Goal: Information Seeking & Learning: Learn about a topic

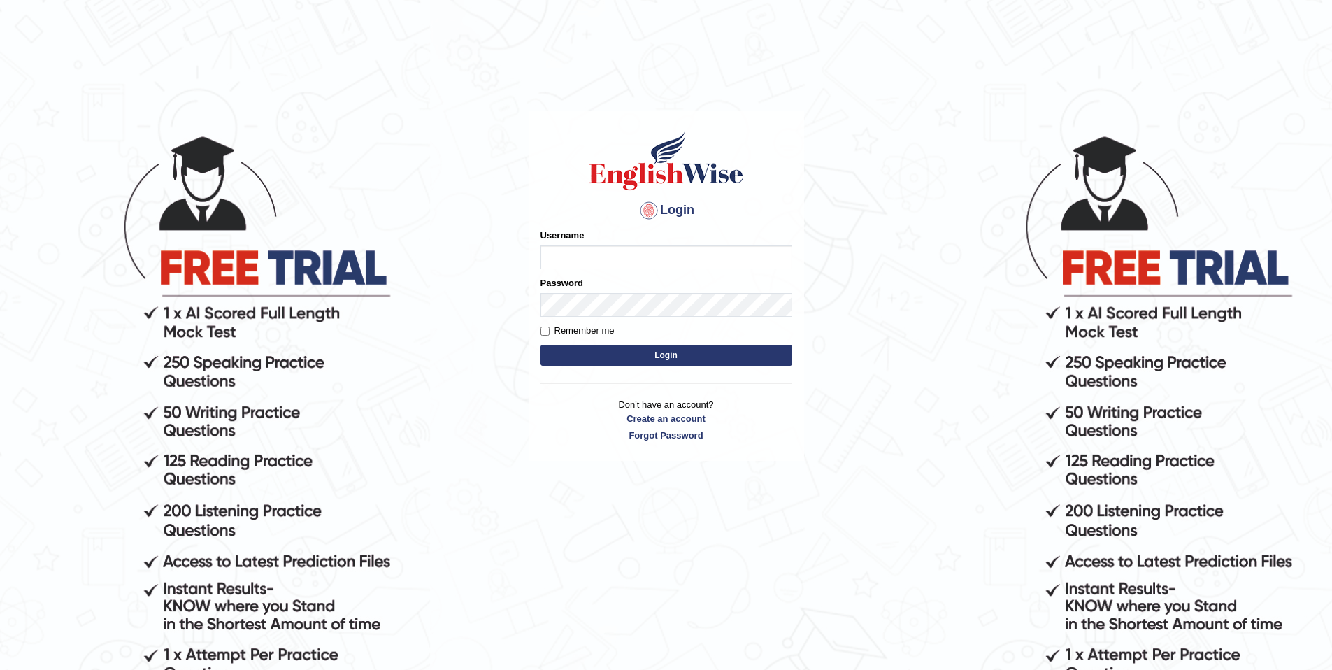
type input "sanju"
click at [548, 331] on input "Remember me" at bounding box center [545, 331] width 9 height 9
checkbox input "true"
click at [603, 349] on button "Login" at bounding box center [667, 355] width 252 height 21
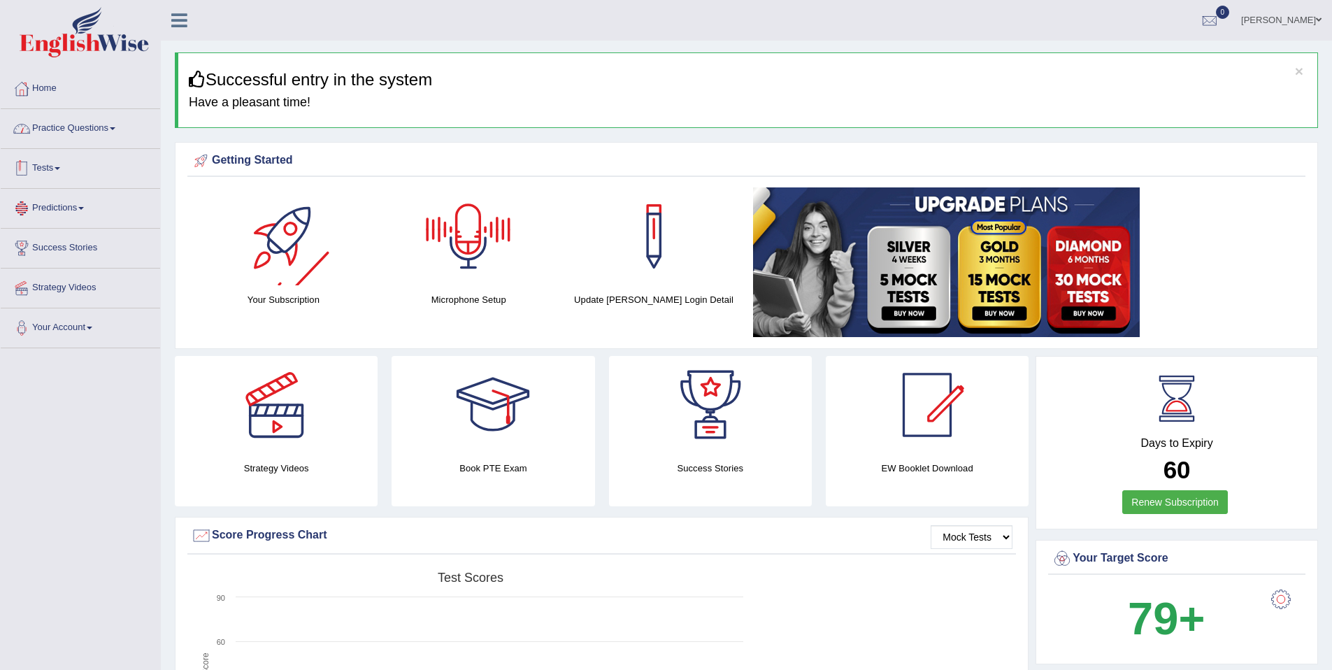
click at [96, 136] on link "Practice Questions" at bounding box center [80, 126] width 159 height 35
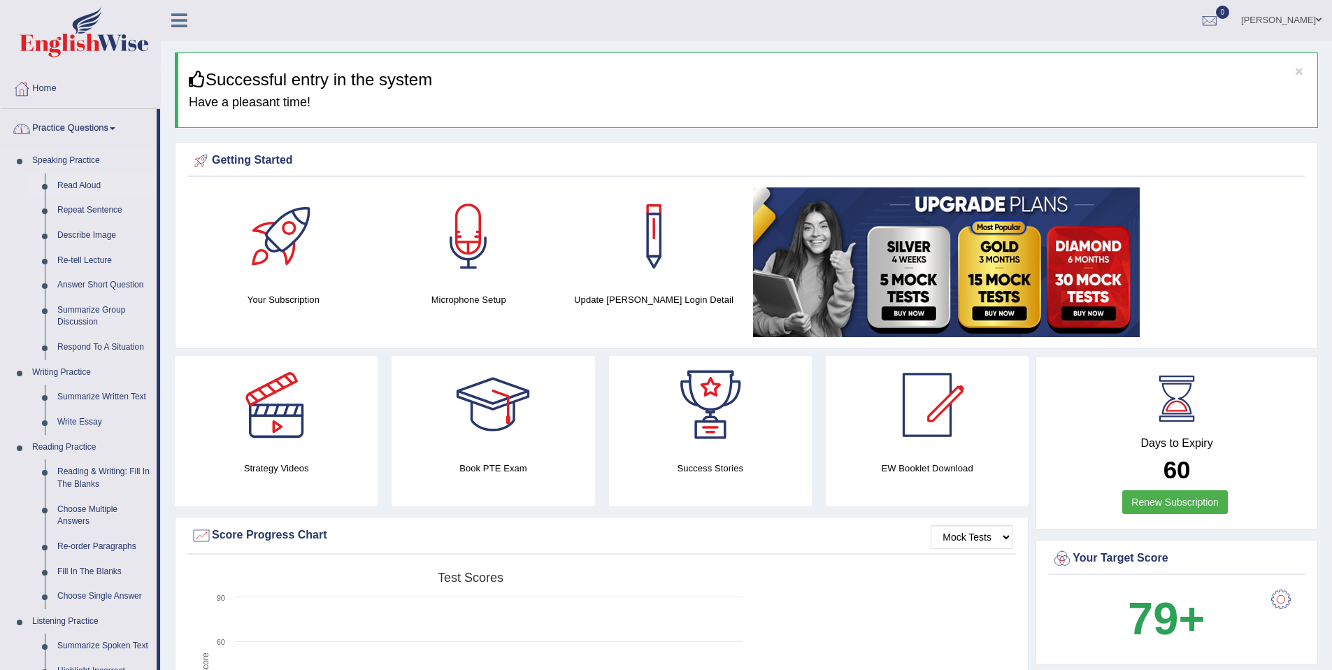
click at [83, 187] on link "Read Aloud" at bounding box center [104, 185] width 106 height 25
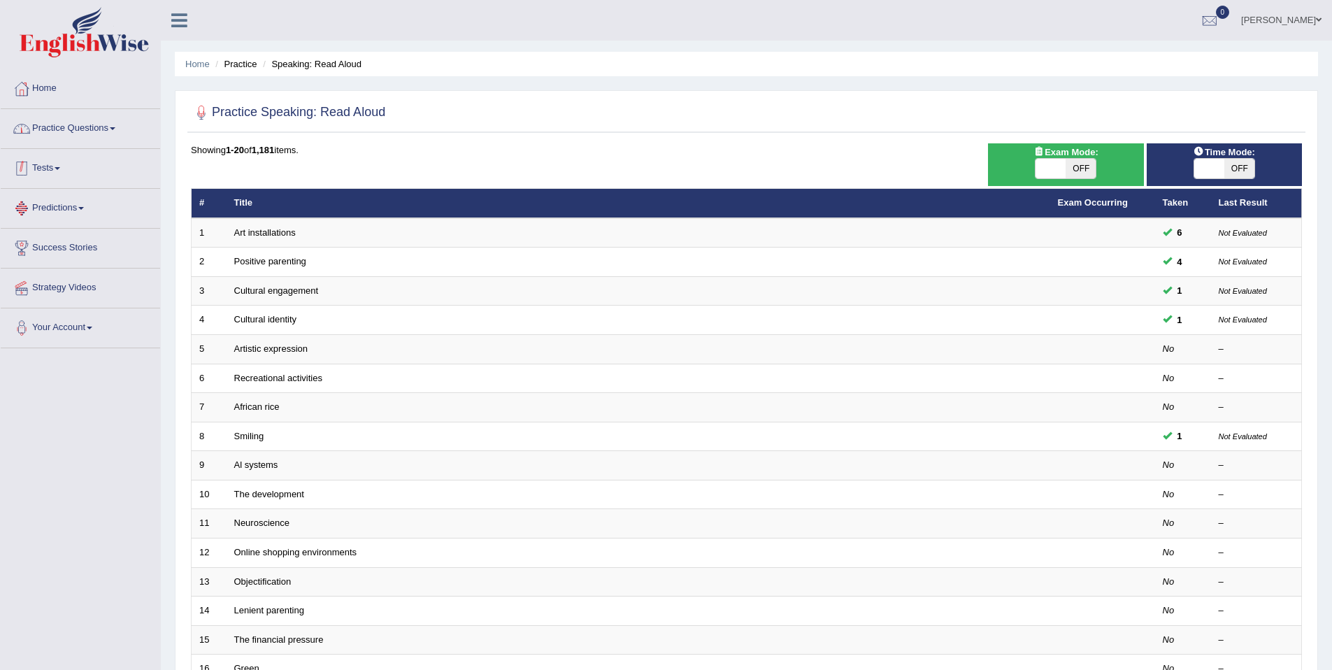
click at [106, 135] on link "Practice Questions" at bounding box center [80, 126] width 159 height 35
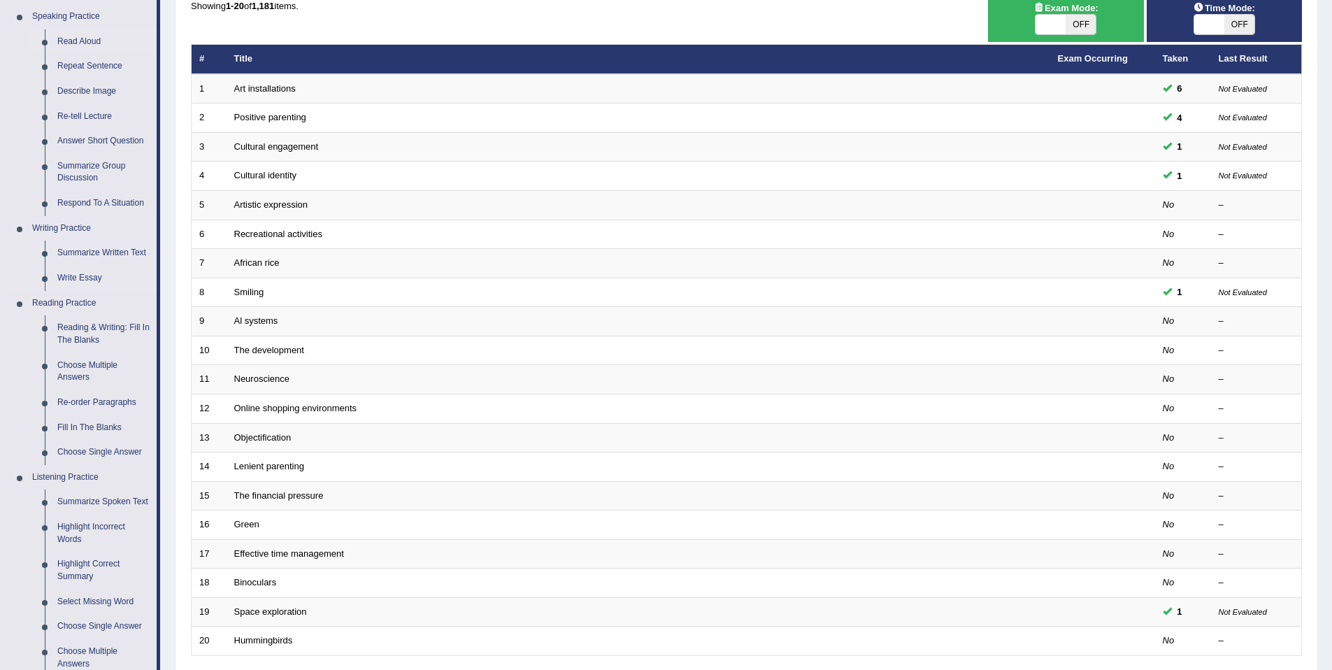
scroll to position [334, 0]
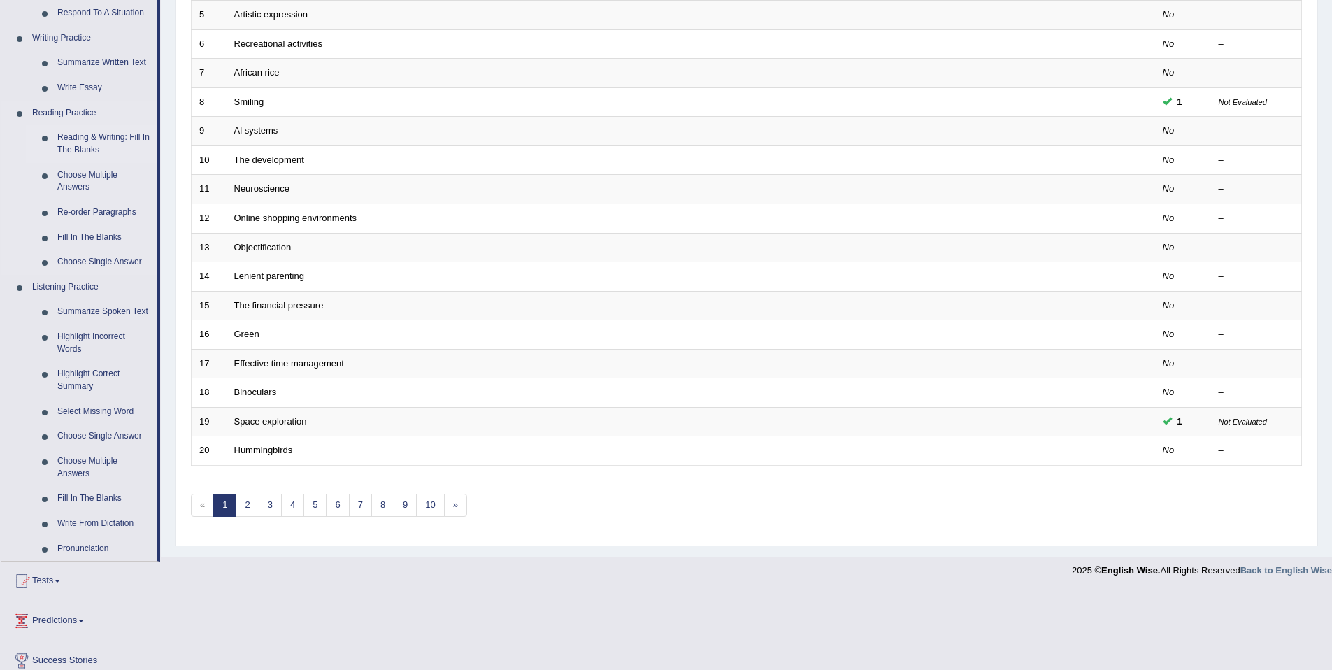
click at [75, 145] on link "Reading & Writing: Fill In The Blanks" at bounding box center [104, 143] width 106 height 37
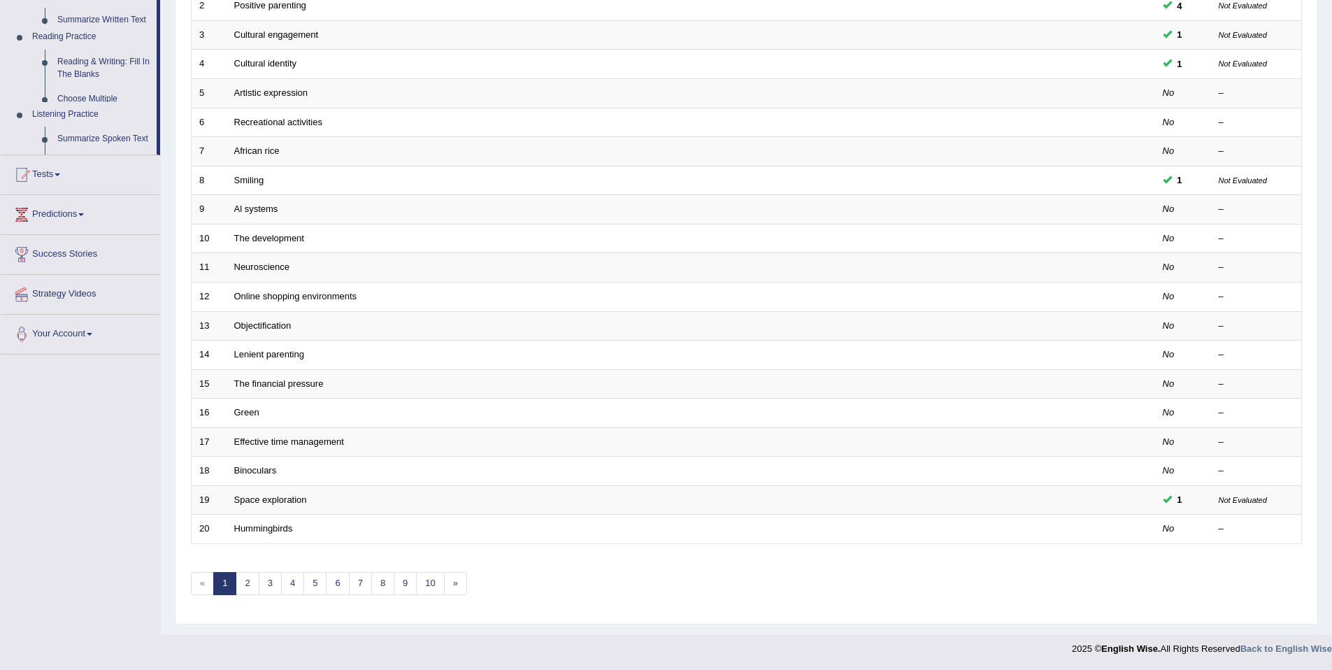
scroll to position [256, 0]
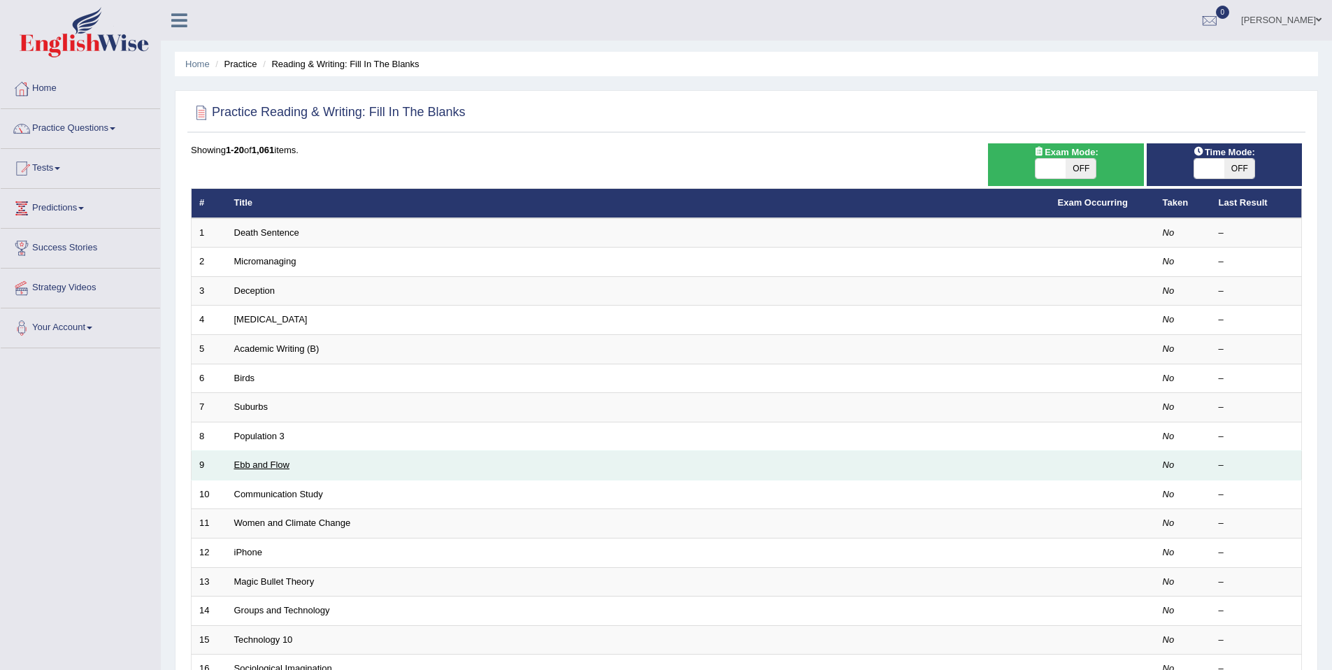
click at [263, 462] on link "Ebb and Flow" at bounding box center [262, 464] width 56 height 10
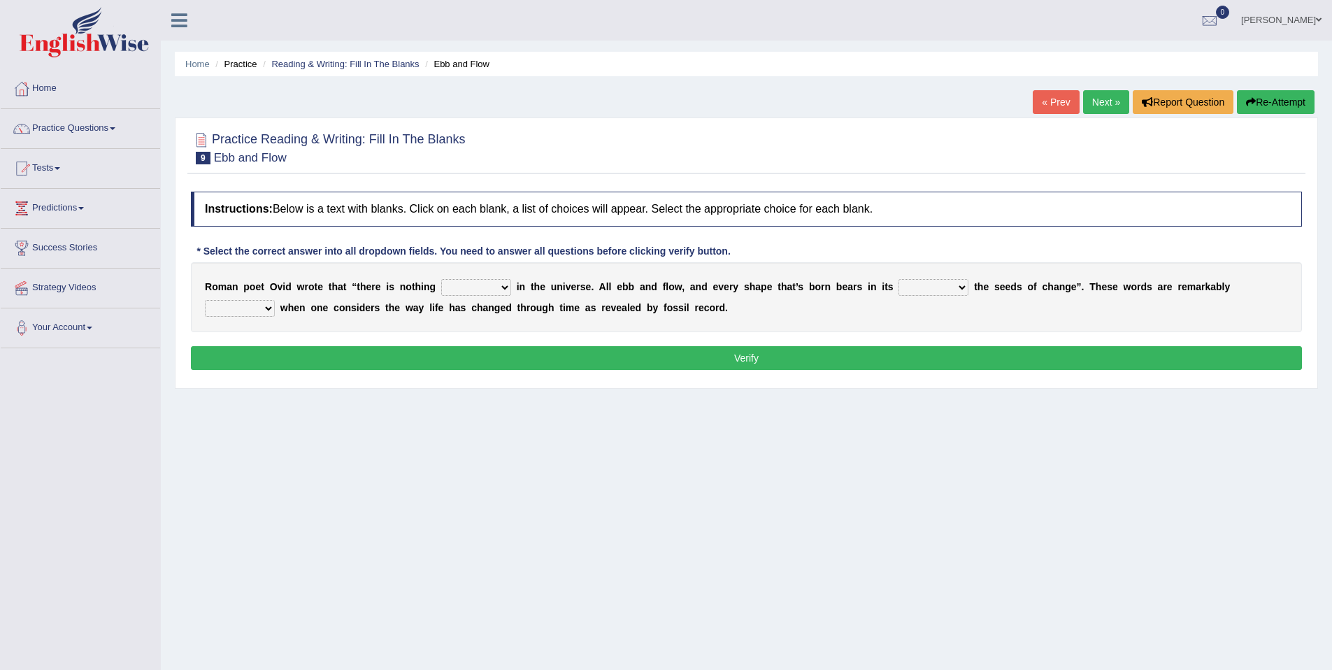
click at [469, 284] on select "orthodox volatile constant cheap" at bounding box center [476, 287] width 70 height 17
select select "orthodox"
click at [922, 290] on select "heart limb womb brain" at bounding box center [934, 287] width 70 height 17
select select "heart"
click at [249, 305] on select "prevalent detached relevant dominant" at bounding box center [240, 308] width 70 height 17
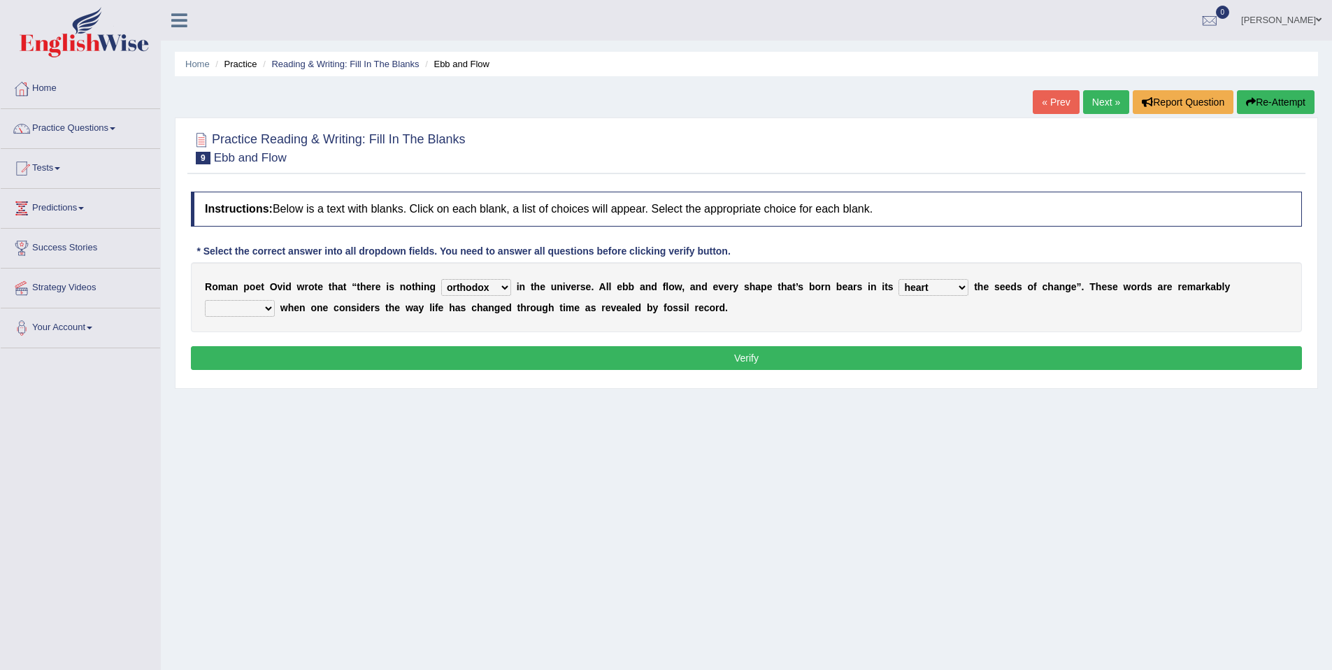
select select "detached"
click at [520, 357] on button "Verify" at bounding box center [746, 358] width 1111 height 24
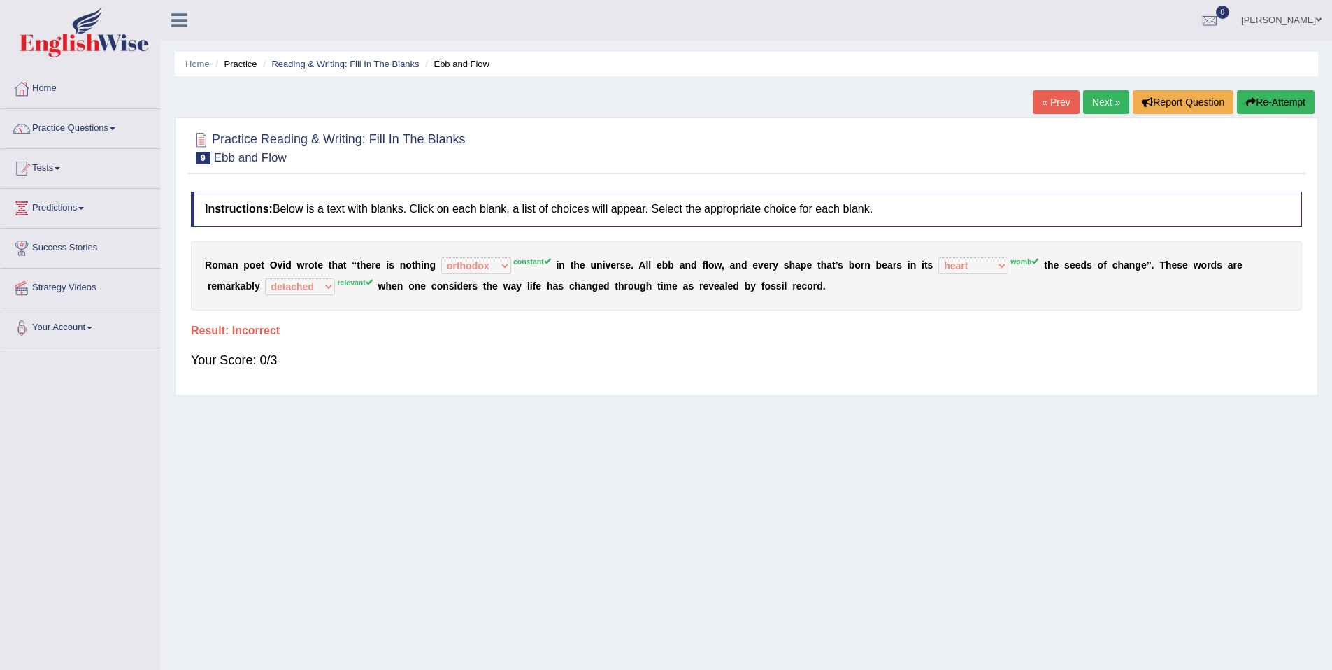
click at [443, 275] on div "R o m a n p o e t O v i d w r o t e t h a t “ t h e r e i s n o t h i n g ortho…" at bounding box center [746, 276] width 1111 height 70
click at [1237, 101] on button "Re-Attempt" at bounding box center [1276, 102] width 78 height 24
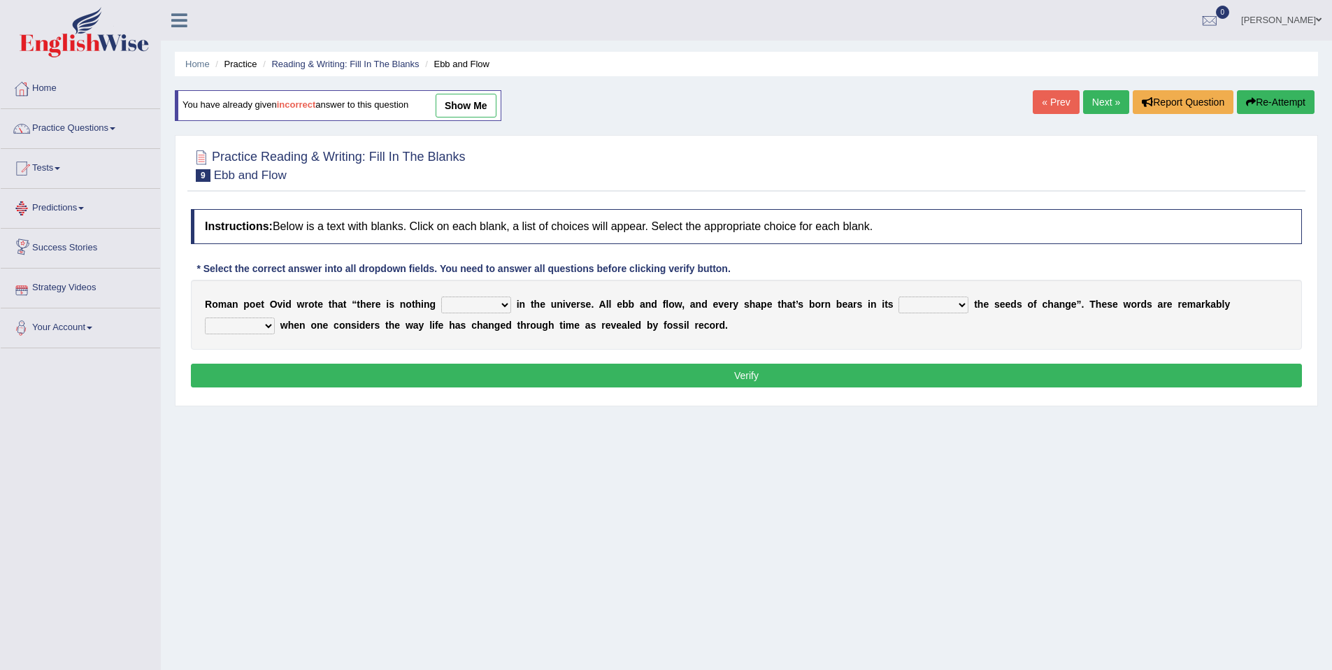
click at [463, 307] on select "orthodox volatile constant cheap" at bounding box center [476, 304] width 70 height 17
select select "constant"
click at [493, 309] on select "orthodox volatile constant cheap" at bounding box center [476, 304] width 70 height 17
click at [930, 306] on select "heart limb womb brain" at bounding box center [934, 304] width 70 height 17
select select "womb"
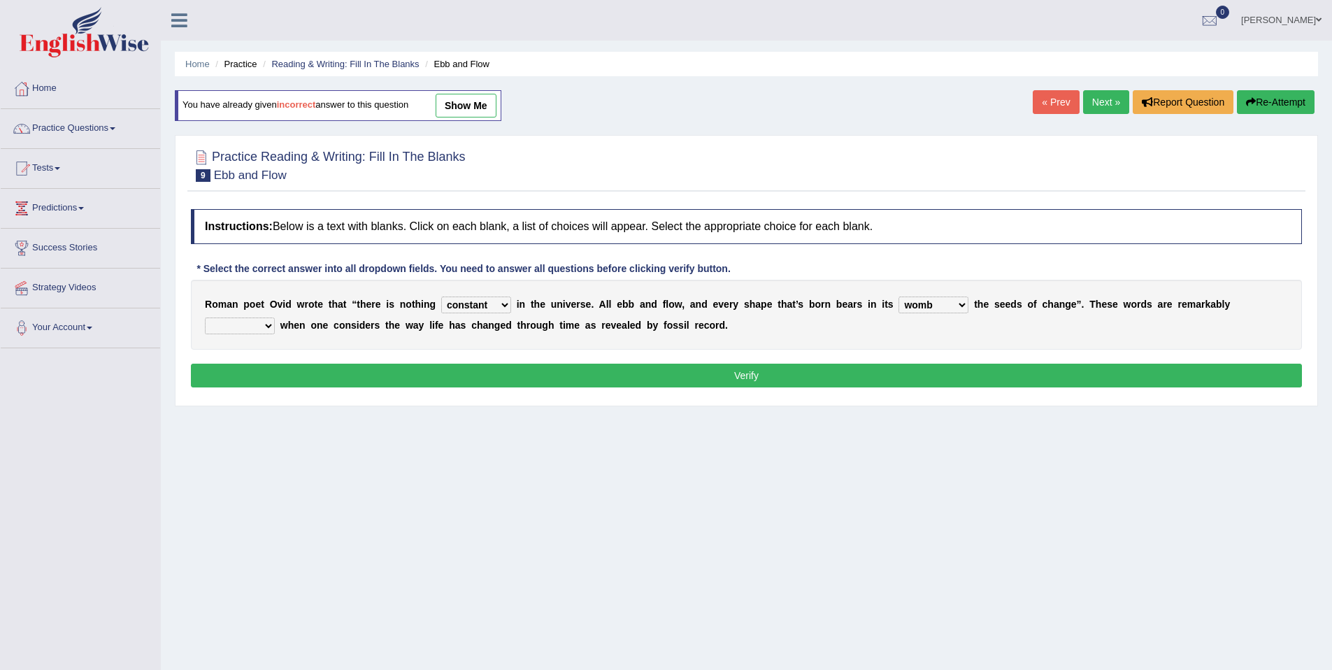
click at [257, 323] on select "prevalent detached relevant dominant" at bounding box center [240, 325] width 70 height 17
select select "dominant"
click at [265, 382] on button "Verify" at bounding box center [746, 376] width 1111 height 24
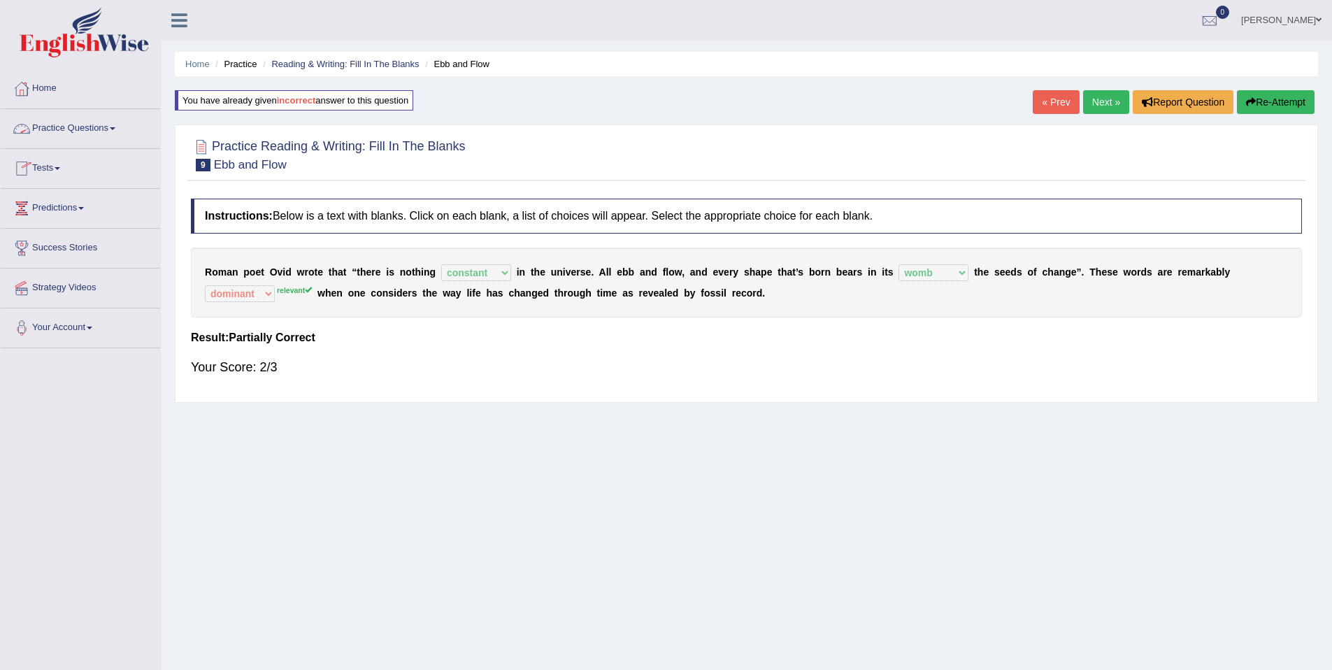
click at [92, 122] on link "Practice Questions" at bounding box center [80, 126] width 159 height 35
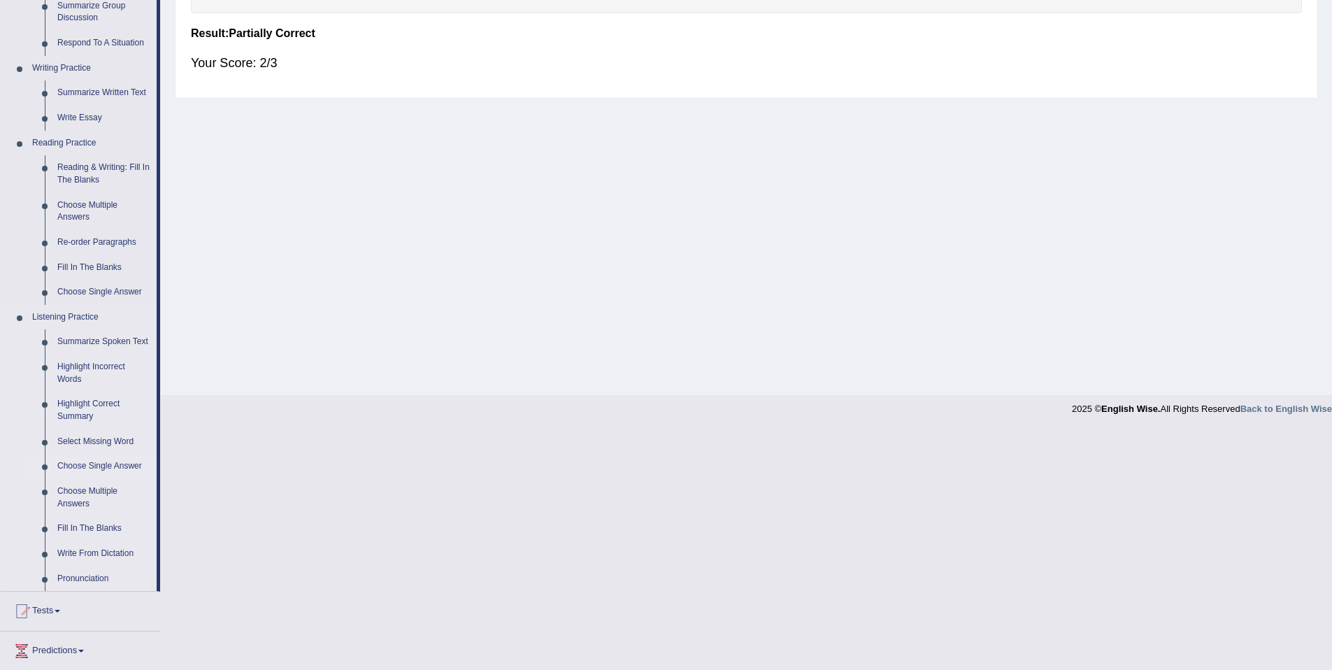
scroll to position [438, 0]
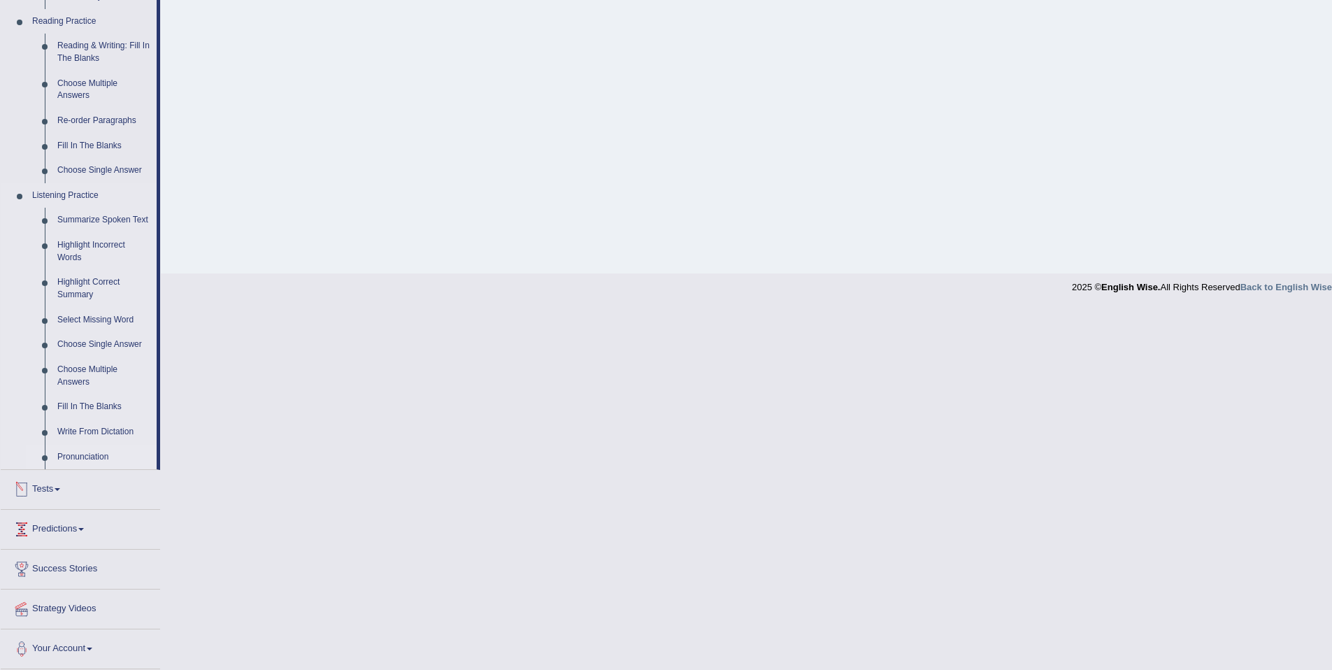
click at [101, 455] on link "Pronunciation" at bounding box center [104, 457] width 106 height 25
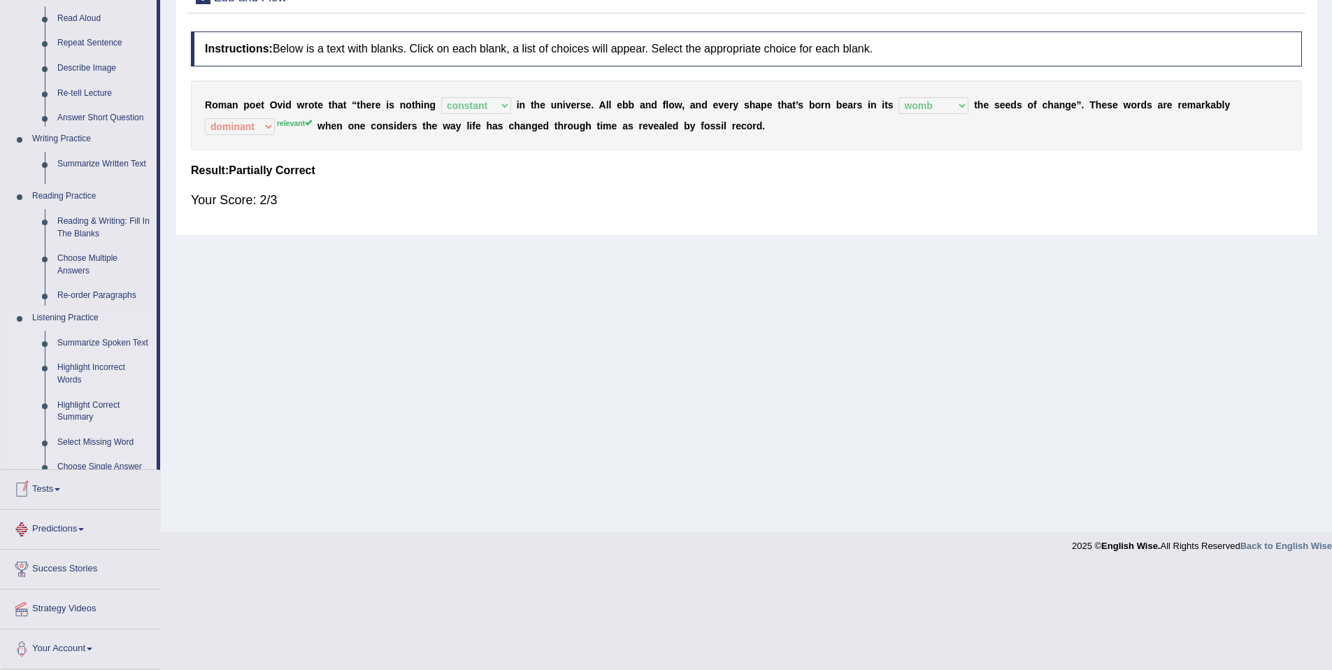
scroll to position [64, 0]
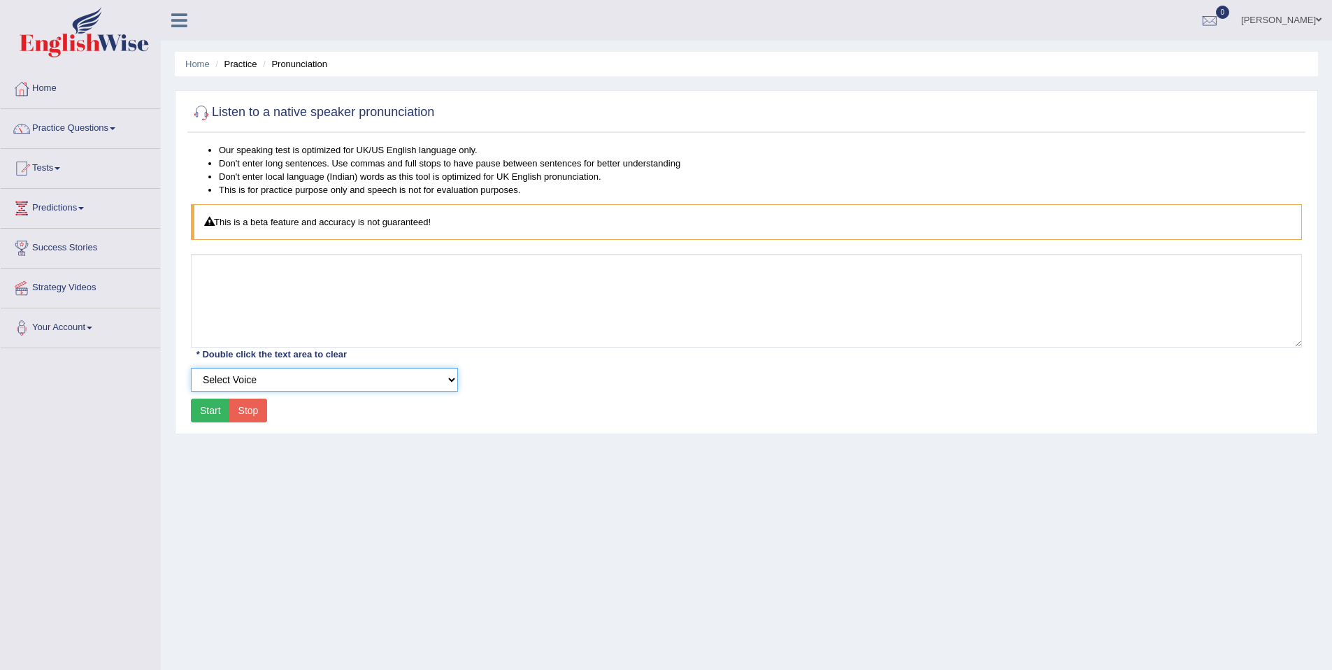
click at [296, 382] on select "Select Voice UK English Female UK English Male" at bounding box center [324, 380] width 267 height 24
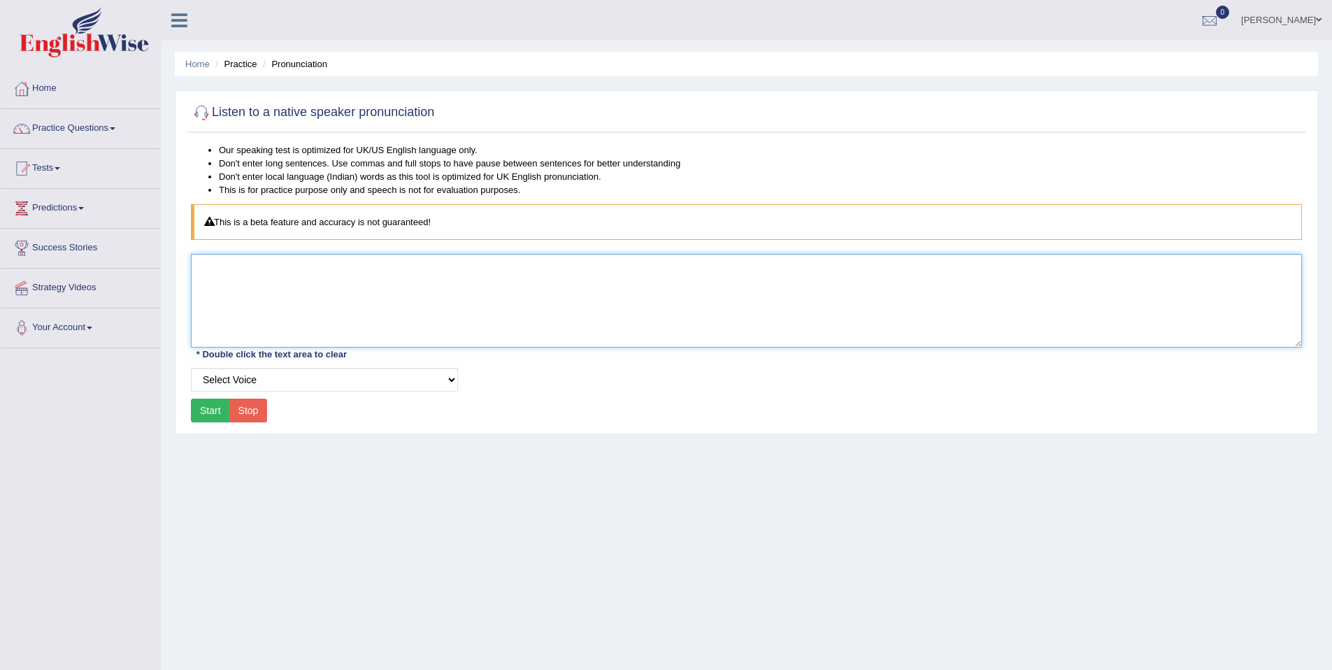
click at [243, 289] on textarea at bounding box center [746, 301] width 1111 height 94
type textarea "d"
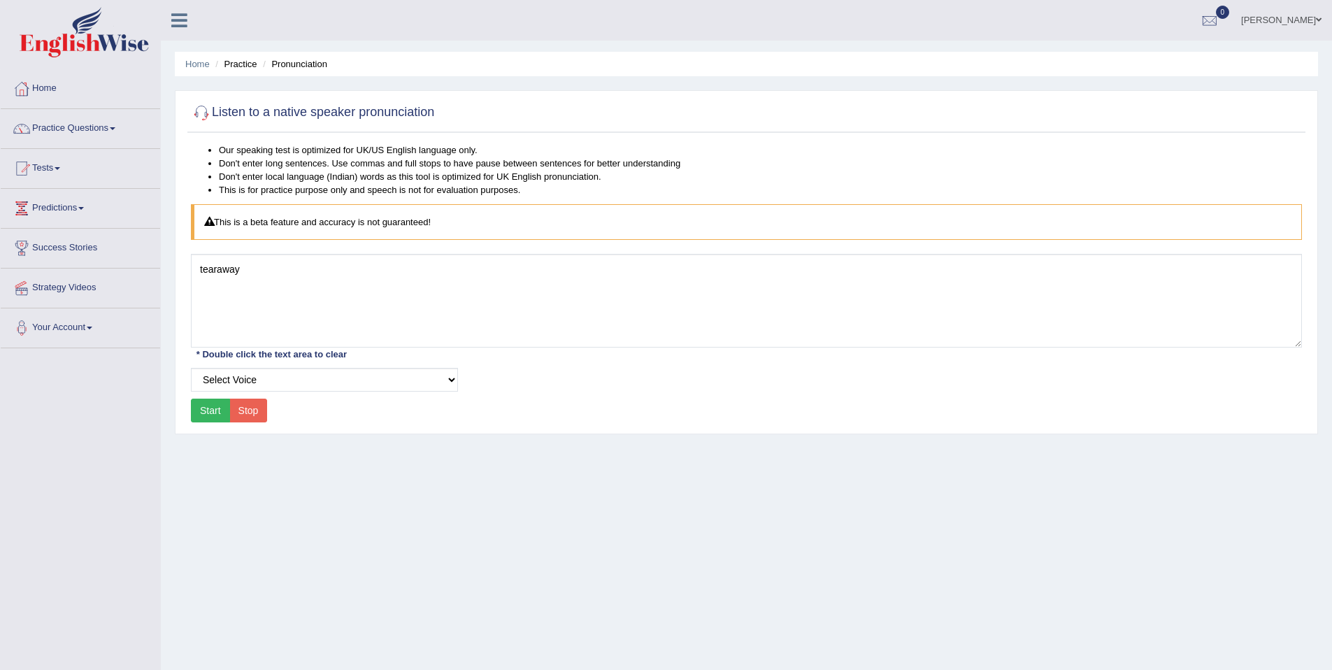
click at [209, 418] on button "Start" at bounding box center [210, 411] width 39 height 24
click at [215, 415] on button "Start" at bounding box center [210, 411] width 39 height 24
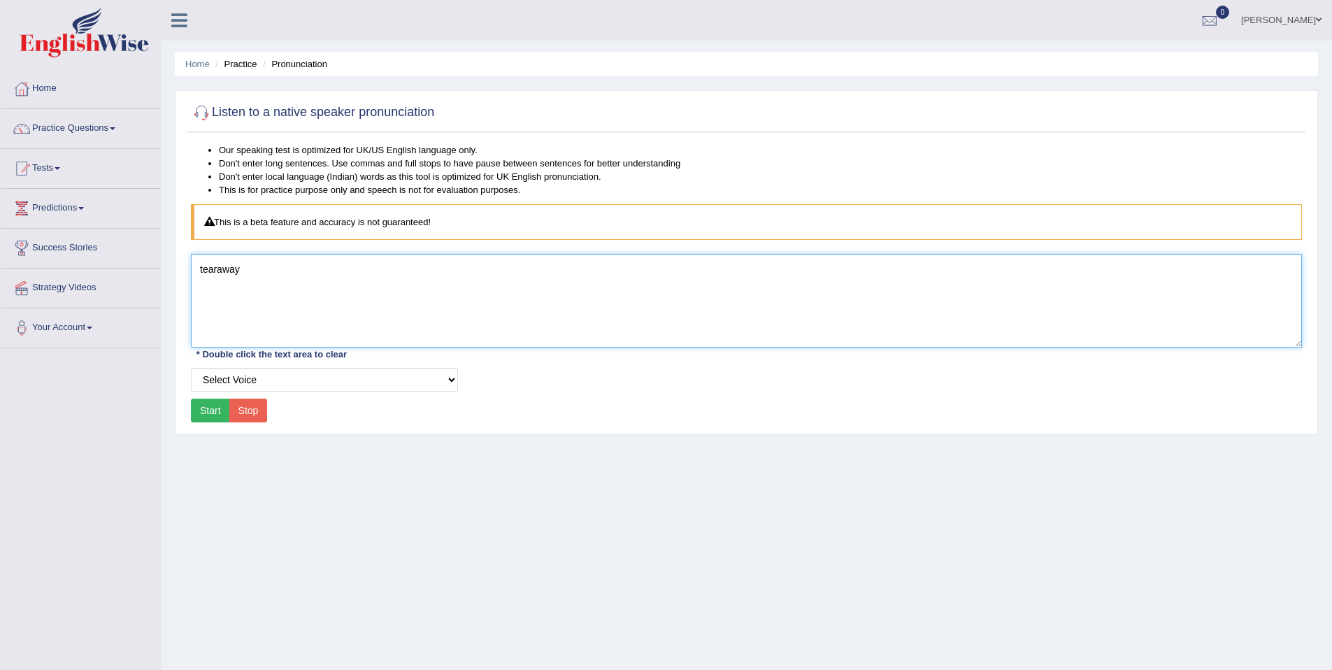
drag, startPoint x: 280, startPoint y: 287, endPoint x: 173, endPoint y: 289, distance: 107.0
click at [173, 289] on div "Home Practice Pronunciation Listen to a native speaker pronunciation Our speaki…" at bounding box center [746, 349] width 1171 height 699
type textarea "t"
type textarea "composure"
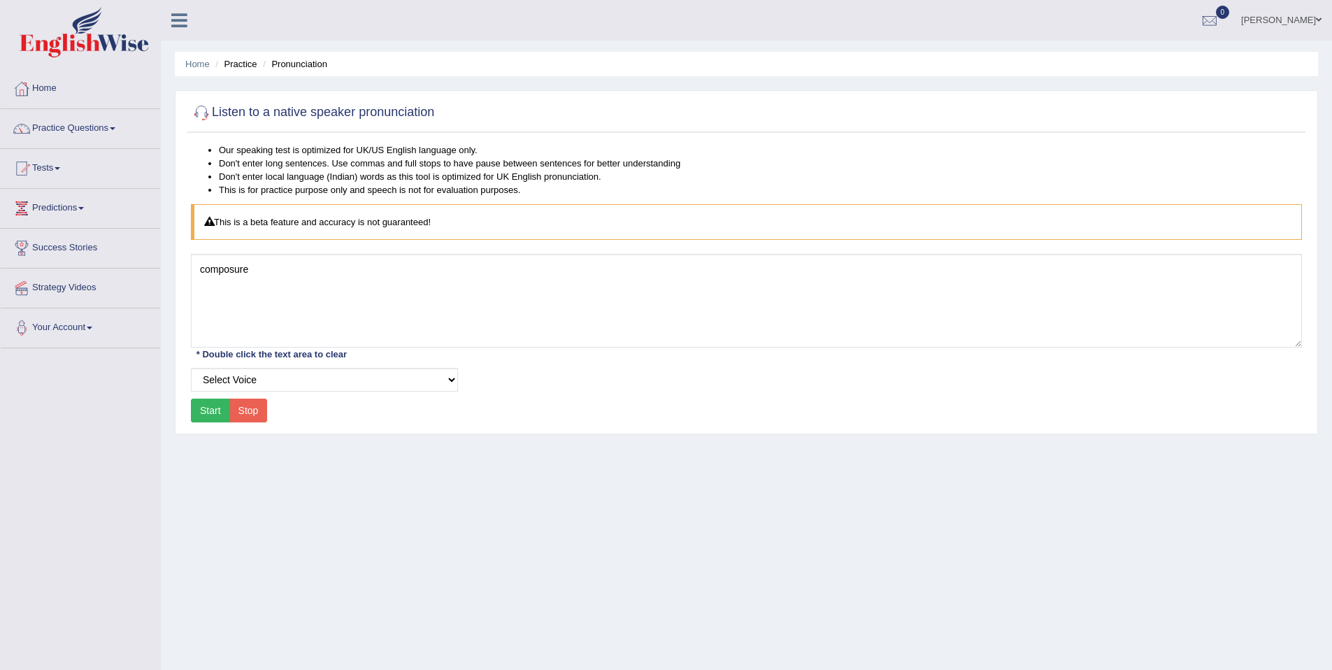
click at [206, 409] on button "Start" at bounding box center [210, 411] width 39 height 24
click at [208, 408] on button "Start" at bounding box center [210, 411] width 39 height 24
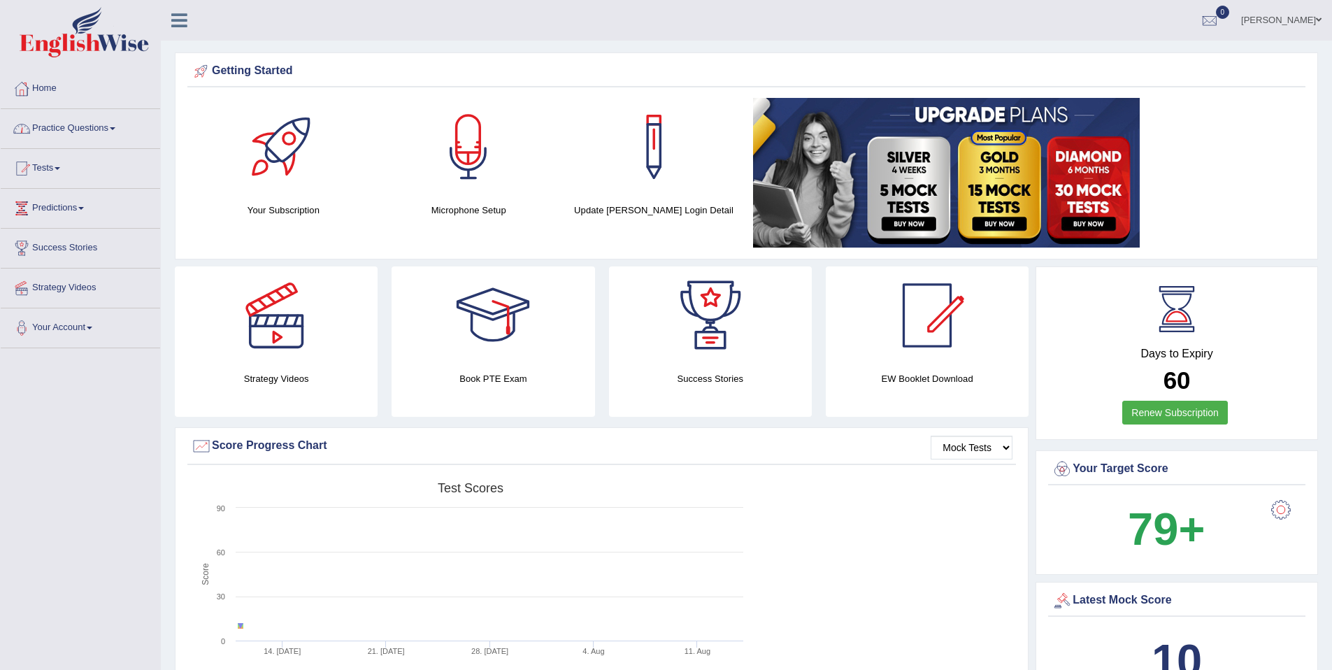
click at [91, 129] on link "Practice Questions" at bounding box center [80, 126] width 159 height 35
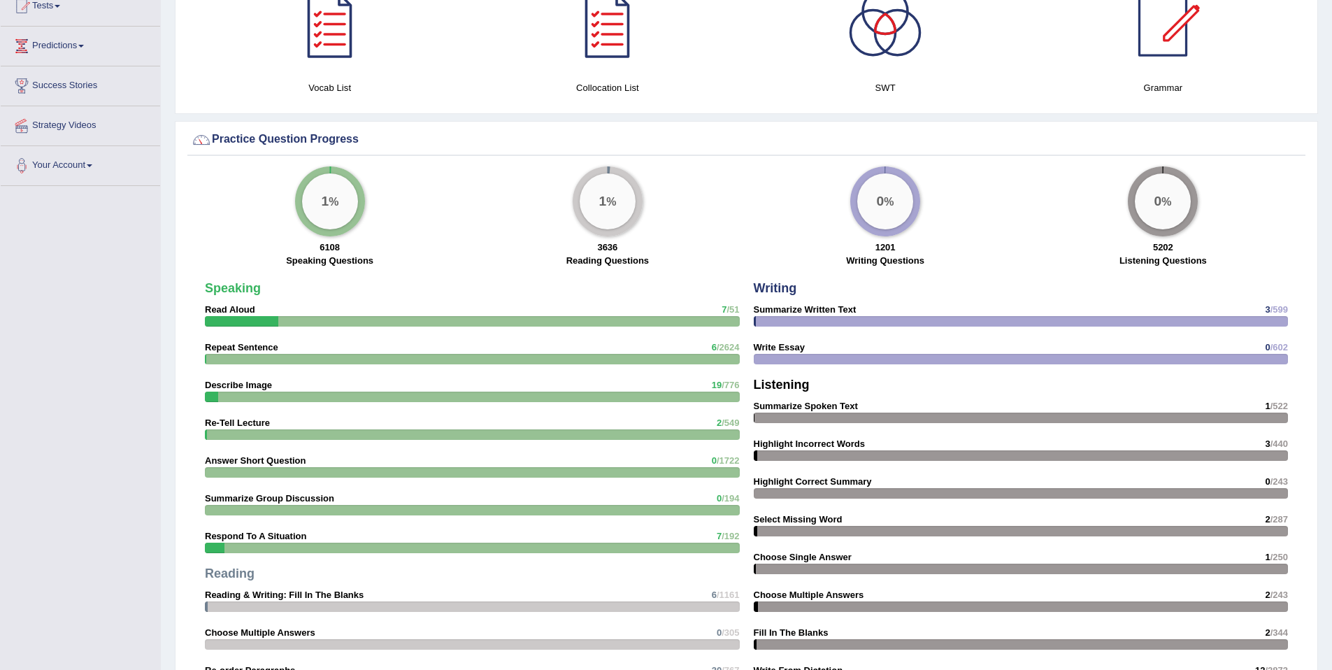
scroll to position [786, 0]
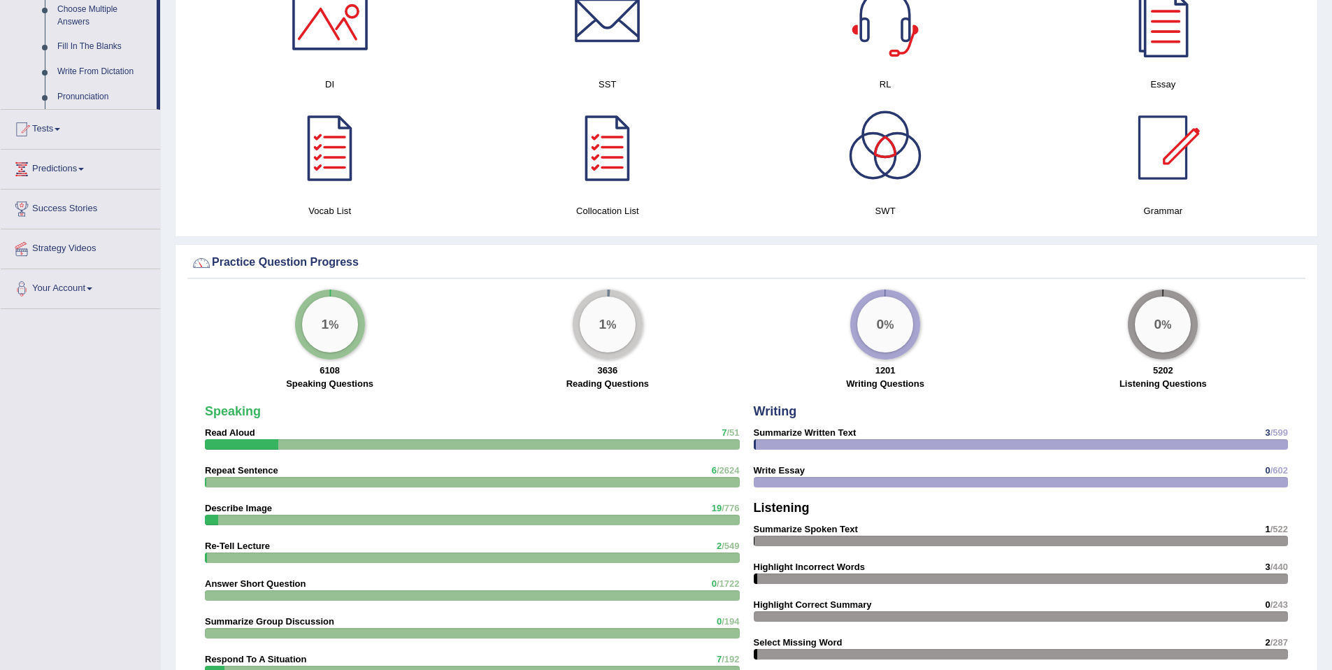
click at [238, 438] on strong "Read Aloud" at bounding box center [230, 432] width 50 height 10
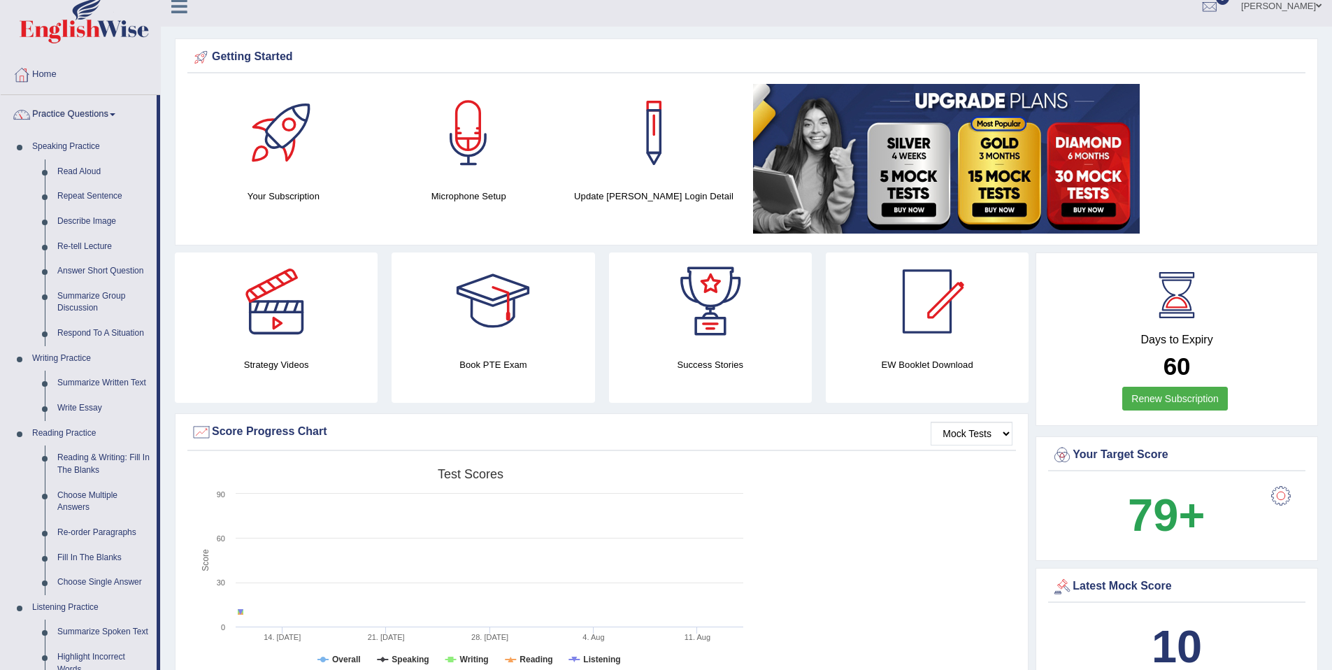
scroll to position [0, 0]
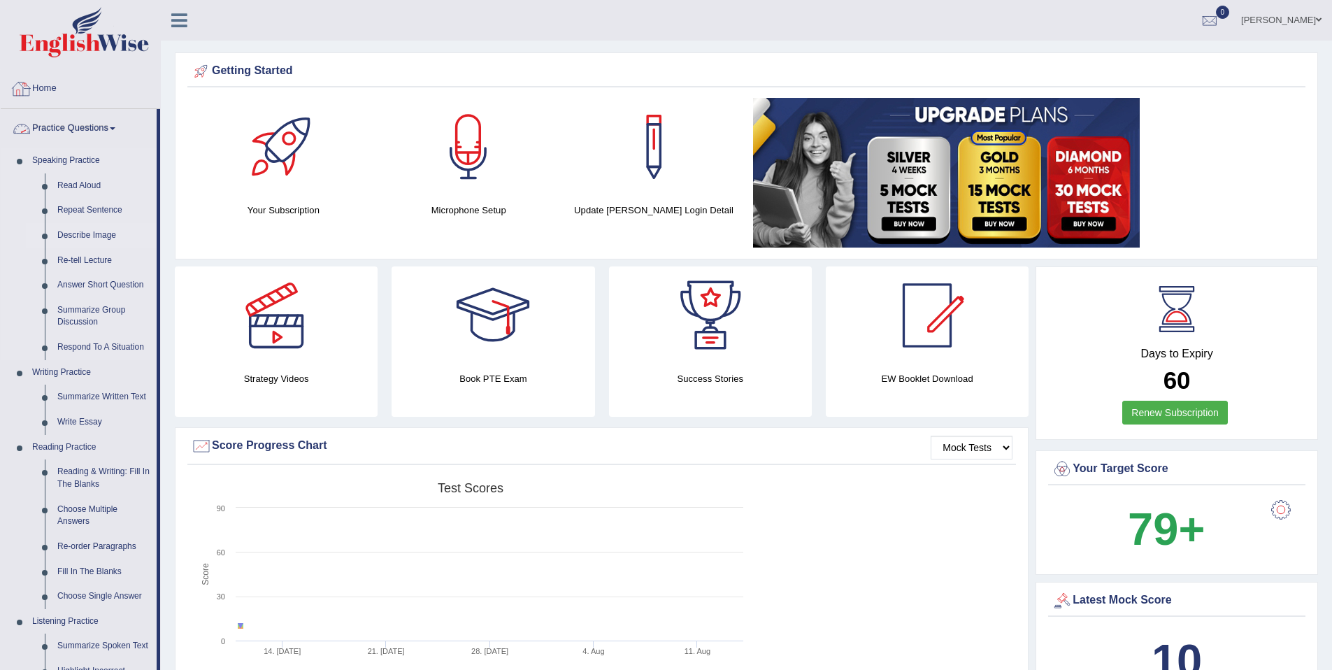
click at [101, 241] on link "Describe Image" at bounding box center [104, 235] width 106 height 25
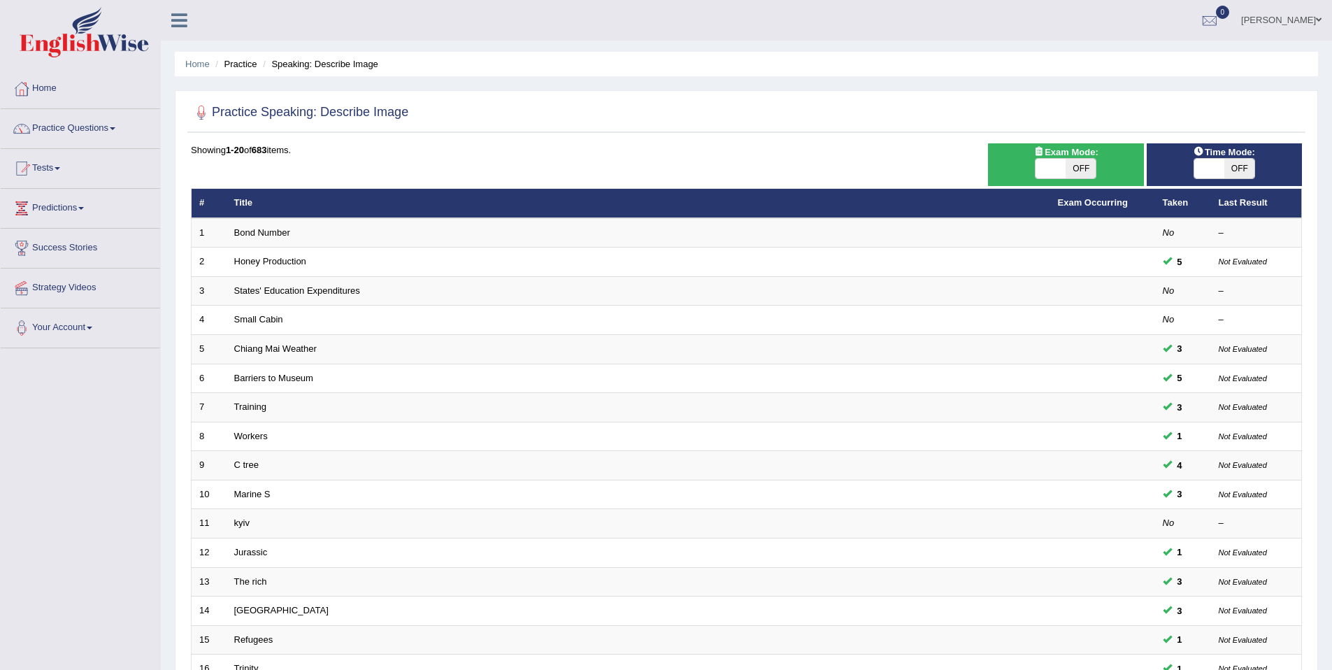
click at [261, 503] on td "Marine S" at bounding box center [639, 494] width 824 height 29
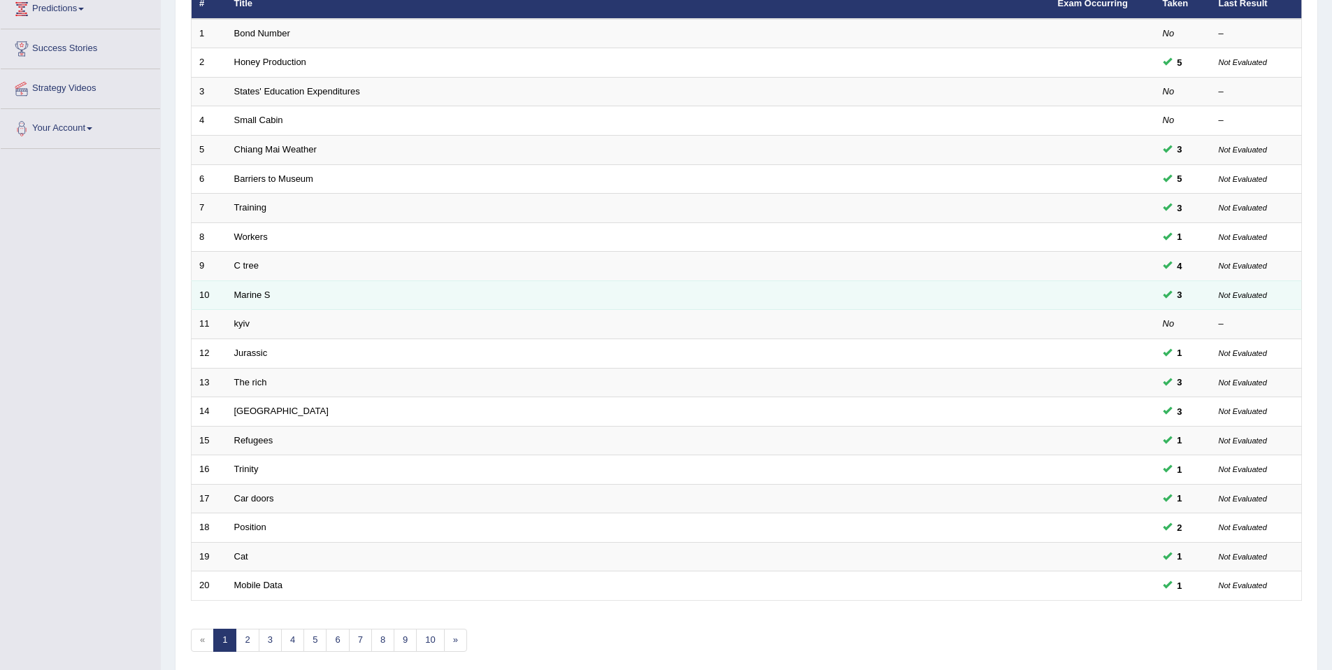
scroll to position [256, 0]
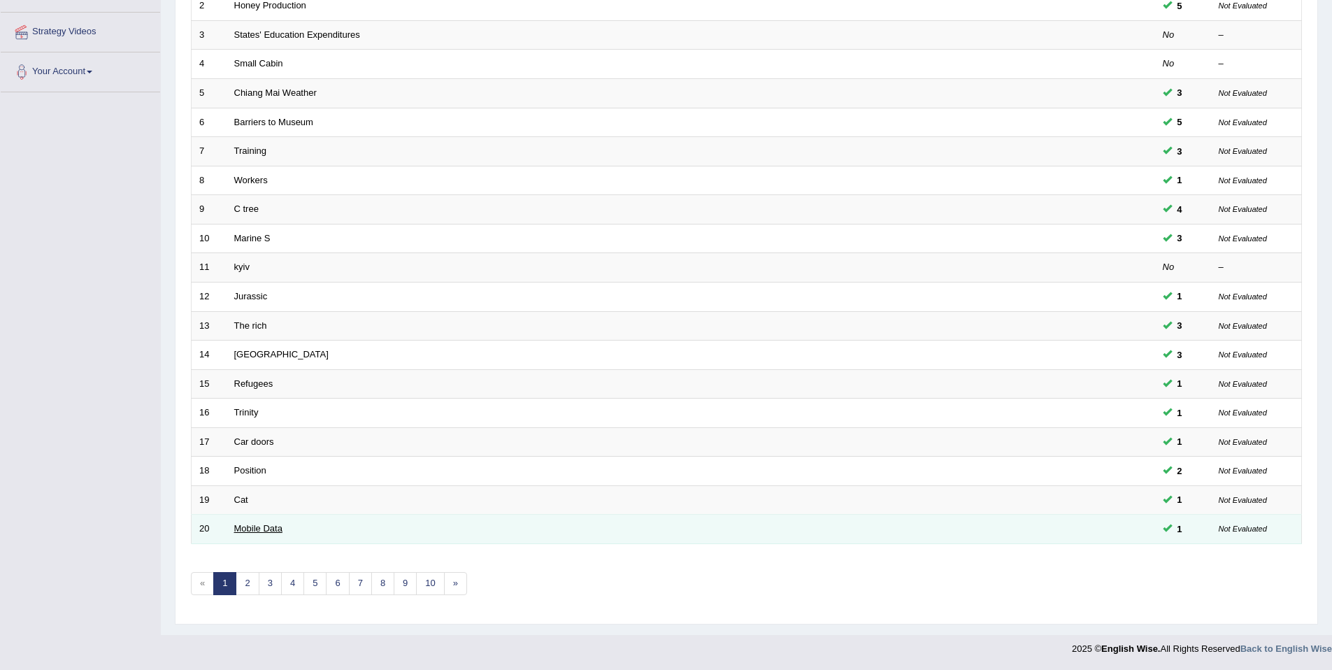
click at [260, 527] on link "Mobile Data" at bounding box center [258, 528] width 48 height 10
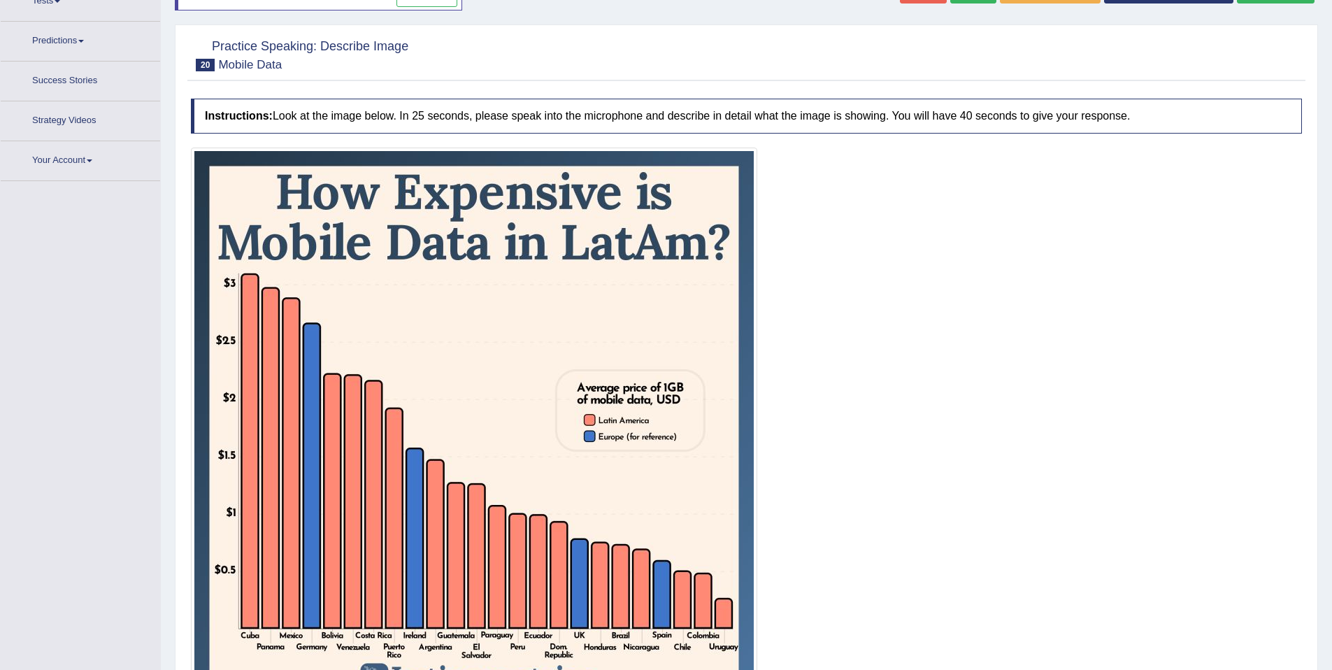
scroll to position [320, 0]
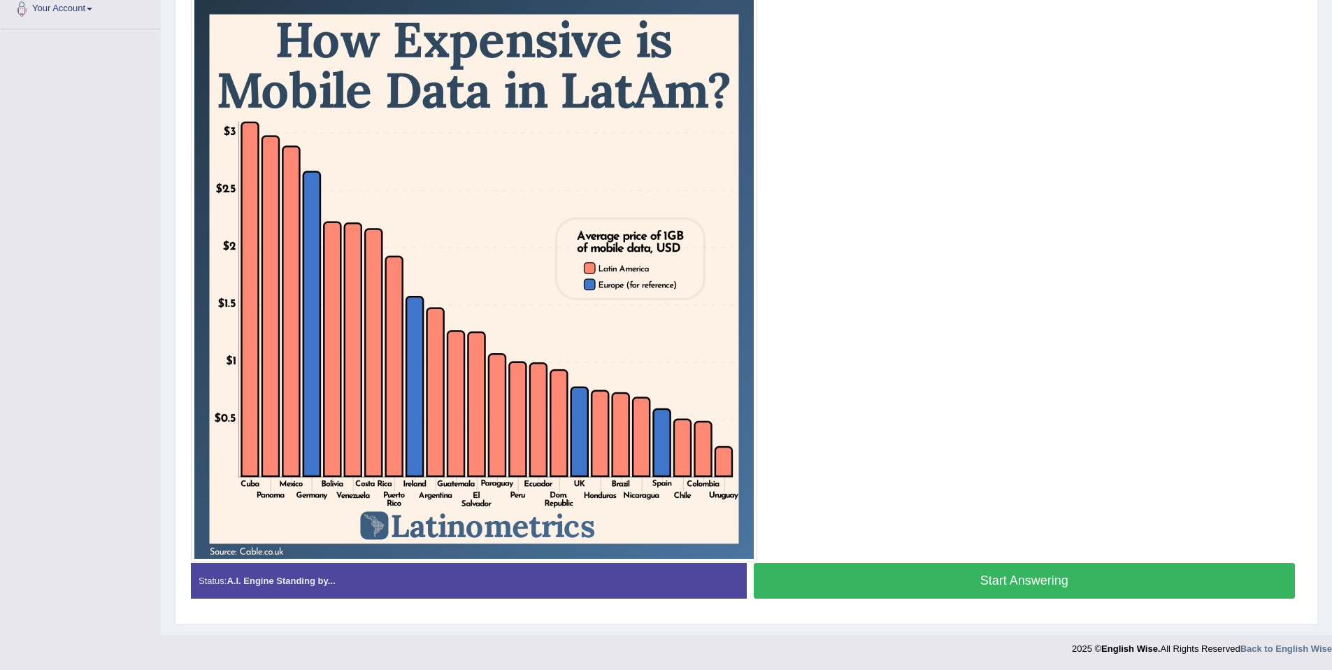
click at [996, 585] on button "Start Answering" at bounding box center [1025, 581] width 542 height 36
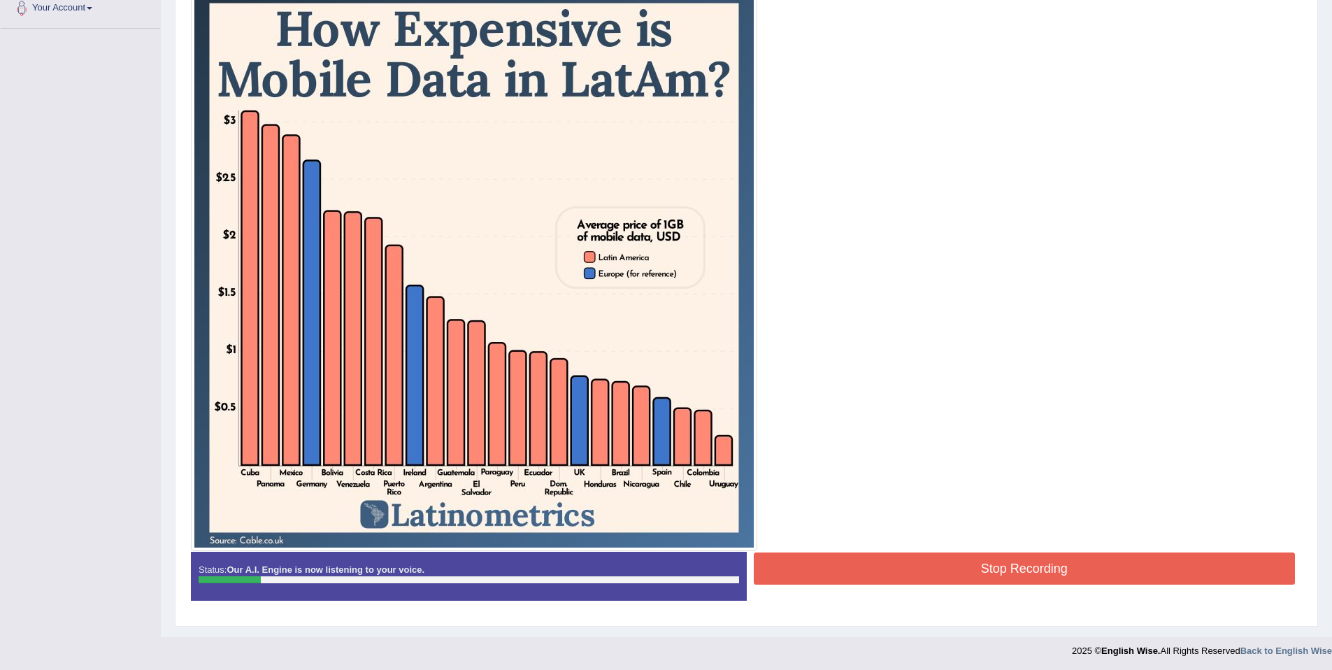
click at [997, 574] on button "Stop Recording" at bounding box center [1025, 568] width 542 height 32
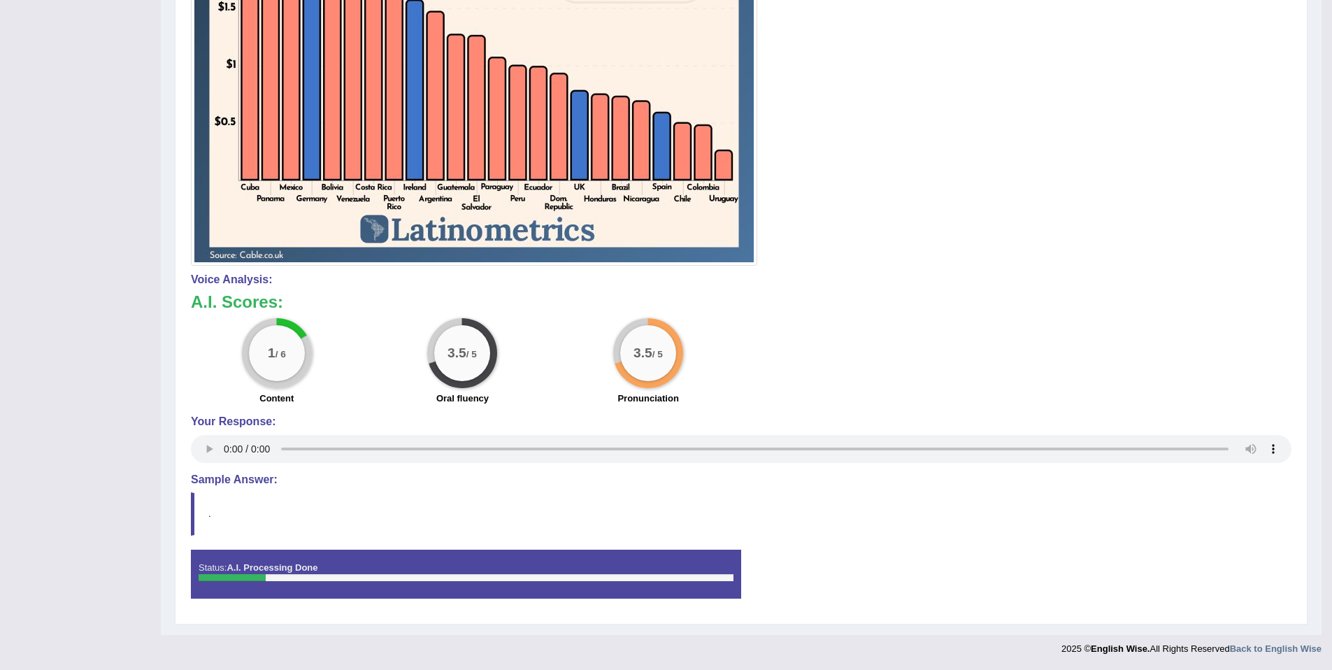
scroll to position [115, 0]
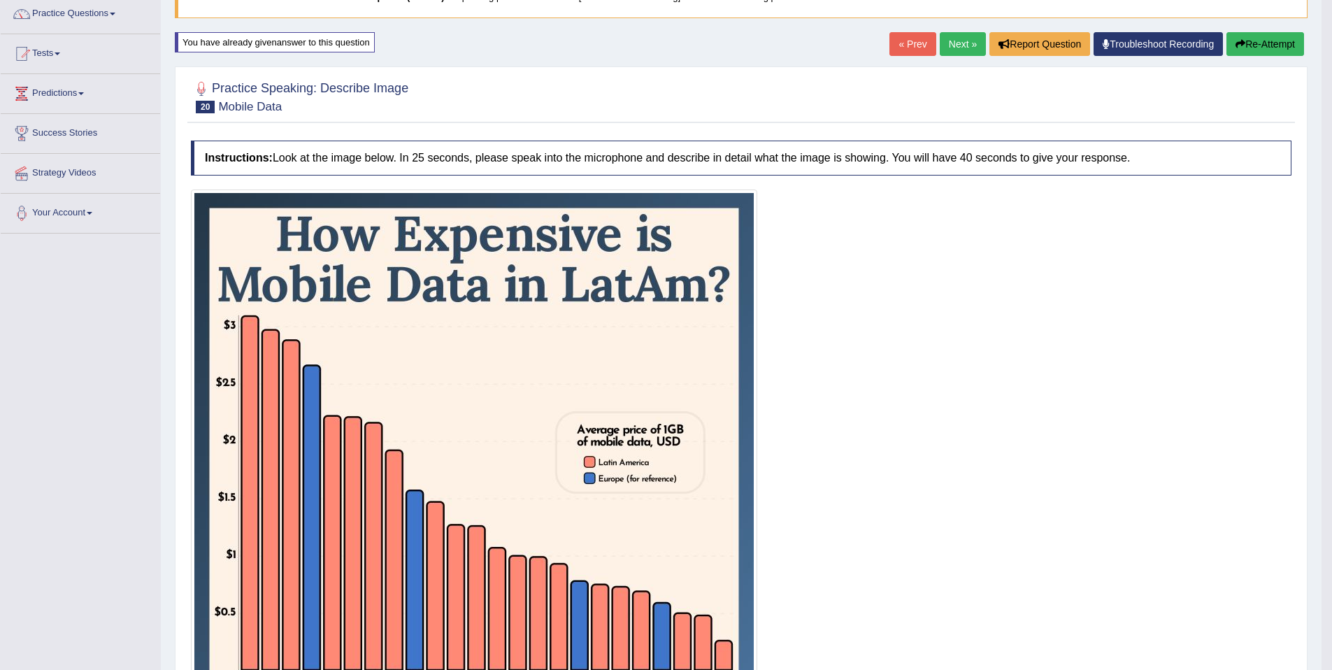
click at [1292, 46] on button "Re-Attempt" at bounding box center [1266, 44] width 78 height 24
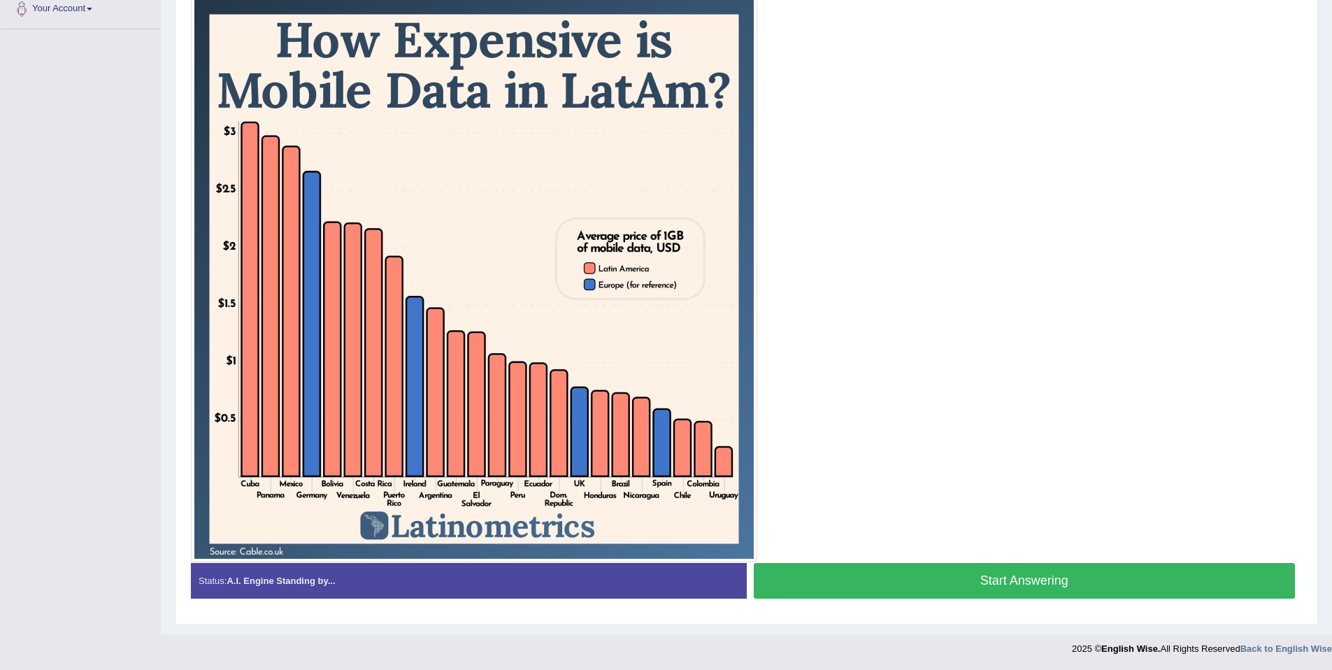
click at [954, 582] on button "Start Answering" at bounding box center [1025, 581] width 542 height 36
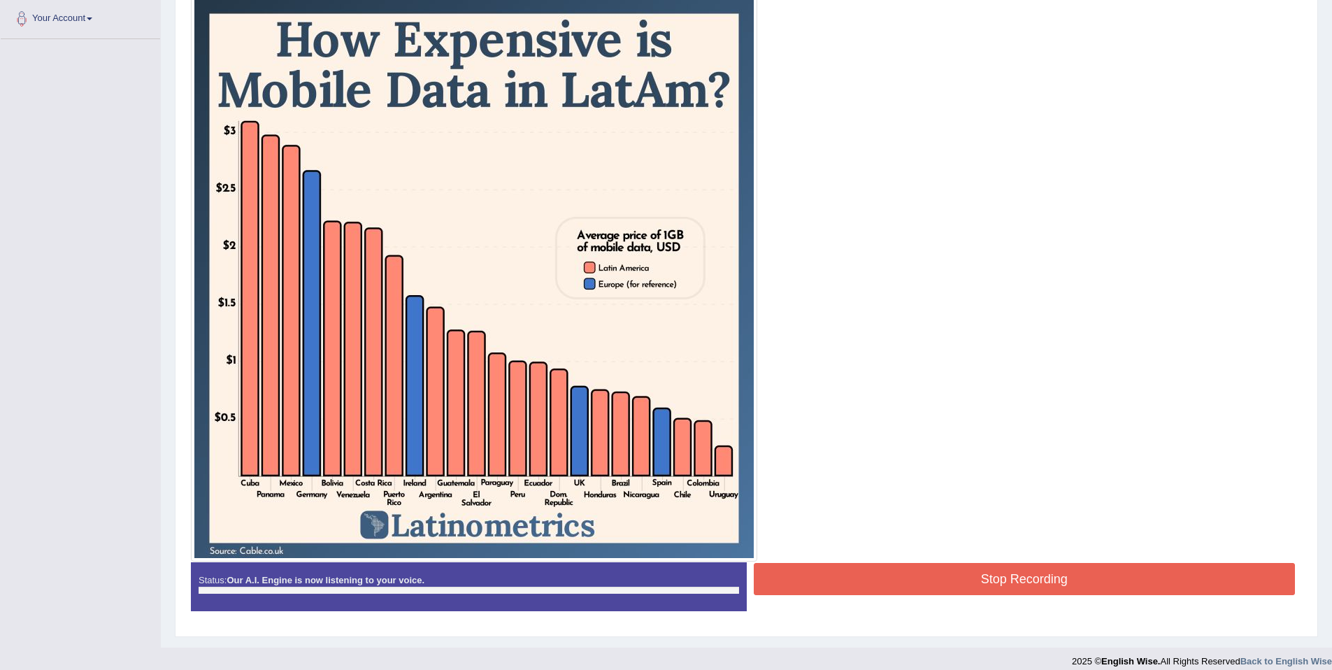
scroll to position [320, 0]
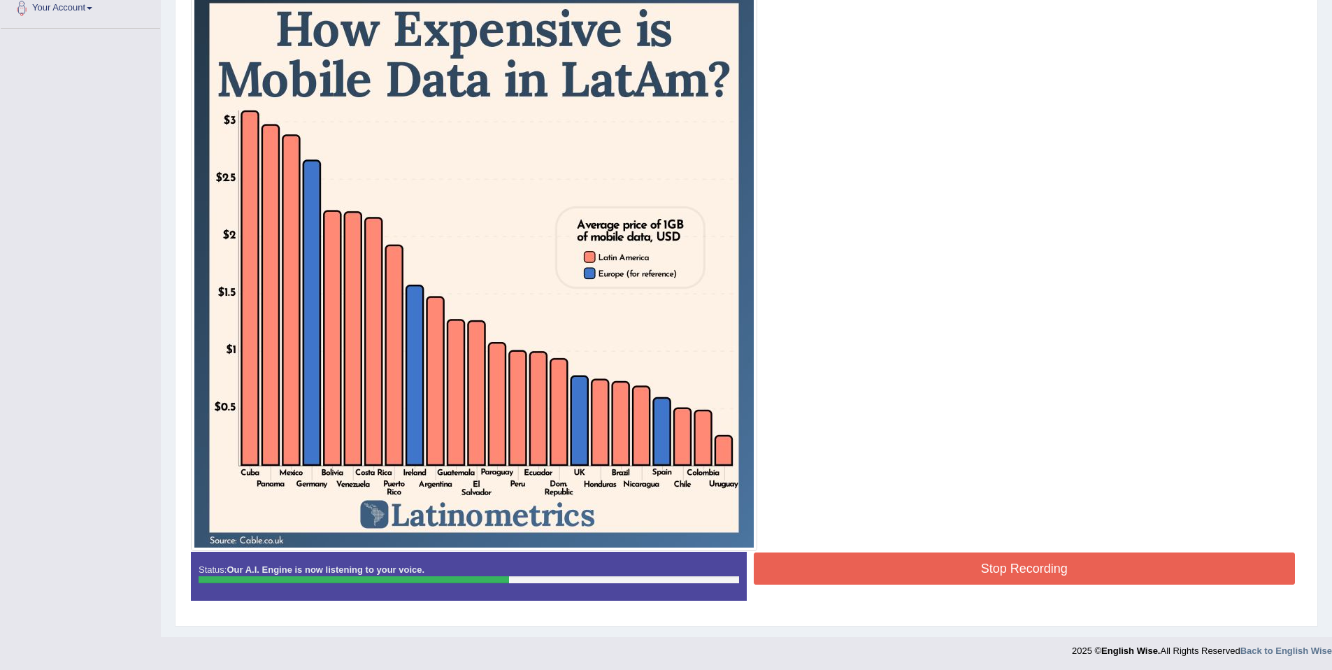
click at [1066, 573] on button "Stop Recording" at bounding box center [1025, 568] width 542 height 32
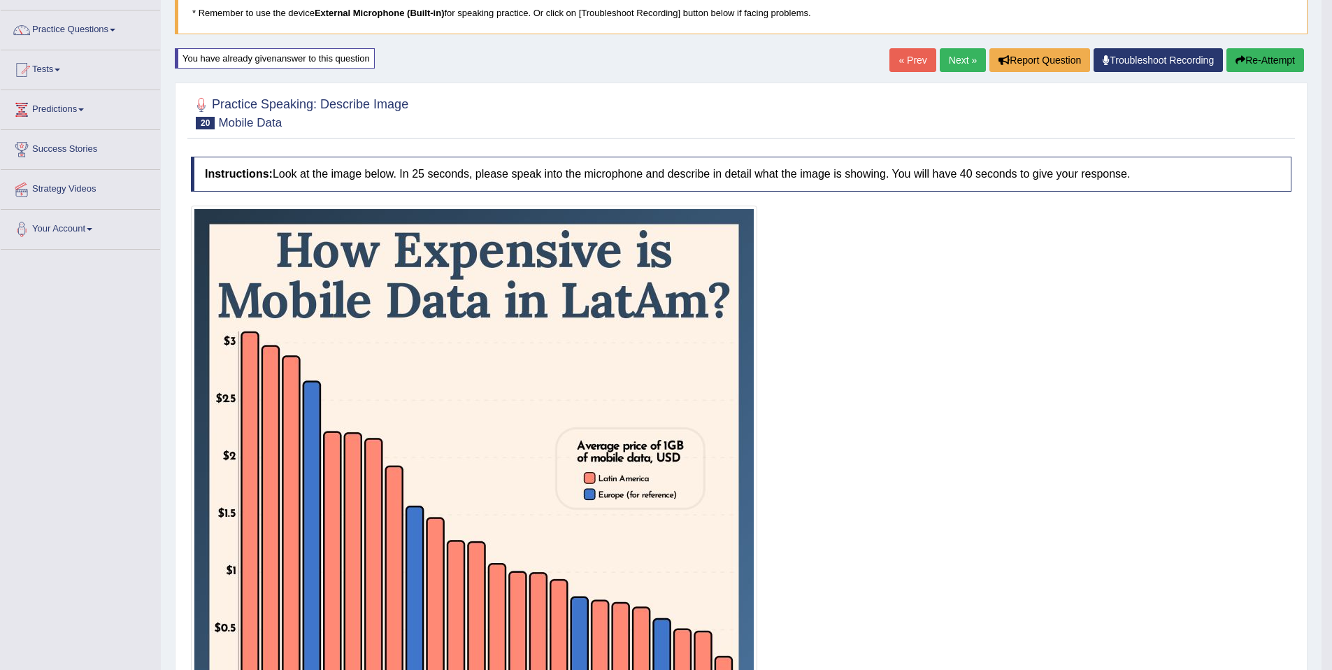
scroll to position [0, 0]
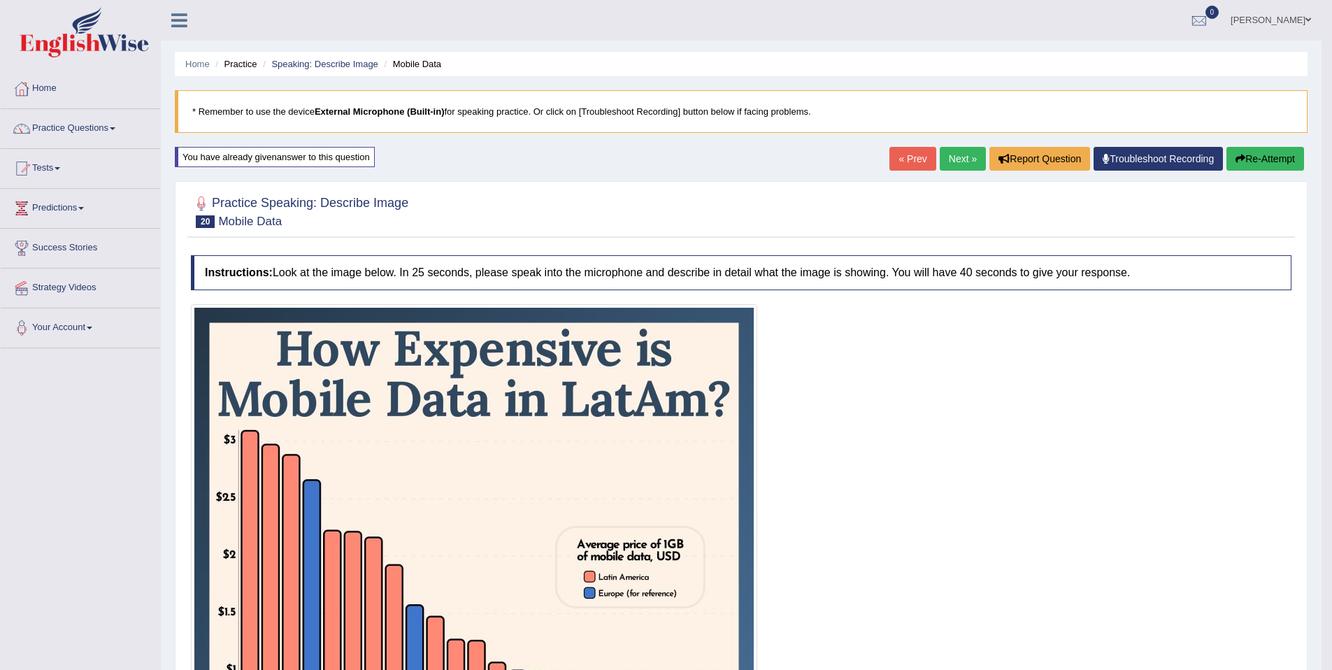
click at [945, 162] on link "Next »" at bounding box center [963, 159] width 46 height 24
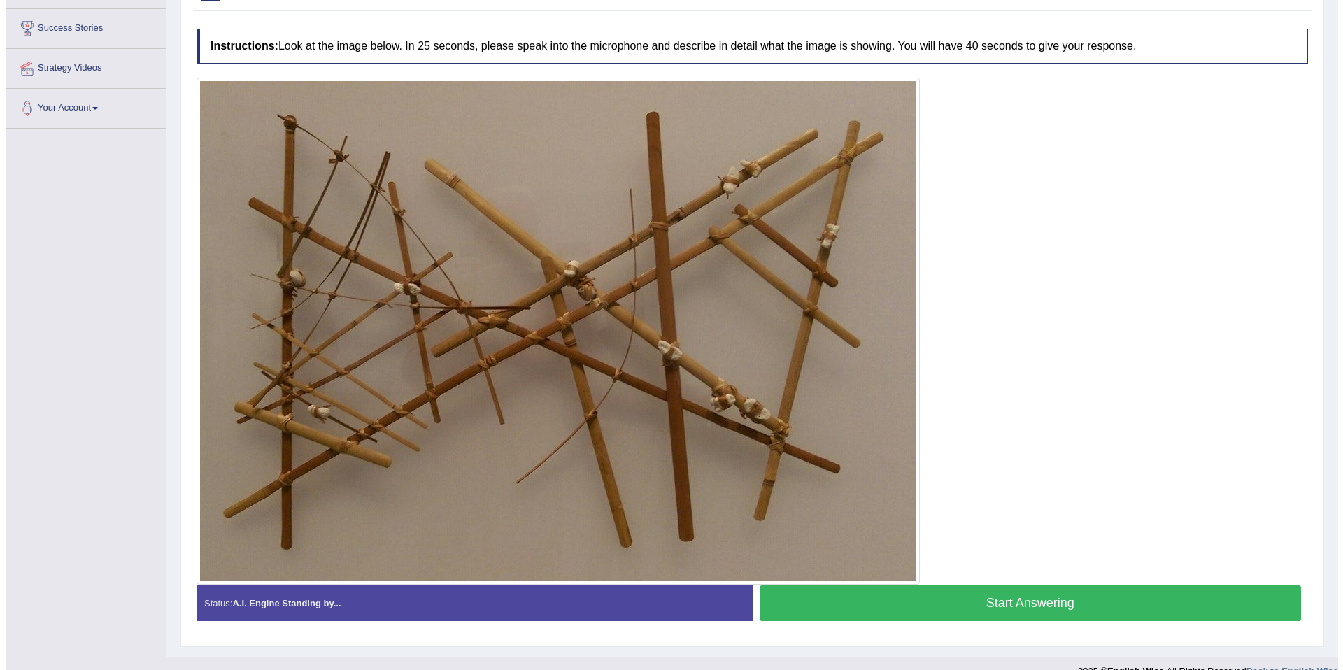
scroll to position [243, 0]
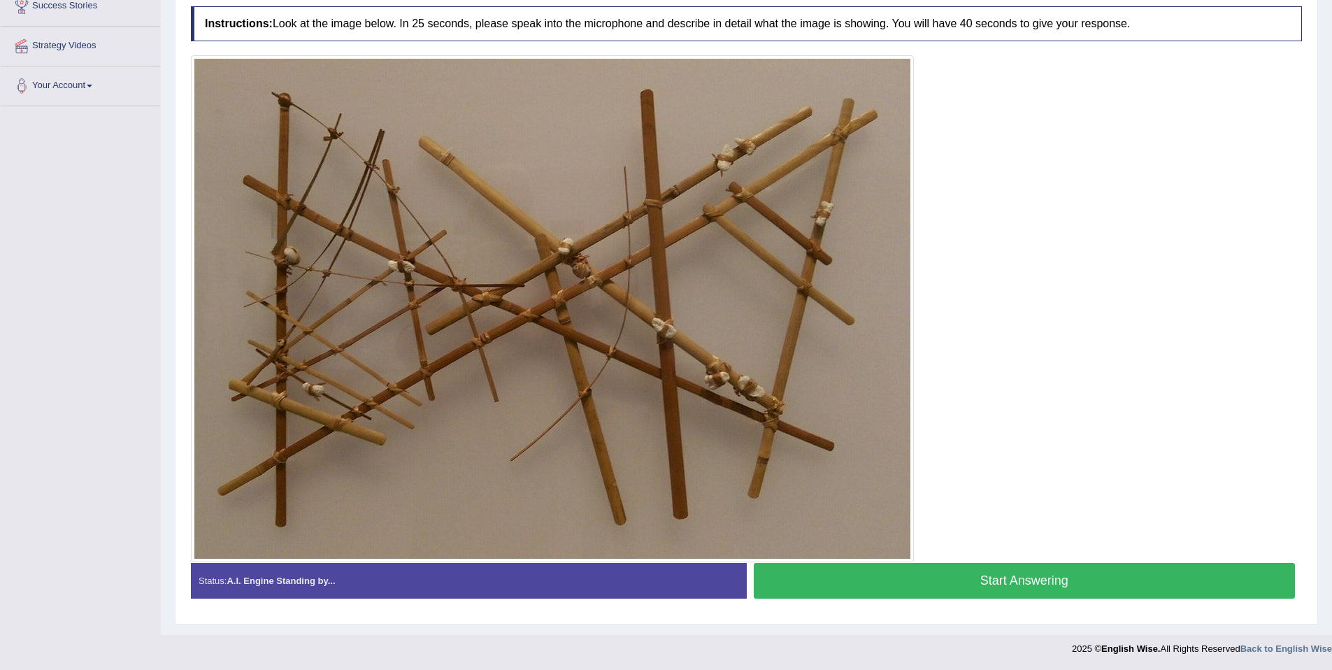
click at [885, 596] on button "Start Answering" at bounding box center [1025, 581] width 542 height 36
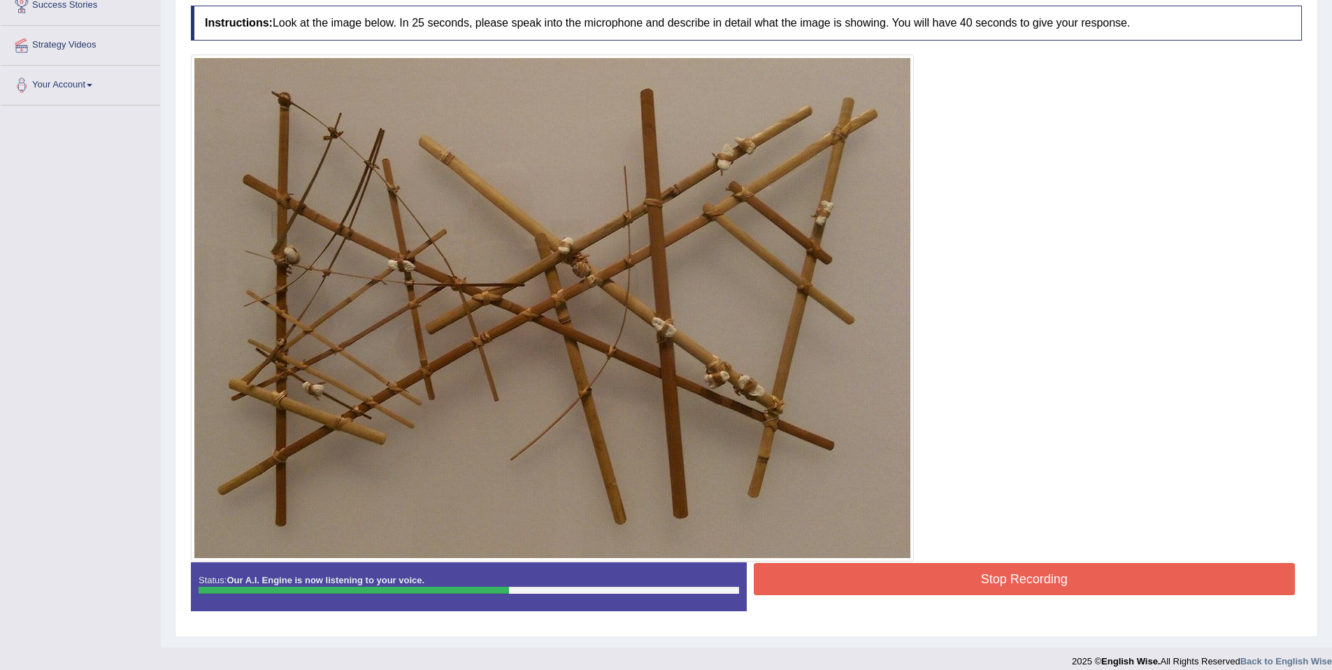
click at [866, 572] on button "Stop Recording" at bounding box center [1025, 579] width 542 height 32
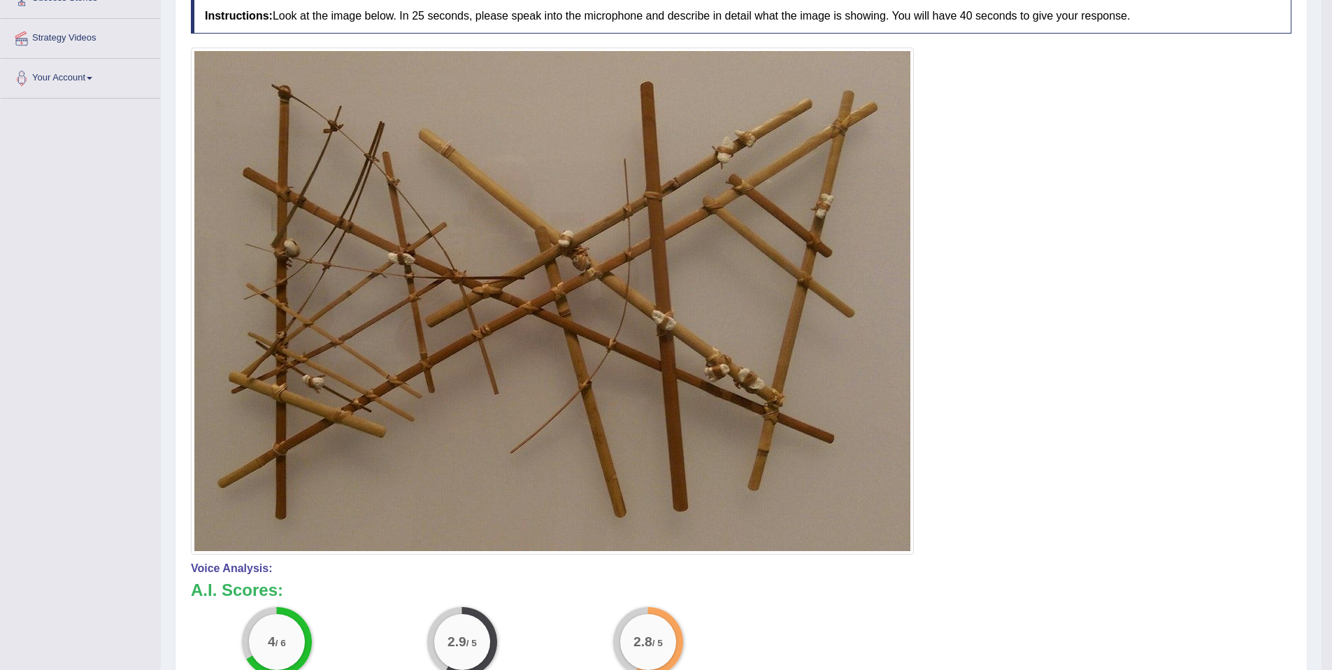
scroll to position [0, 0]
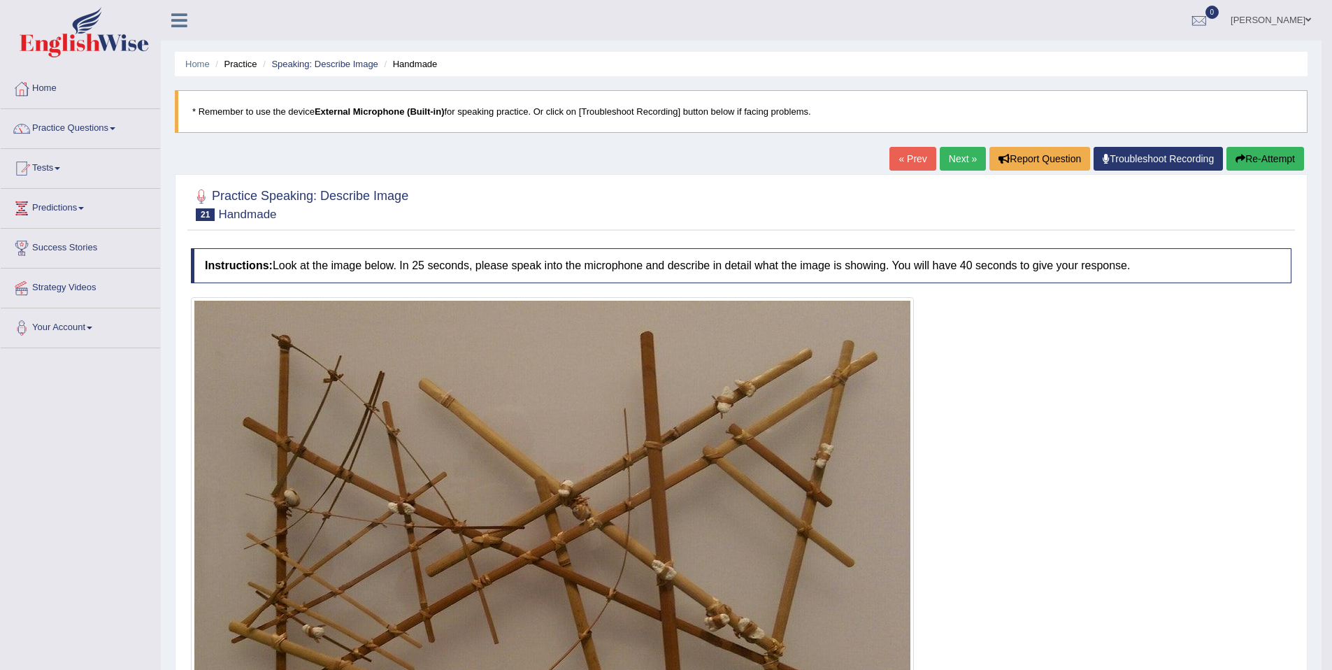
click at [940, 159] on link "Next »" at bounding box center [963, 159] width 46 height 24
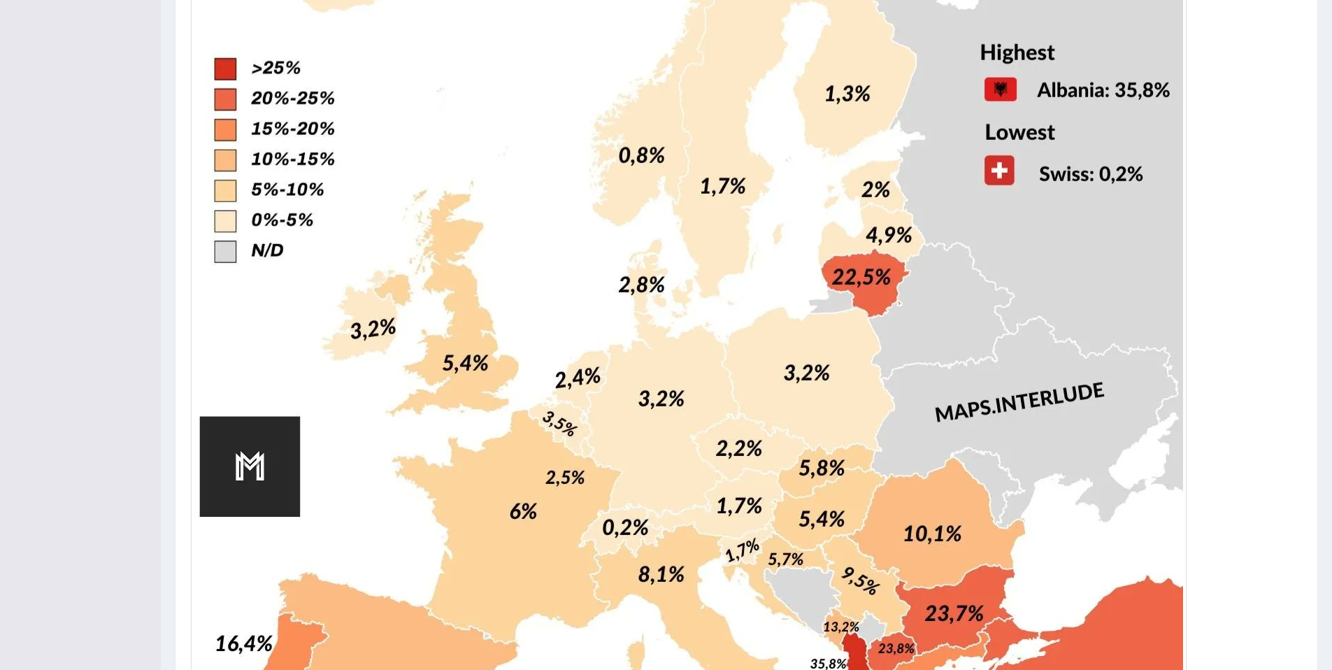
scroll to position [997, 0]
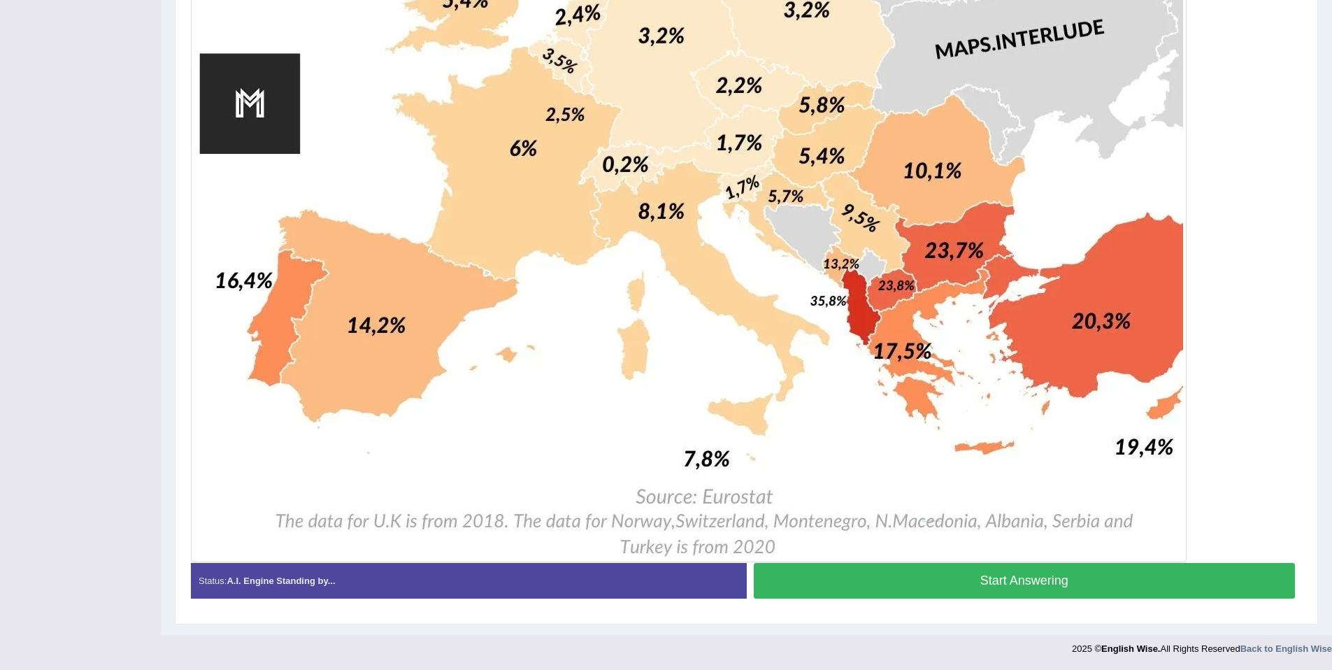
click at [949, 590] on button "Start Answering" at bounding box center [1025, 581] width 542 height 36
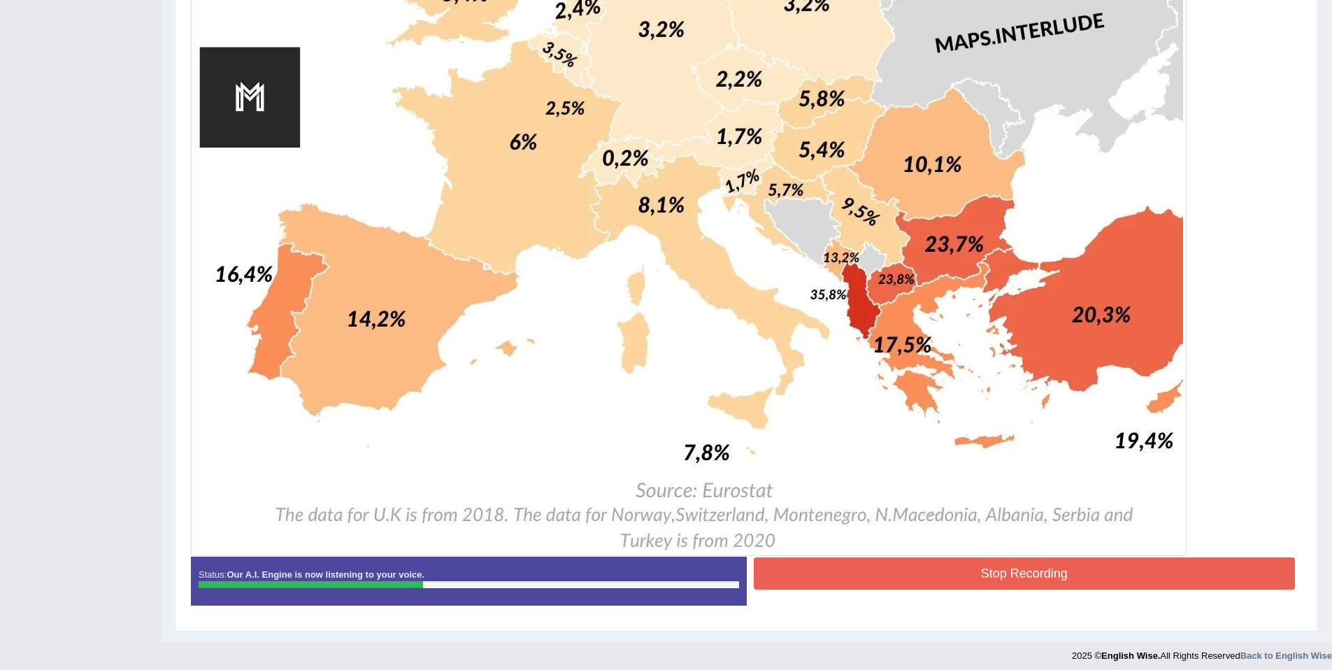
scroll to position [1010, 0]
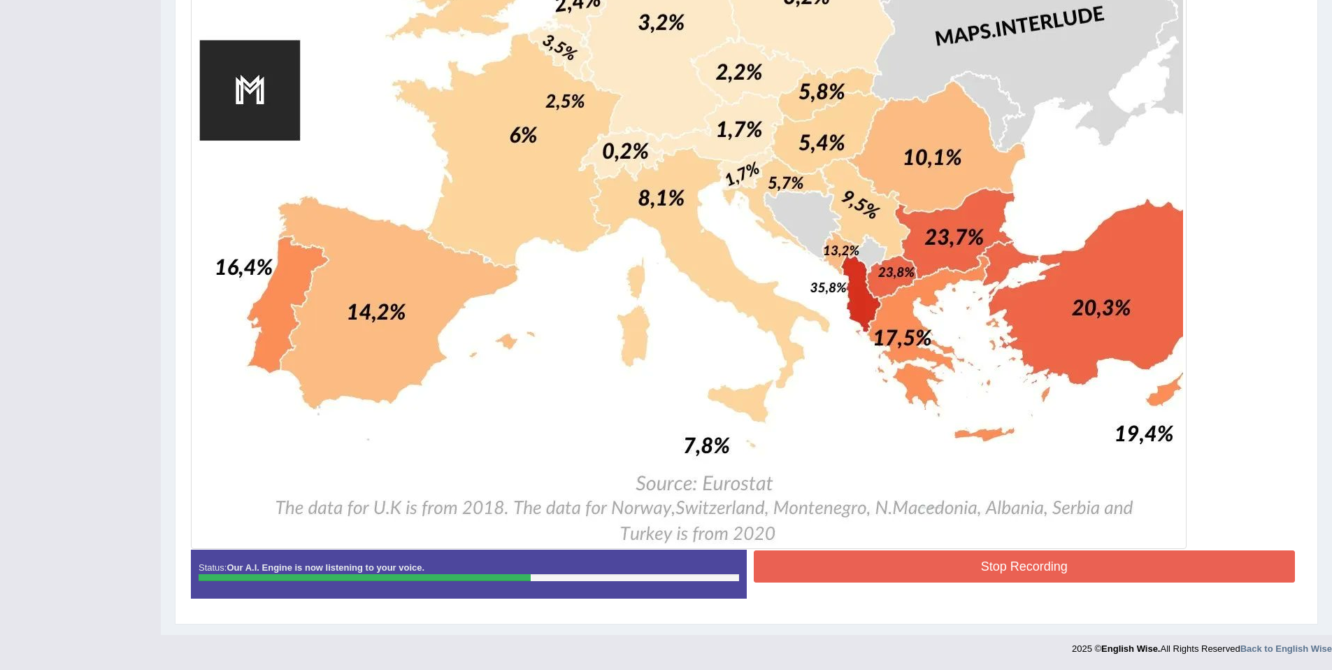
click at [1029, 569] on button "Stop Recording" at bounding box center [1025, 566] width 542 height 32
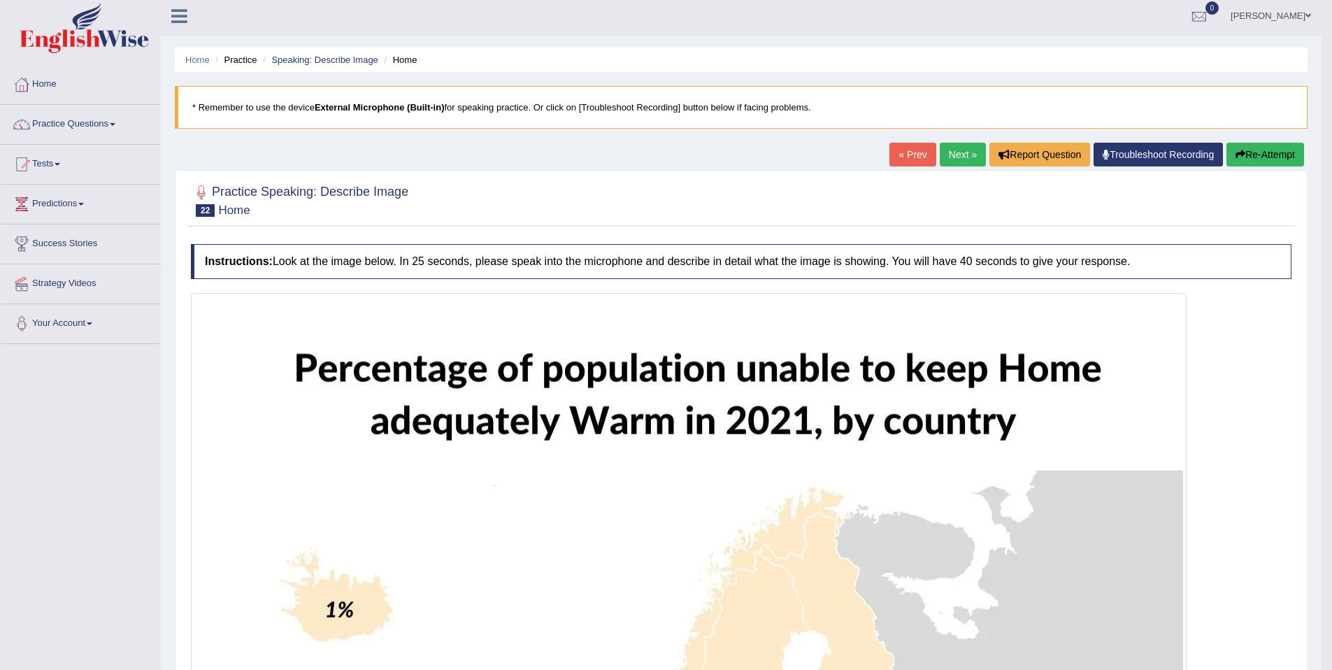
scroll to position [0, 0]
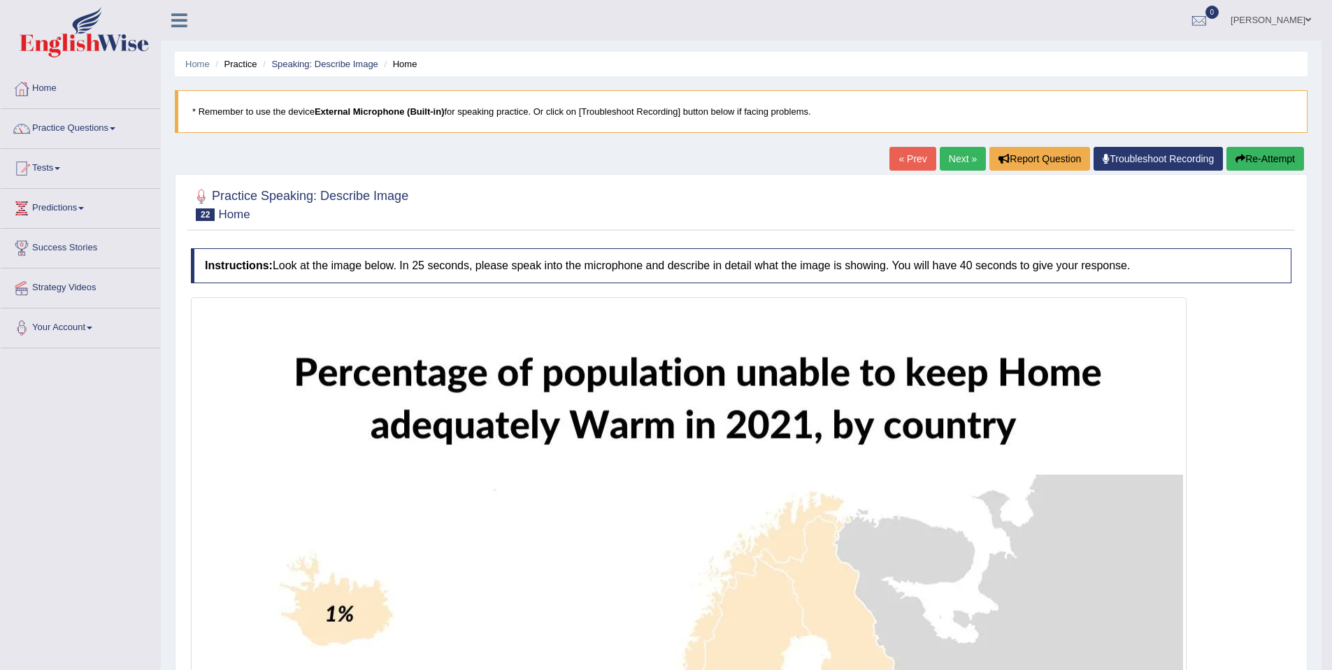
click at [961, 162] on link "Next »" at bounding box center [963, 159] width 46 height 24
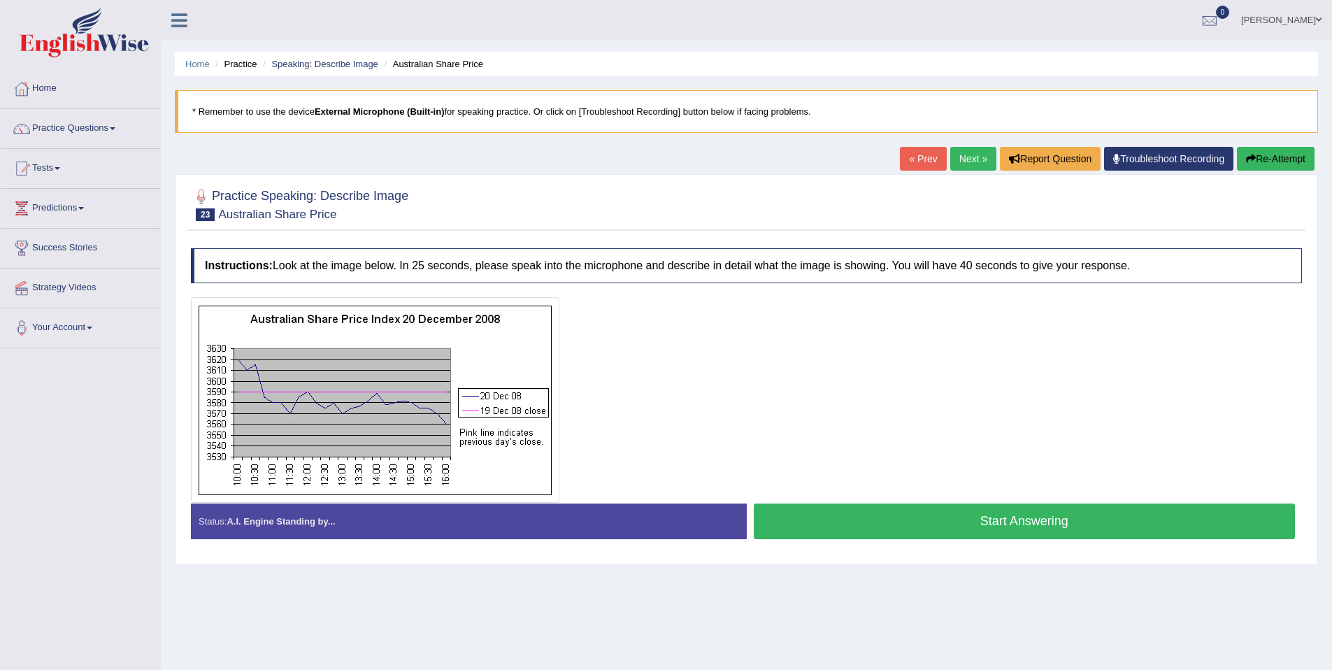
click at [854, 529] on button "Start Answering" at bounding box center [1025, 521] width 542 height 36
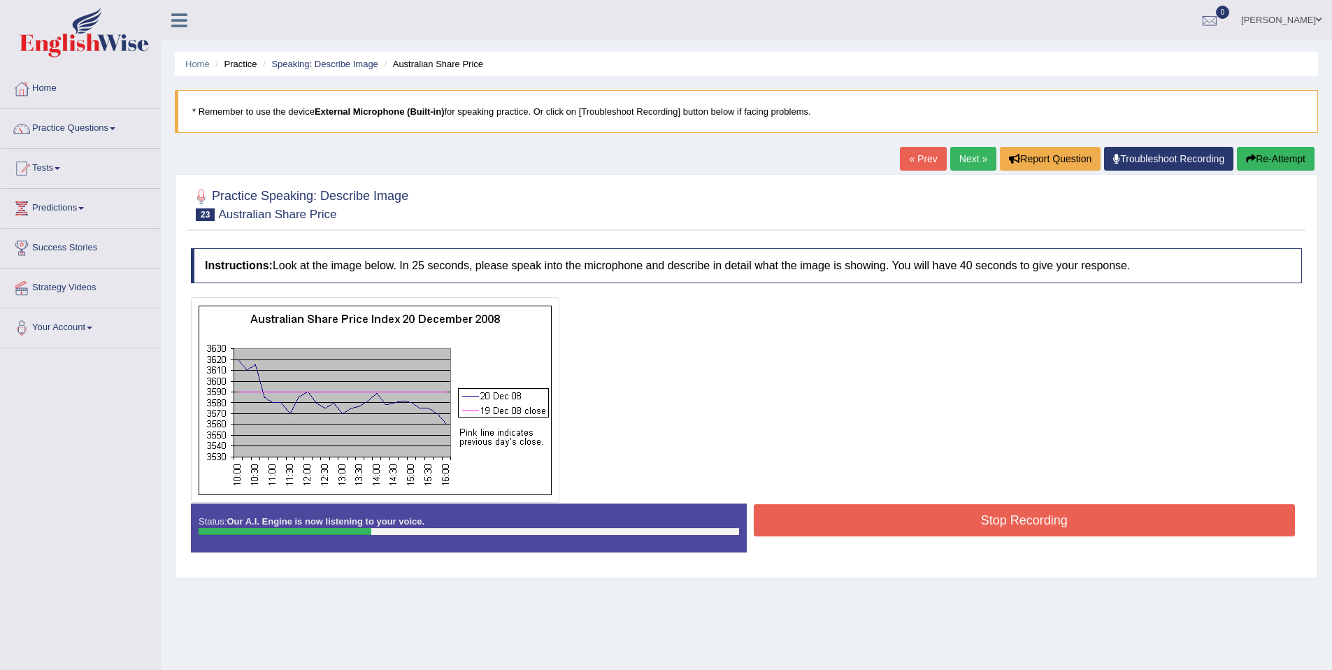
click at [965, 504] on button "Stop Recording" at bounding box center [1025, 520] width 542 height 32
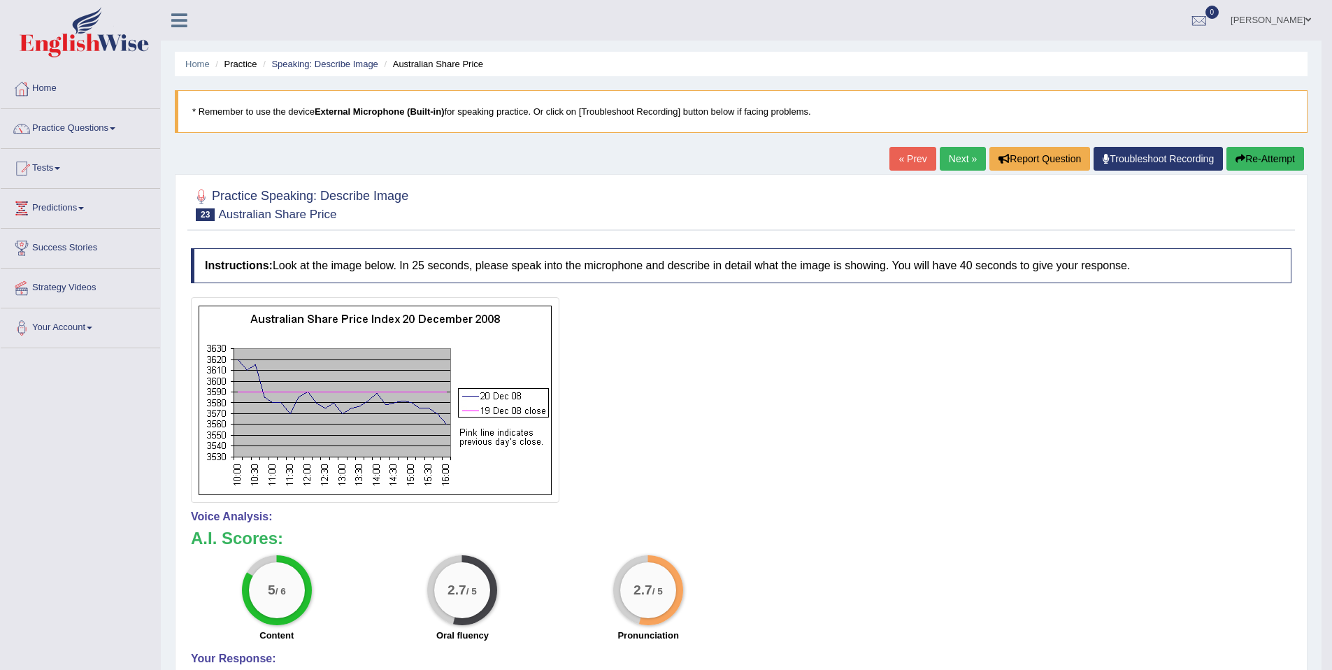
click at [1239, 163] on icon "button" at bounding box center [1241, 159] width 10 height 10
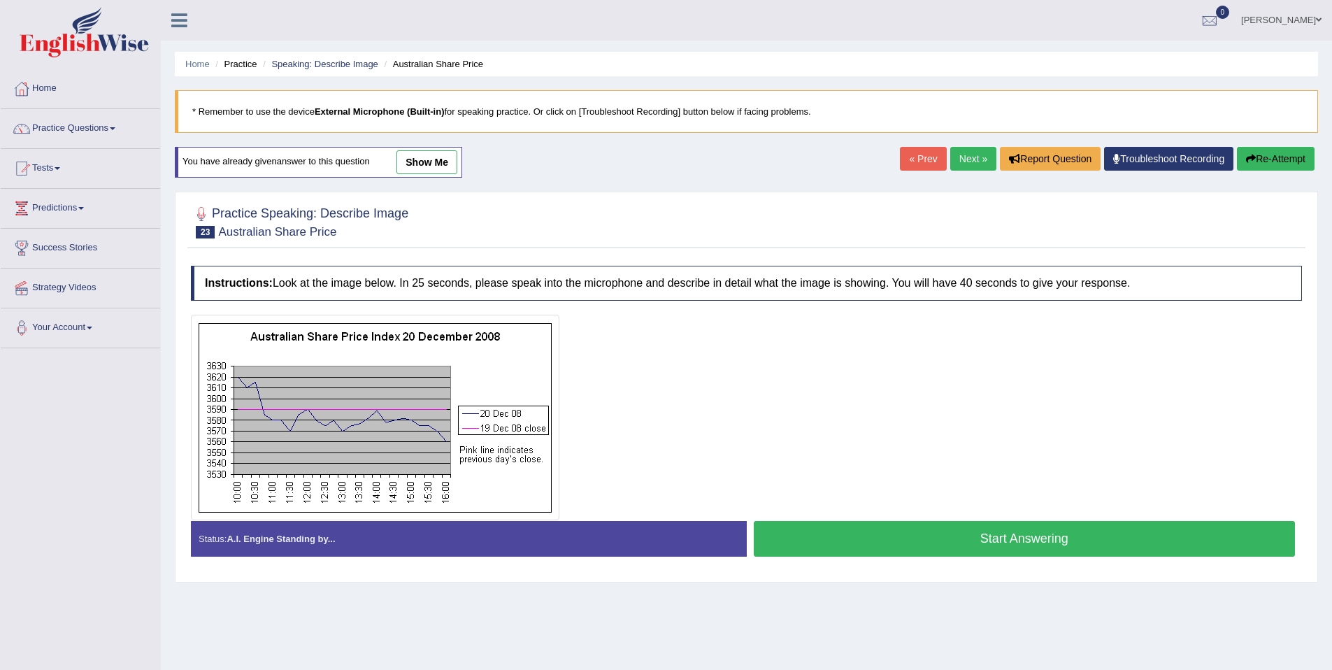
click at [941, 527] on button "Start Answering" at bounding box center [1025, 539] width 542 height 36
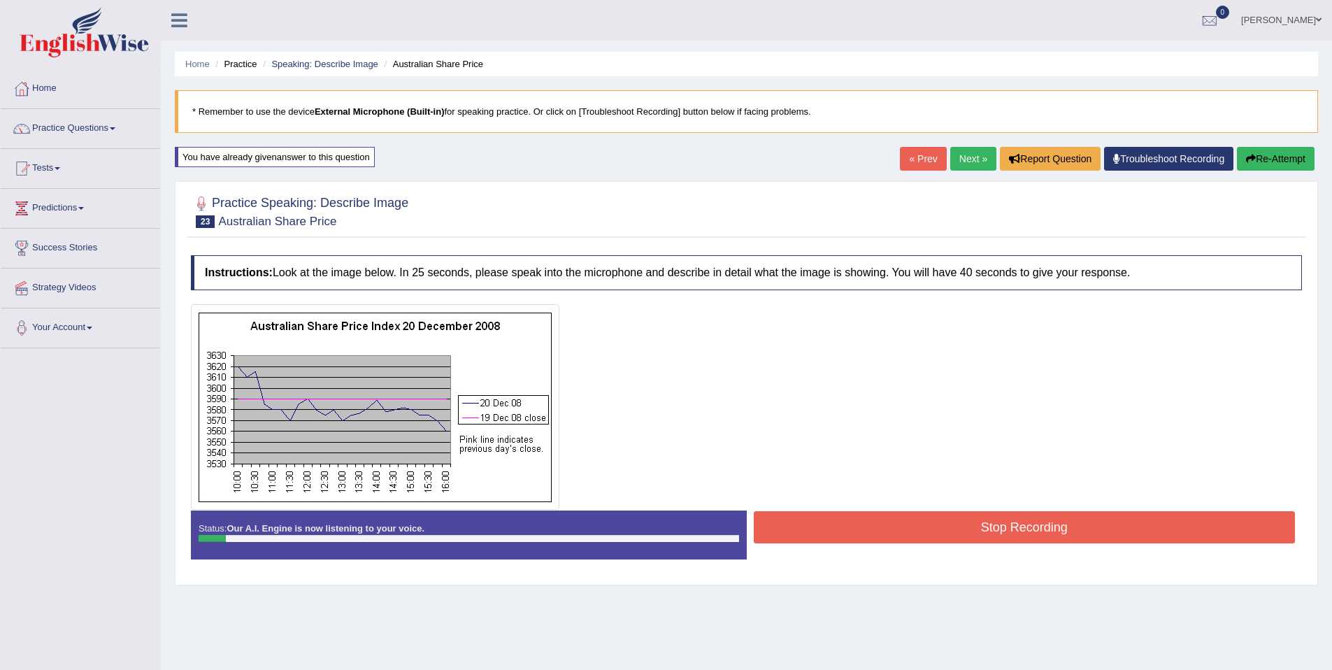
click at [941, 527] on button "Stop Recording" at bounding box center [1025, 527] width 542 height 32
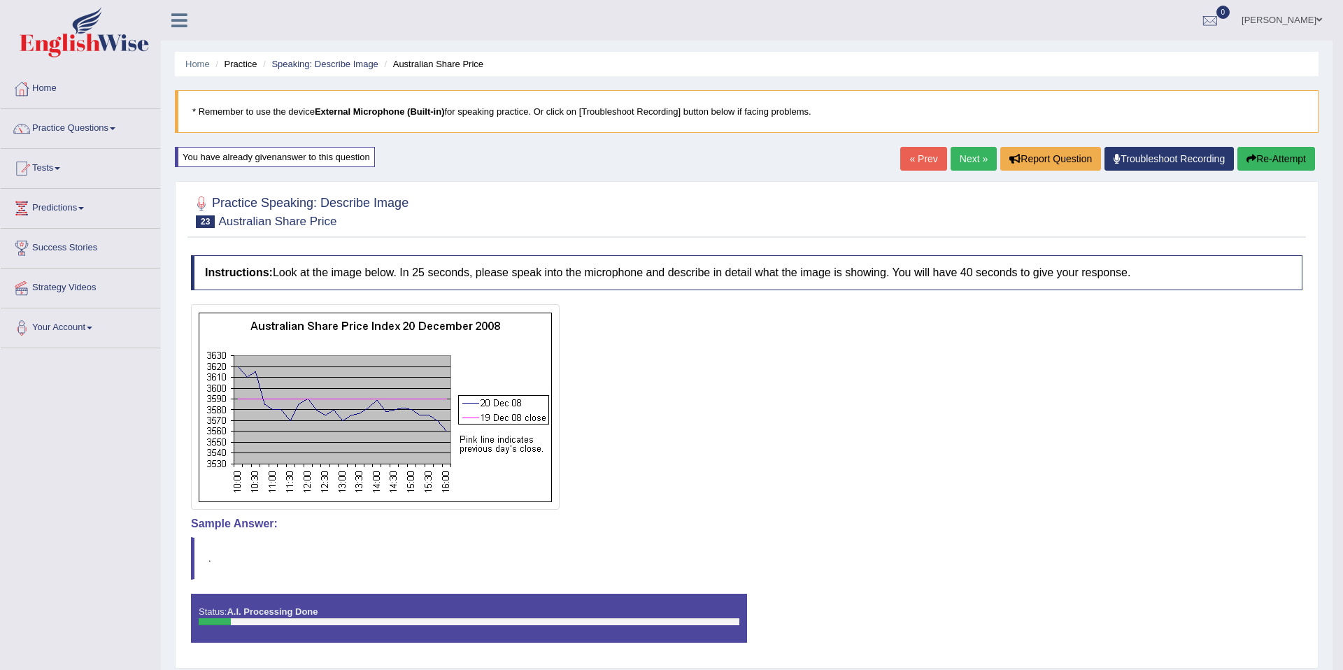
click at [1254, 159] on div "Comparing text to speech..." at bounding box center [671, 335] width 1343 height 670
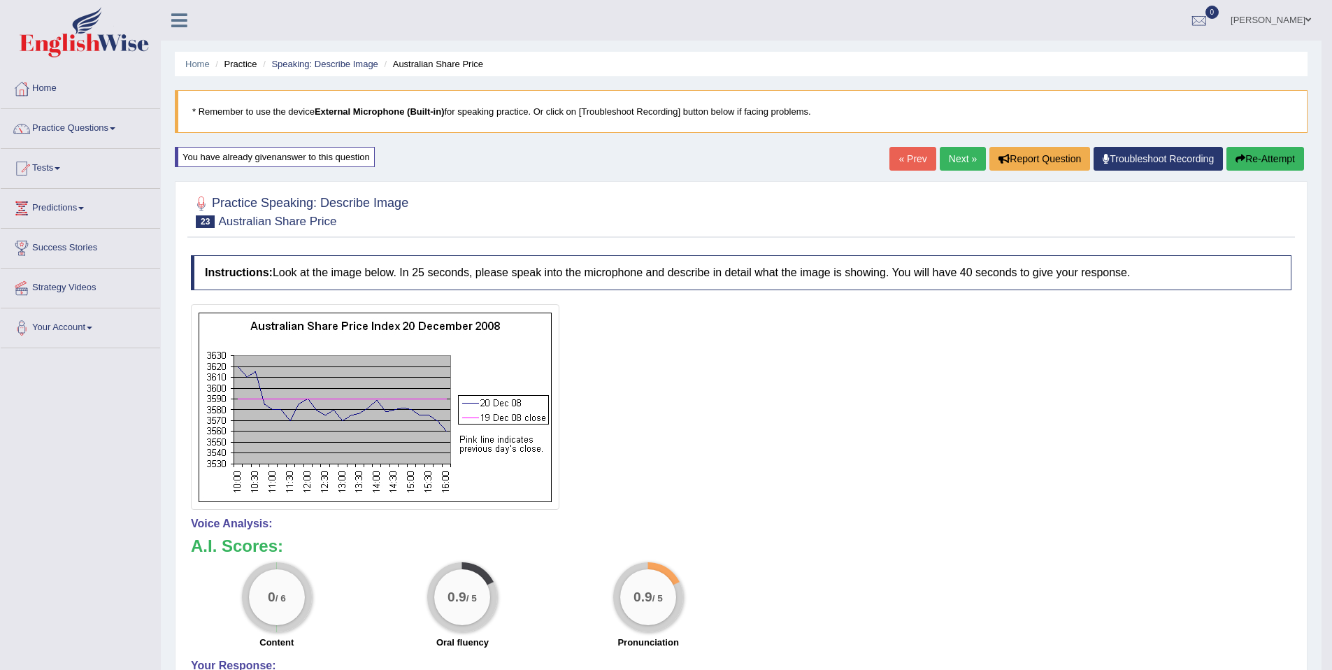
click at [1262, 154] on button "Re-Attempt" at bounding box center [1266, 159] width 78 height 24
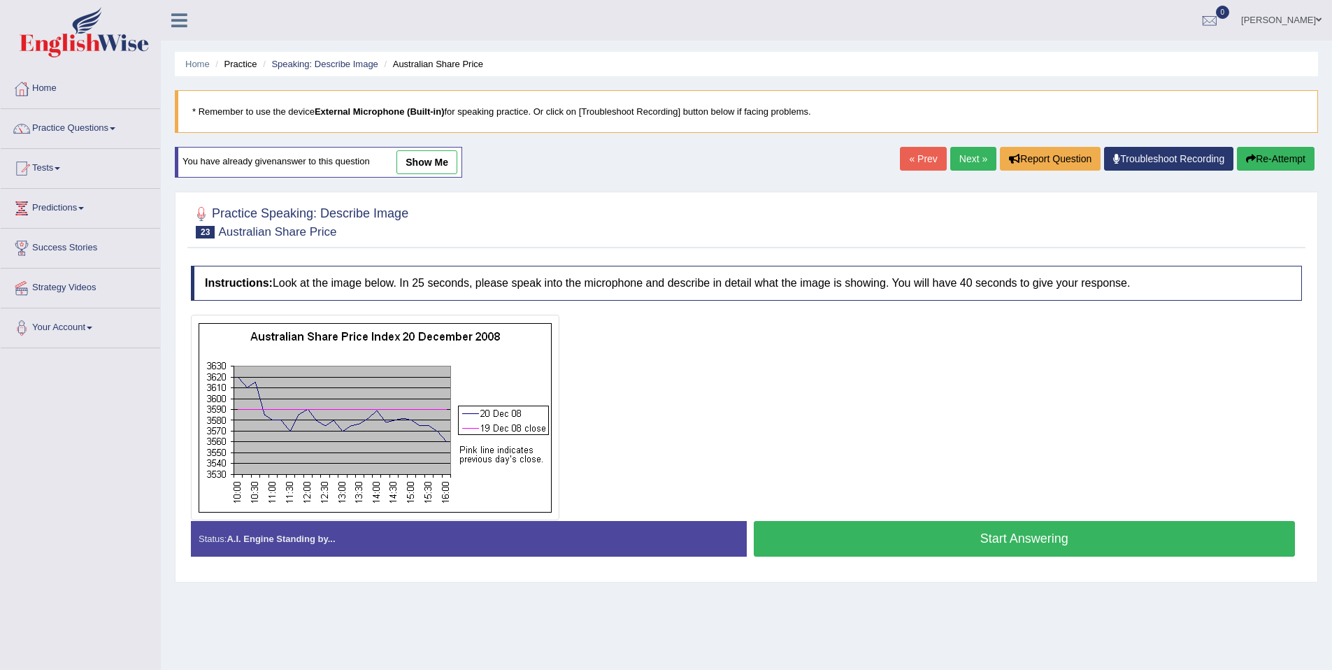
click at [970, 536] on button "Start Answering" at bounding box center [1025, 539] width 542 height 36
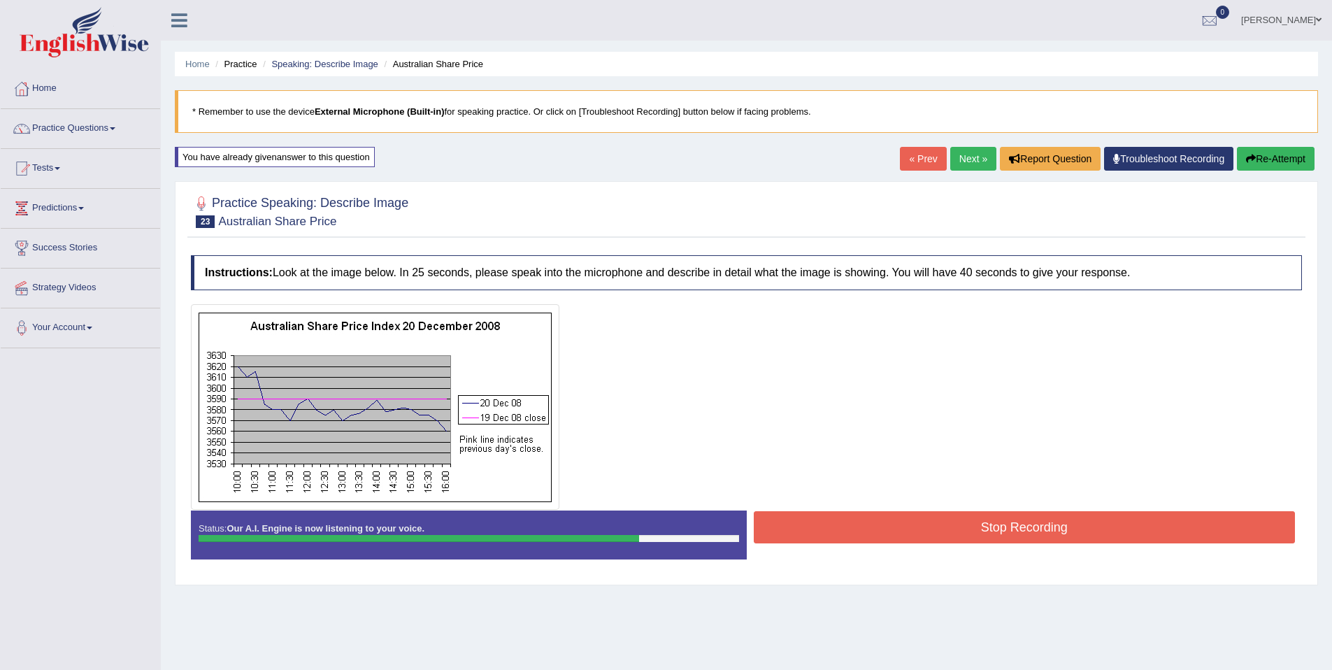
click at [893, 533] on button "Stop Recording" at bounding box center [1025, 527] width 542 height 32
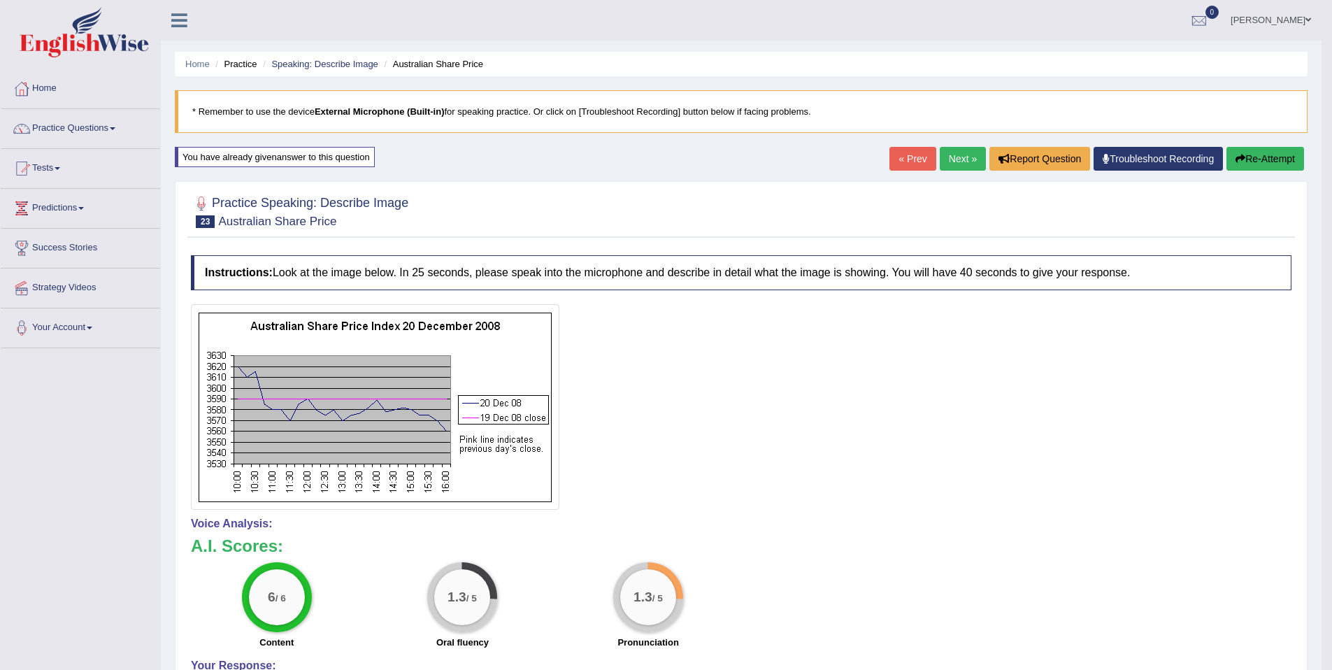
click at [1250, 162] on button "Re-Attempt" at bounding box center [1266, 159] width 78 height 24
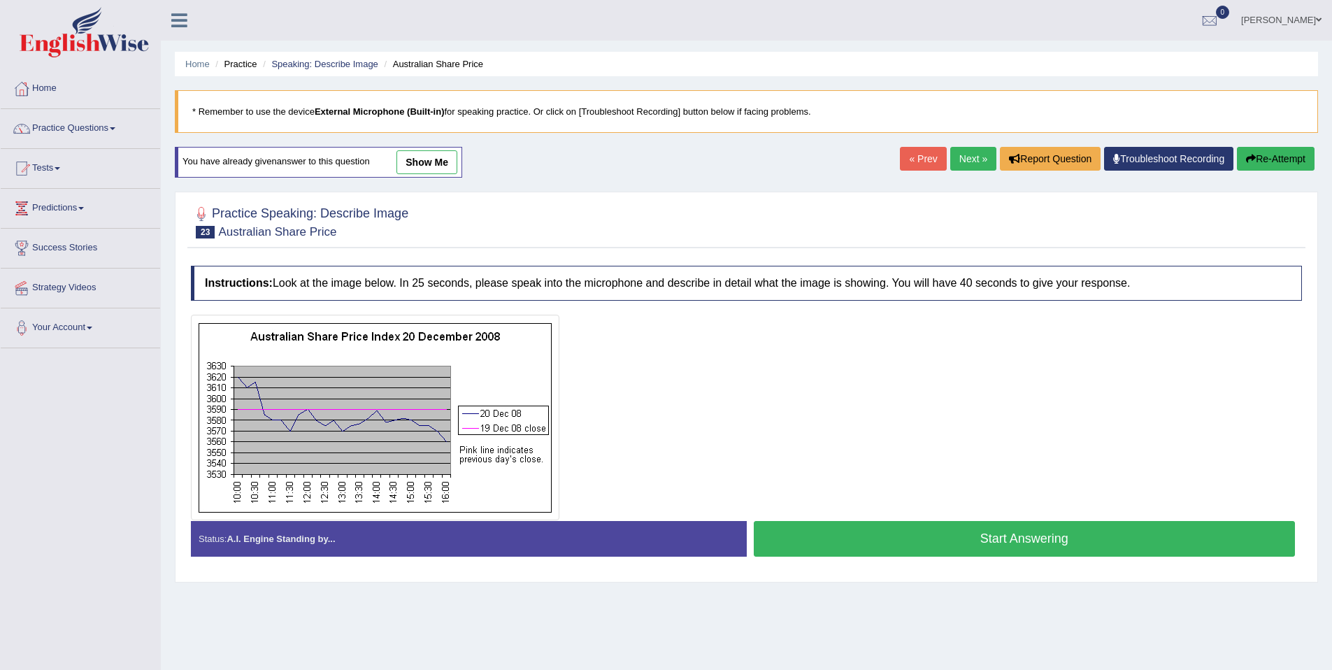
click at [1008, 534] on button "Start Answering" at bounding box center [1025, 539] width 542 height 36
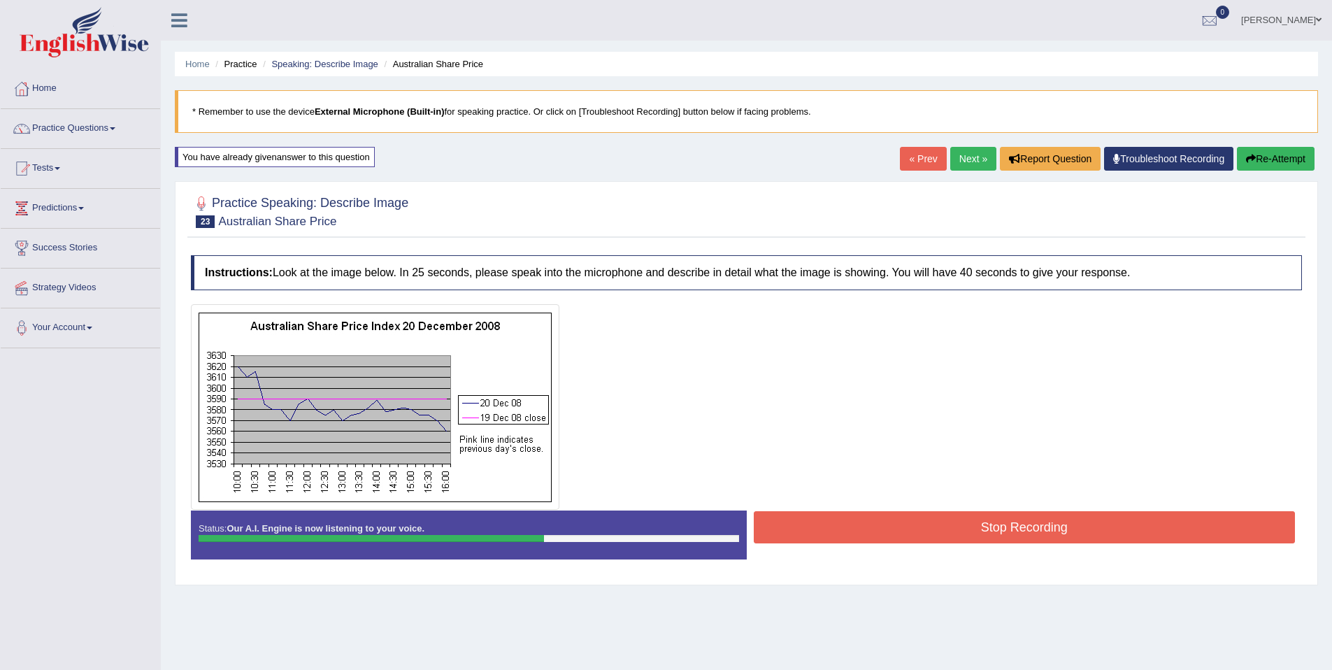
click at [1008, 534] on button "Stop Recording" at bounding box center [1025, 527] width 542 height 32
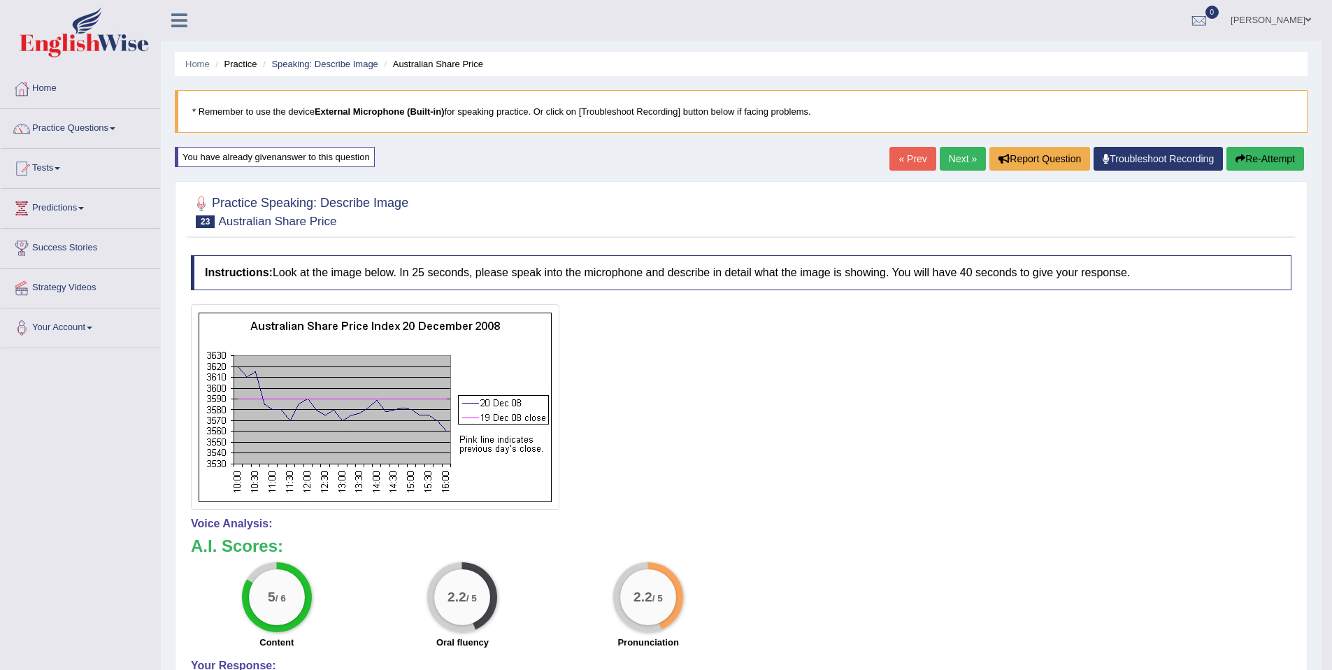
click at [966, 152] on link "Next »" at bounding box center [963, 159] width 46 height 24
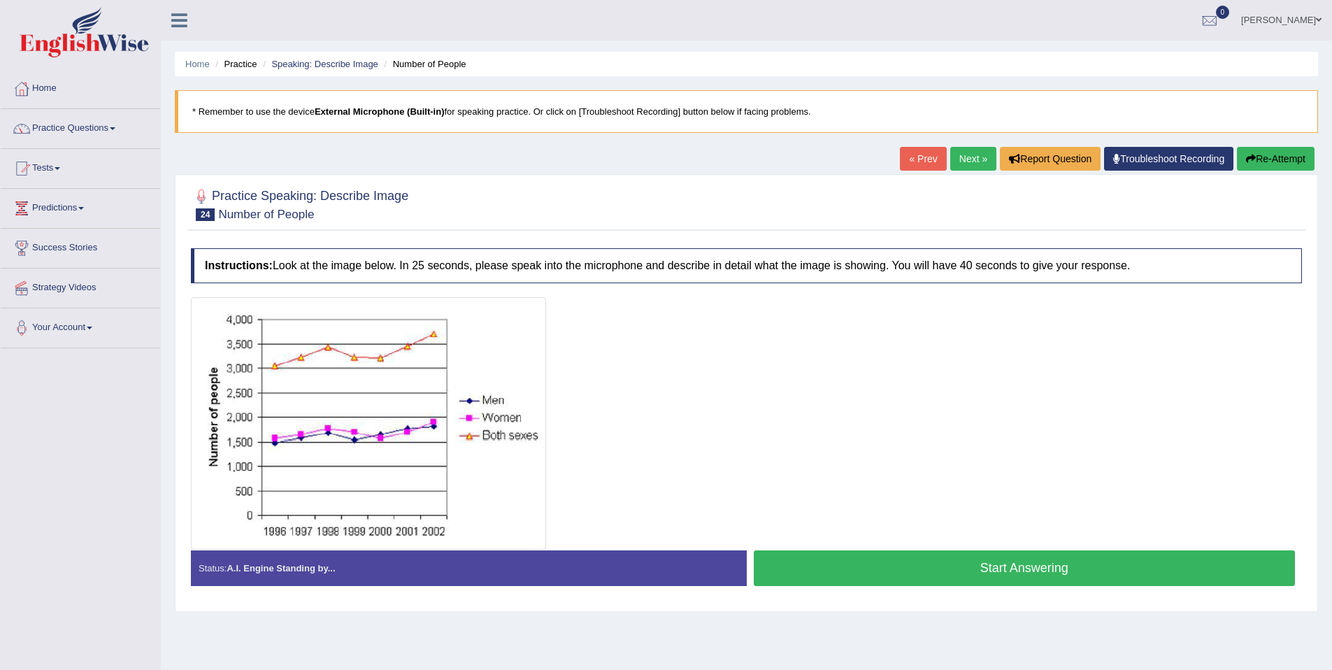
click at [912, 574] on button "Start Answering" at bounding box center [1025, 568] width 542 height 36
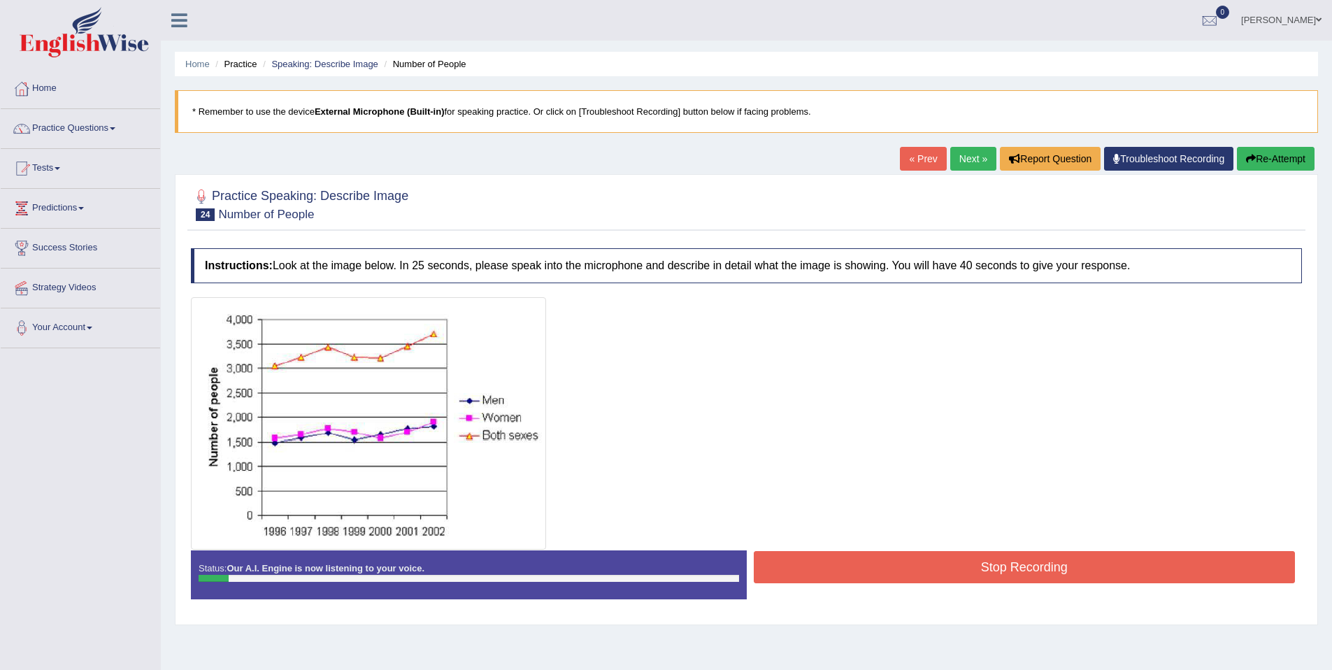
click at [973, 589] on div "Status: Our A.I. Engine is now listening to your voice. Start Answering Stop Re…" at bounding box center [746, 581] width 1111 height 63
click at [988, 549] on div at bounding box center [746, 423] width 1111 height 252
click at [1280, 159] on button "Re-Attempt" at bounding box center [1276, 159] width 78 height 24
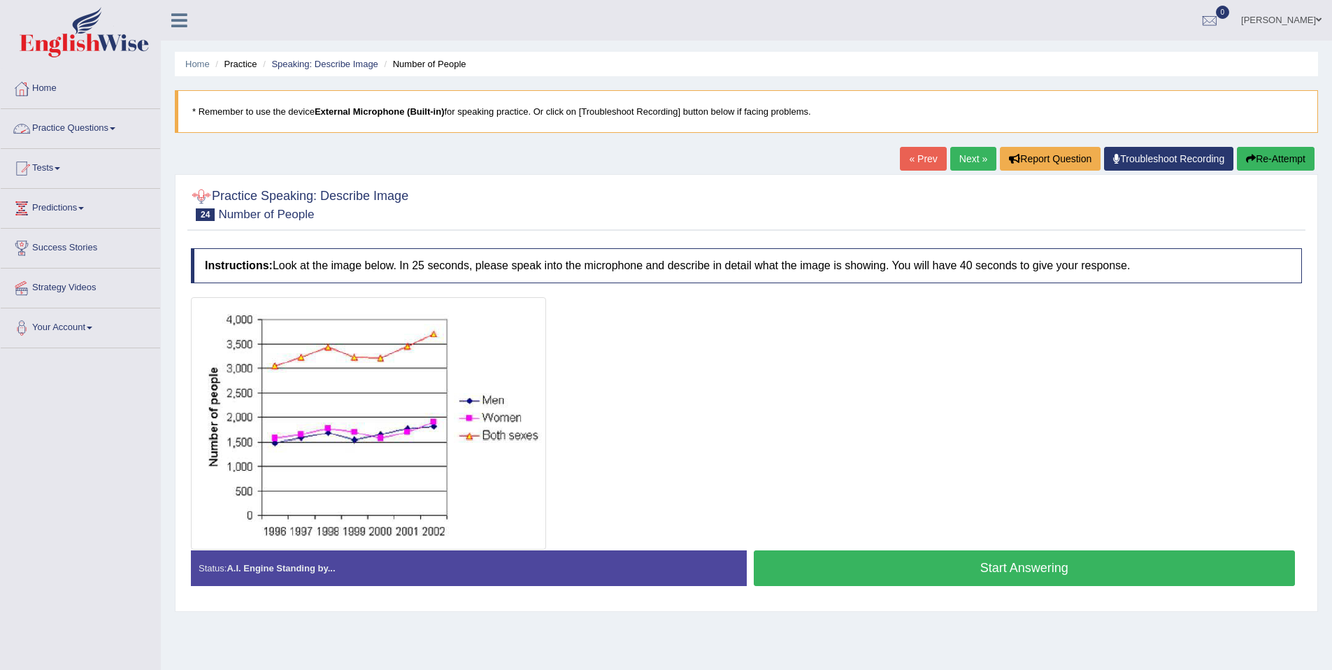
click at [108, 132] on link "Practice Questions" at bounding box center [80, 126] width 159 height 35
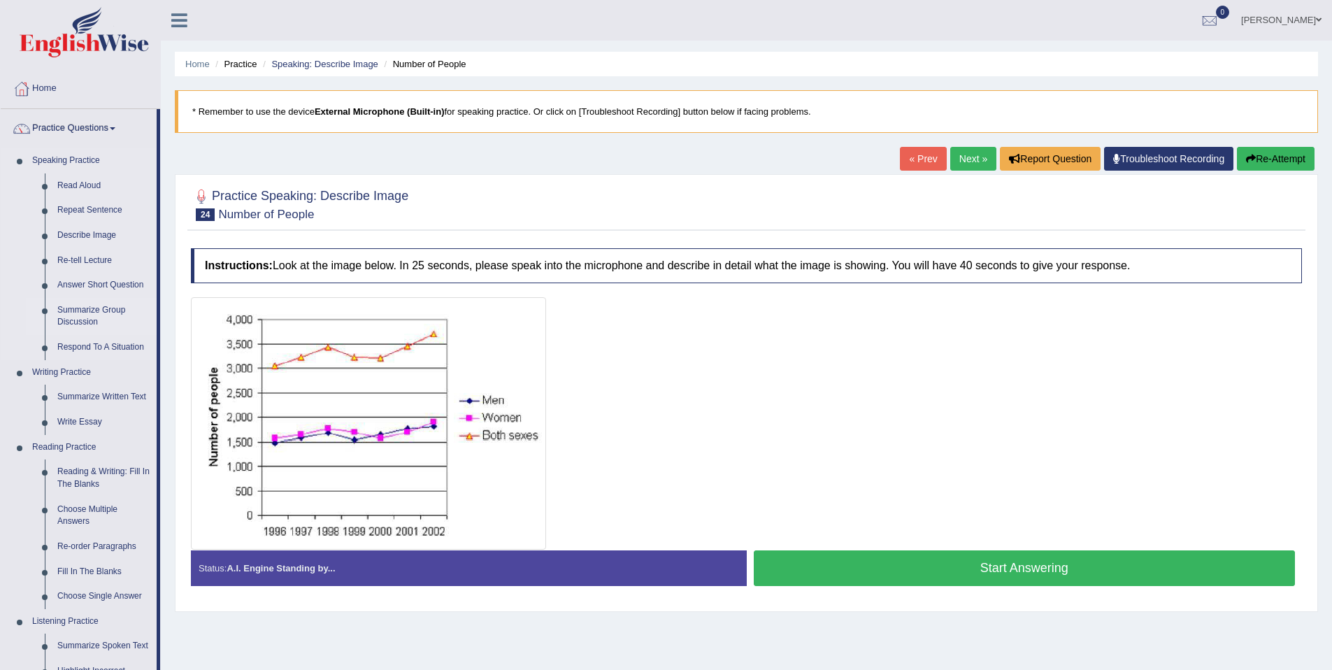
click at [87, 320] on link "Summarize Group Discussion" at bounding box center [104, 316] width 106 height 37
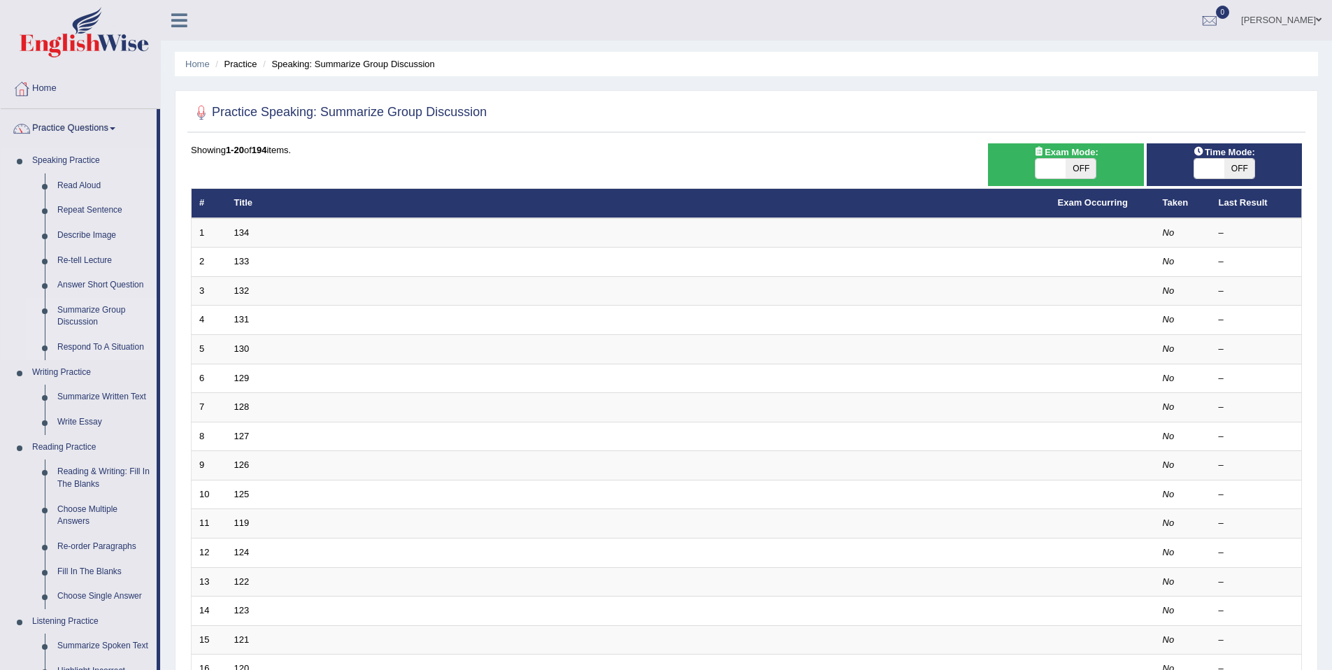
click at [97, 348] on link "Respond To A Situation" at bounding box center [104, 347] width 106 height 25
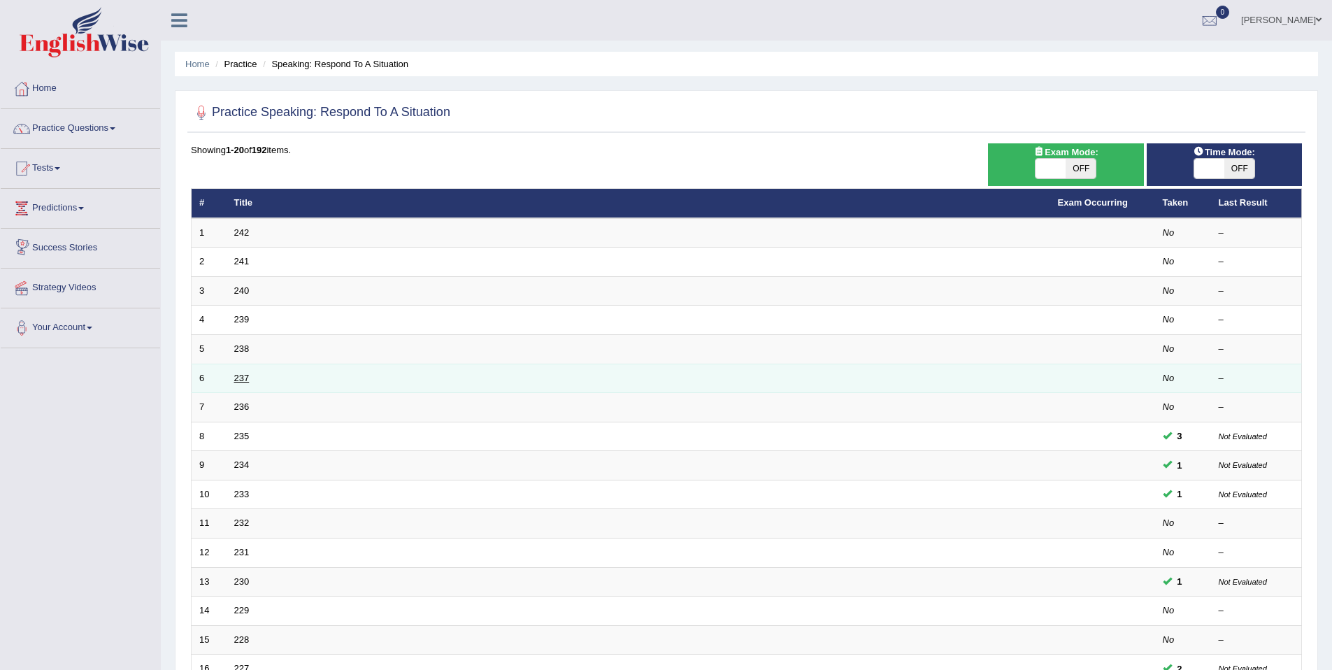
click at [248, 380] on link "237" at bounding box center [241, 378] width 15 height 10
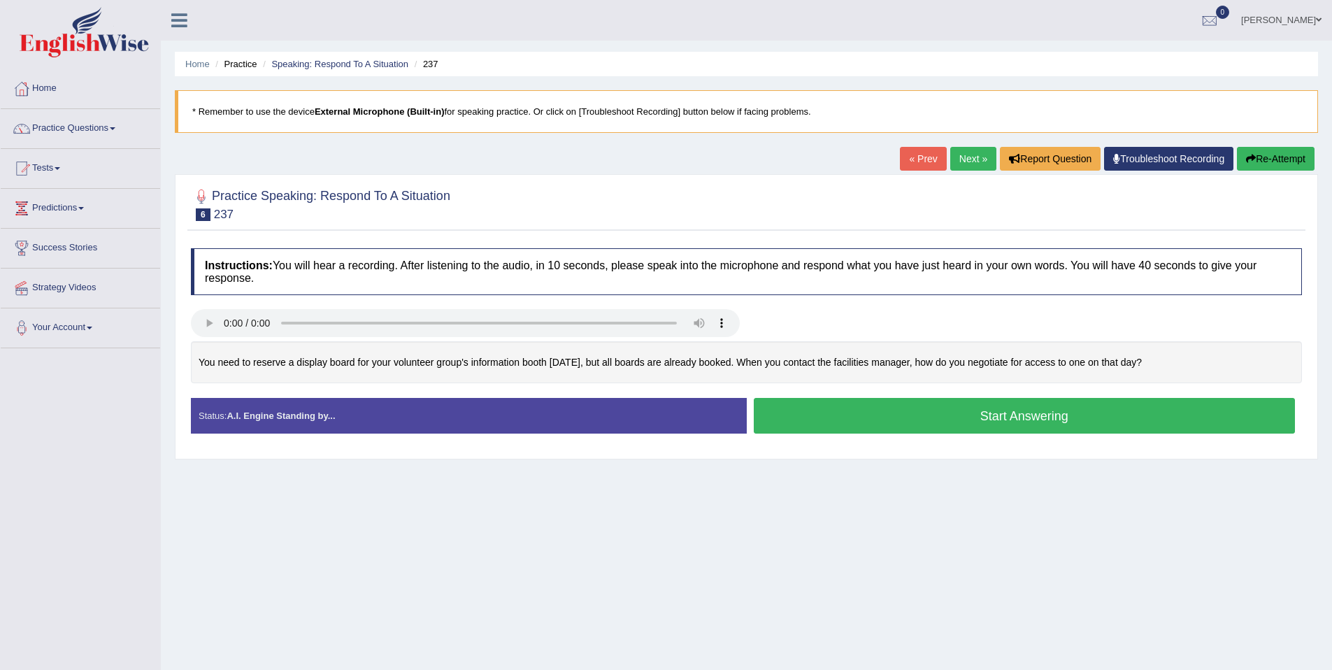
click at [886, 367] on div "You need to reserve a display board for your volunteer group's information boot…" at bounding box center [746, 362] width 1111 height 43
click at [884, 364] on div "You need to reserve a display board for your volunteer group's information boot…" at bounding box center [746, 362] width 1111 height 43
click at [941, 413] on button "Start Answering" at bounding box center [1025, 416] width 542 height 36
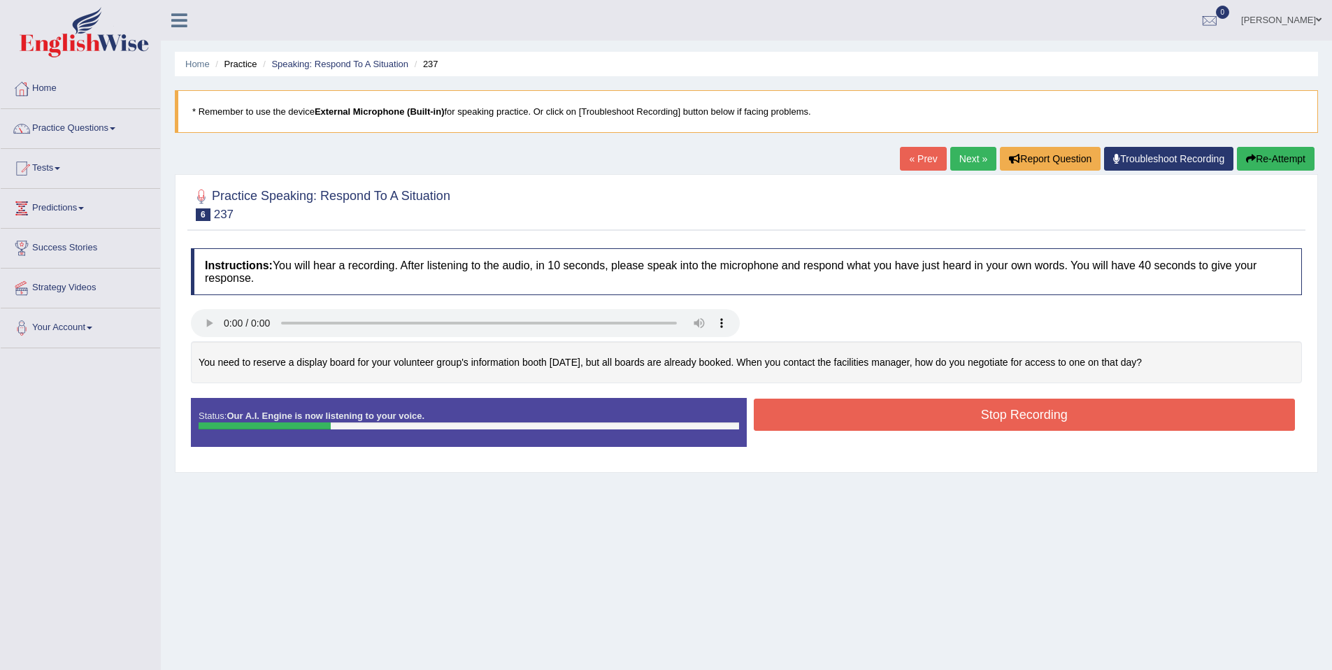
click at [938, 414] on button "Stop Recording" at bounding box center [1025, 415] width 542 height 32
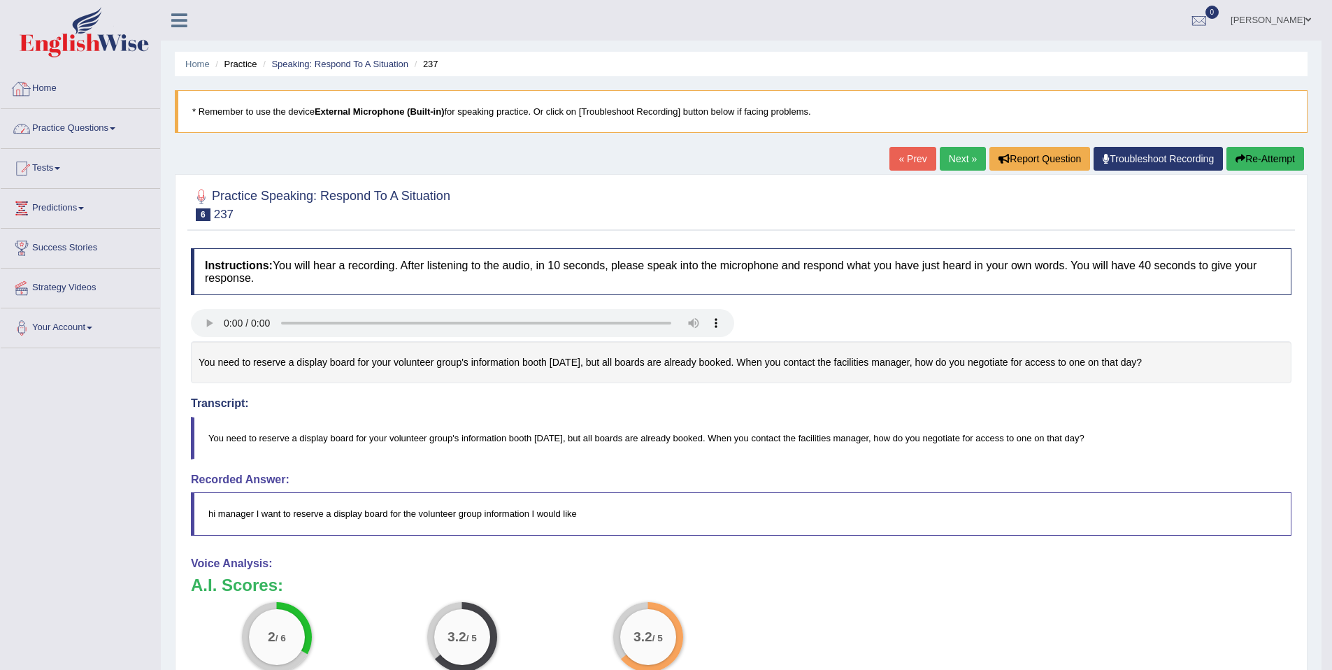
click at [92, 120] on link "Practice Questions" at bounding box center [80, 126] width 159 height 35
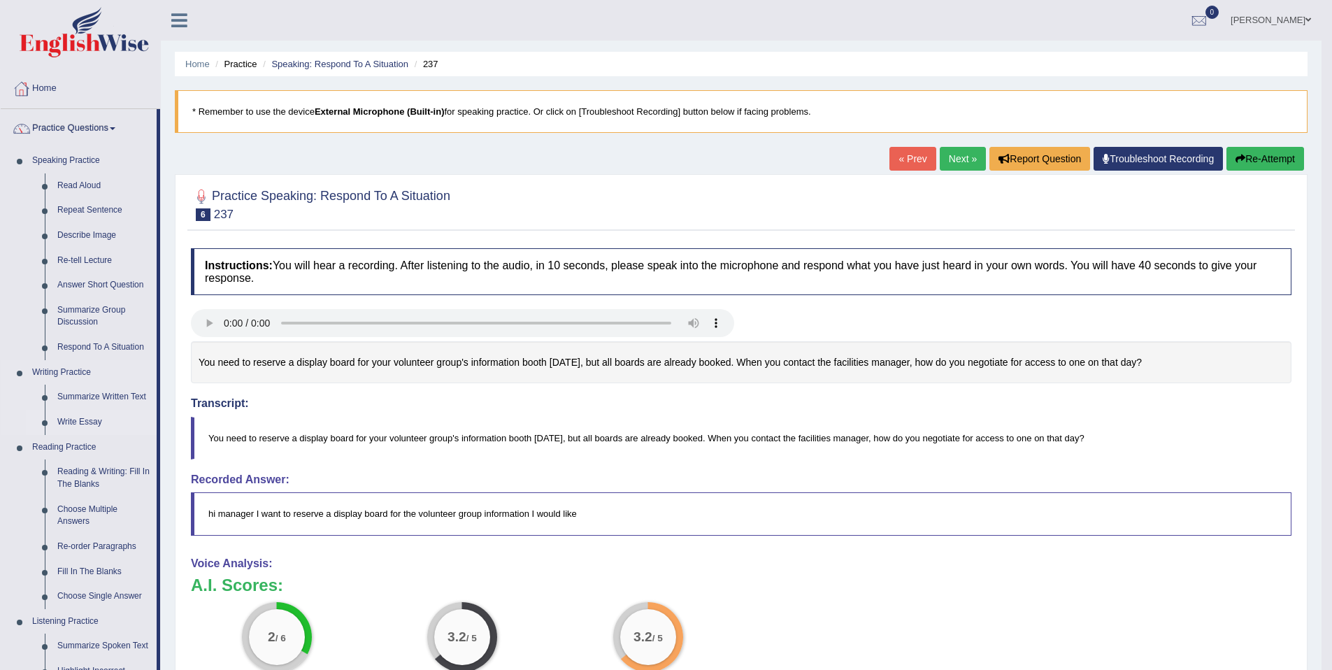
click at [78, 421] on link "Write Essay" at bounding box center [104, 422] width 106 height 25
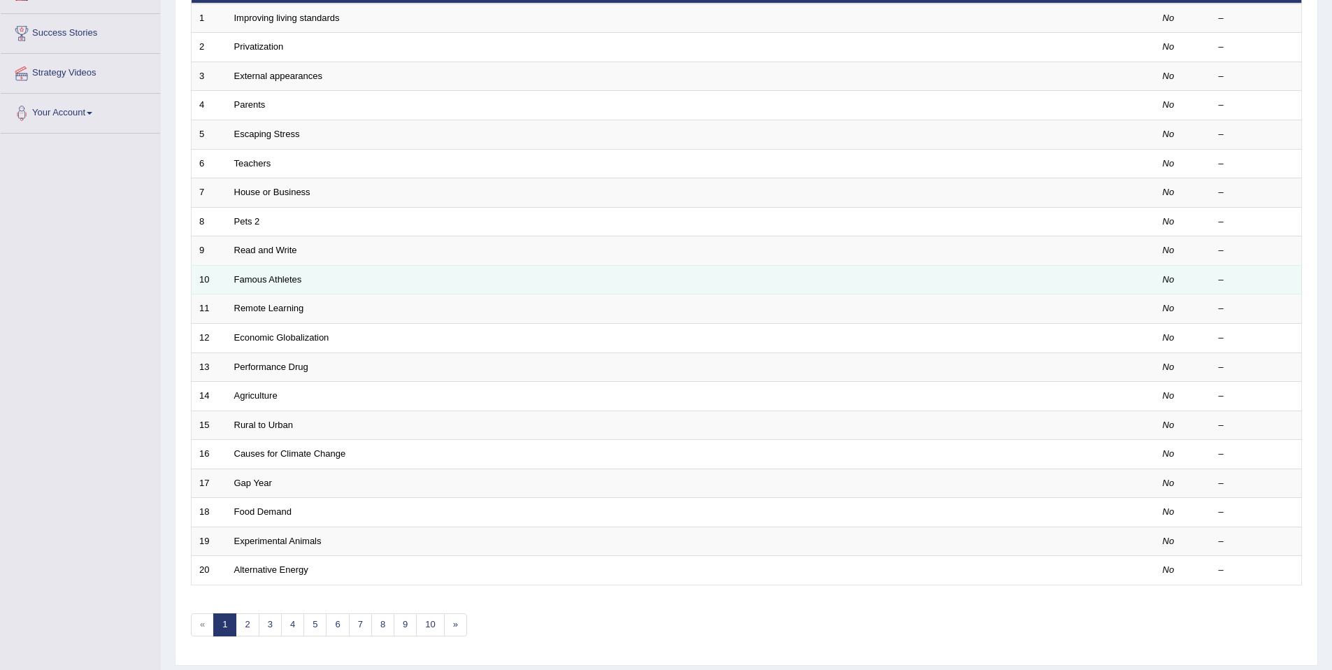
scroll to position [256, 0]
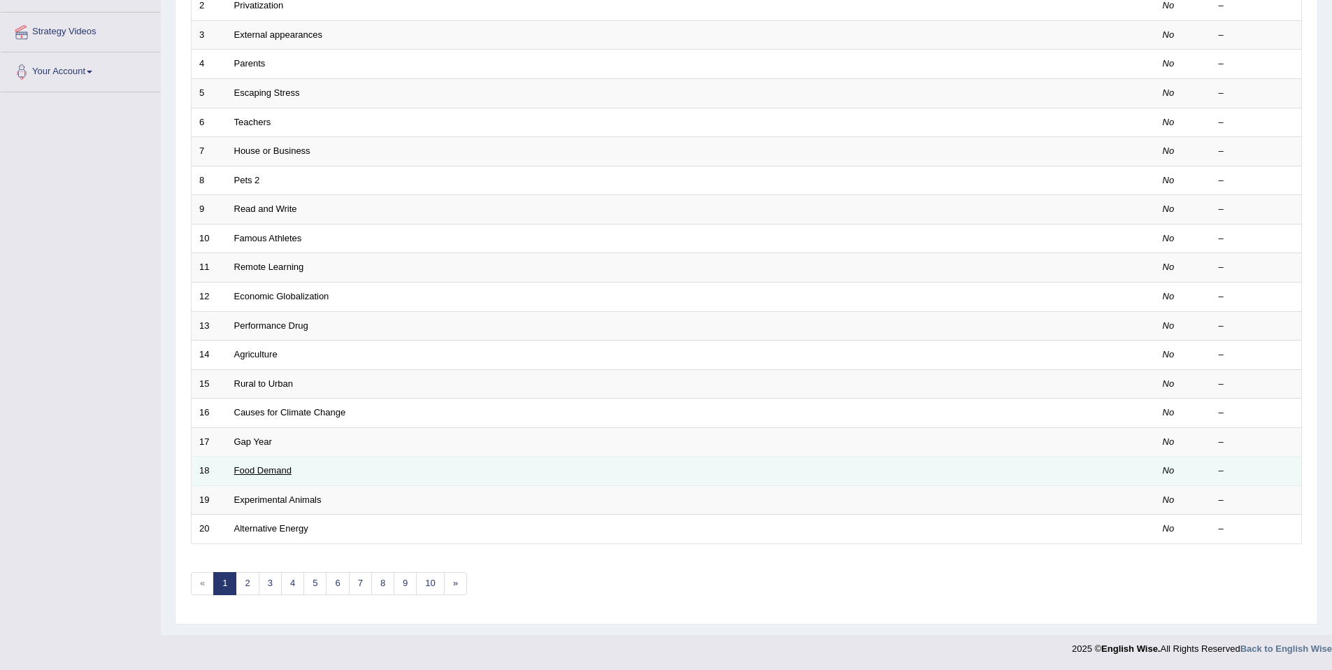
click at [251, 466] on link "Food Demand" at bounding box center [262, 470] width 57 height 10
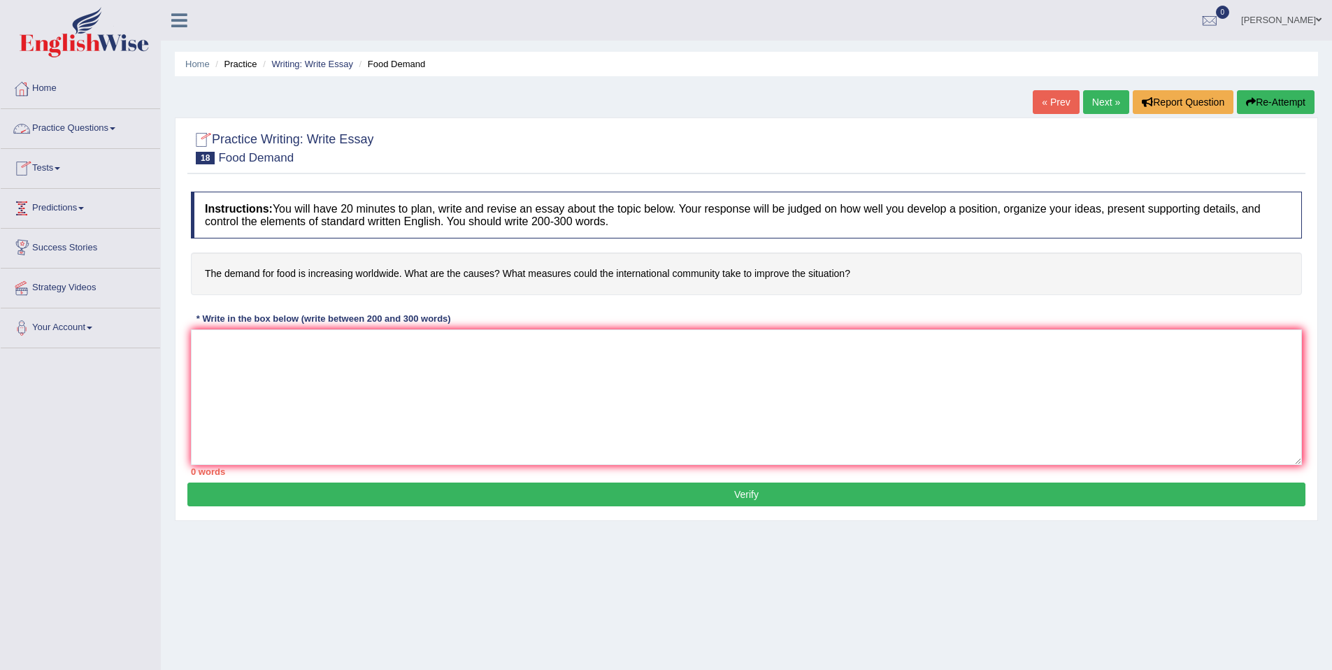
click at [109, 140] on link "Practice Questions" at bounding box center [80, 126] width 159 height 35
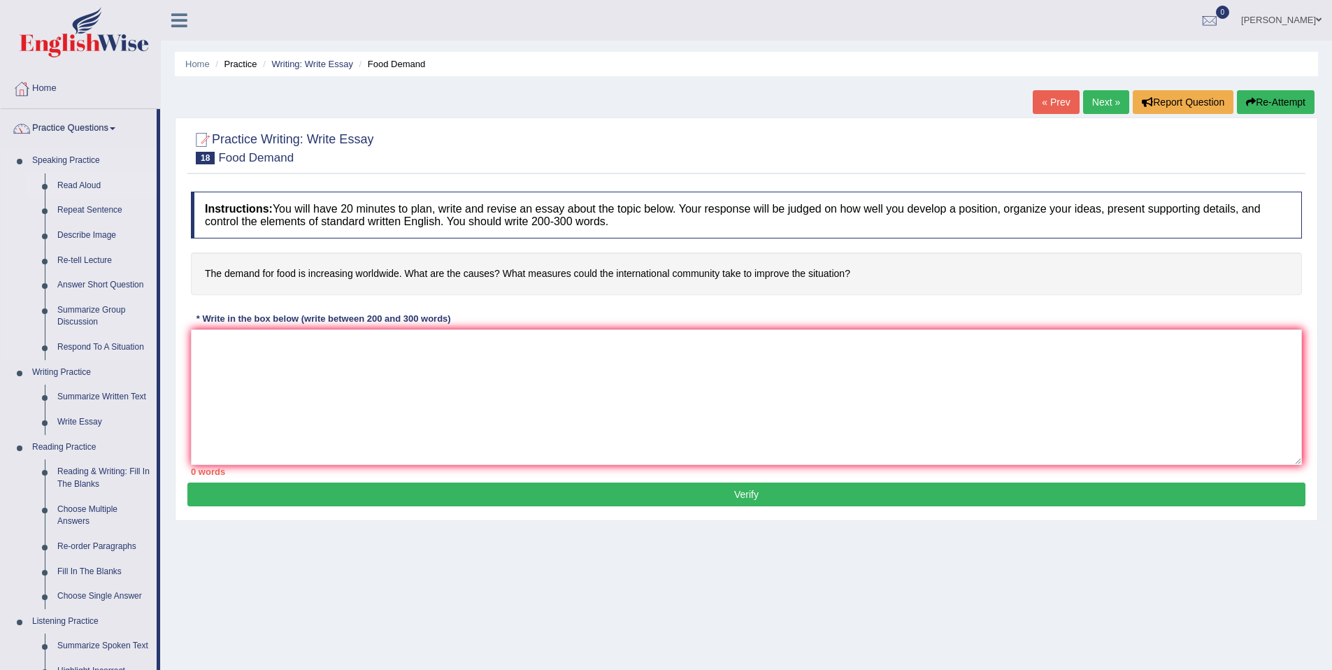
click at [97, 192] on link "Read Aloud" at bounding box center [104, 185] width 106 height 25
